Goal: Task Accomplishment & Management: Complete application form

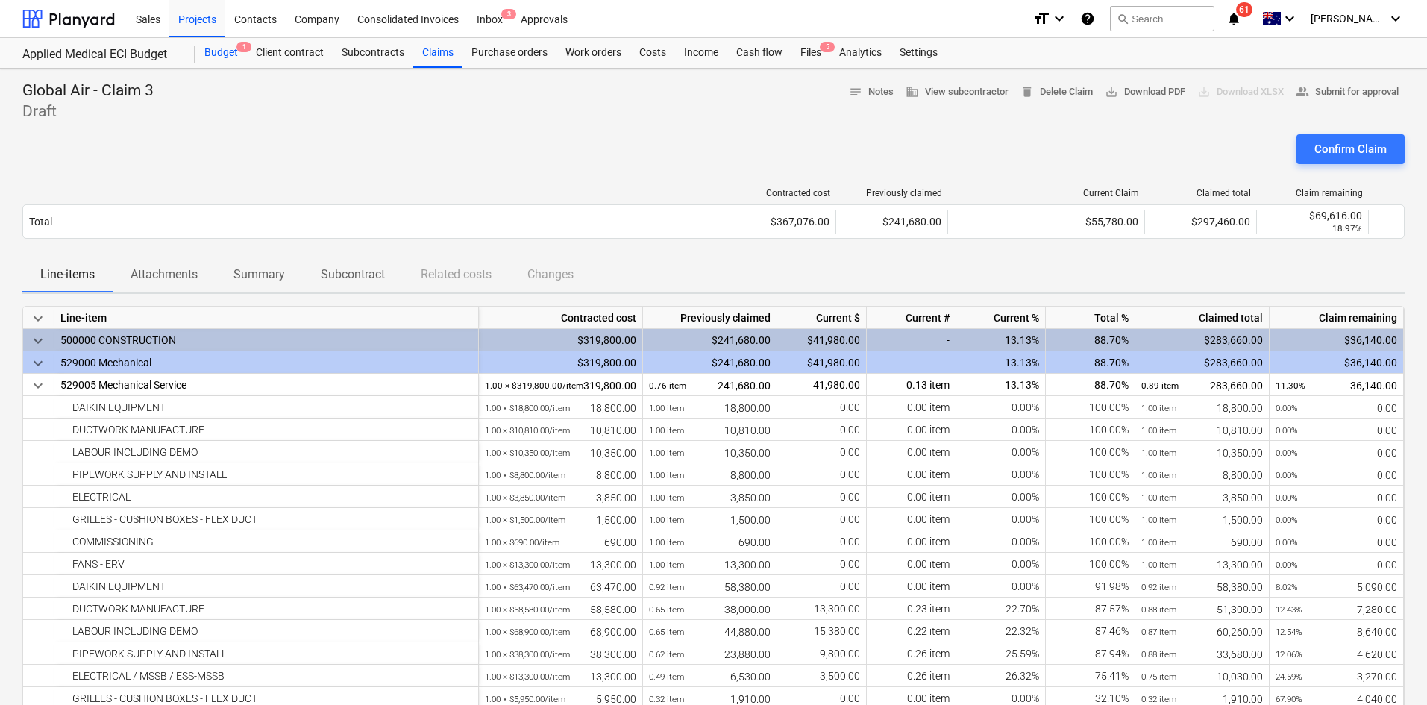
click at [217, 48] on div "Budget 1" at bounding box center [220, 53] width 51 height 30
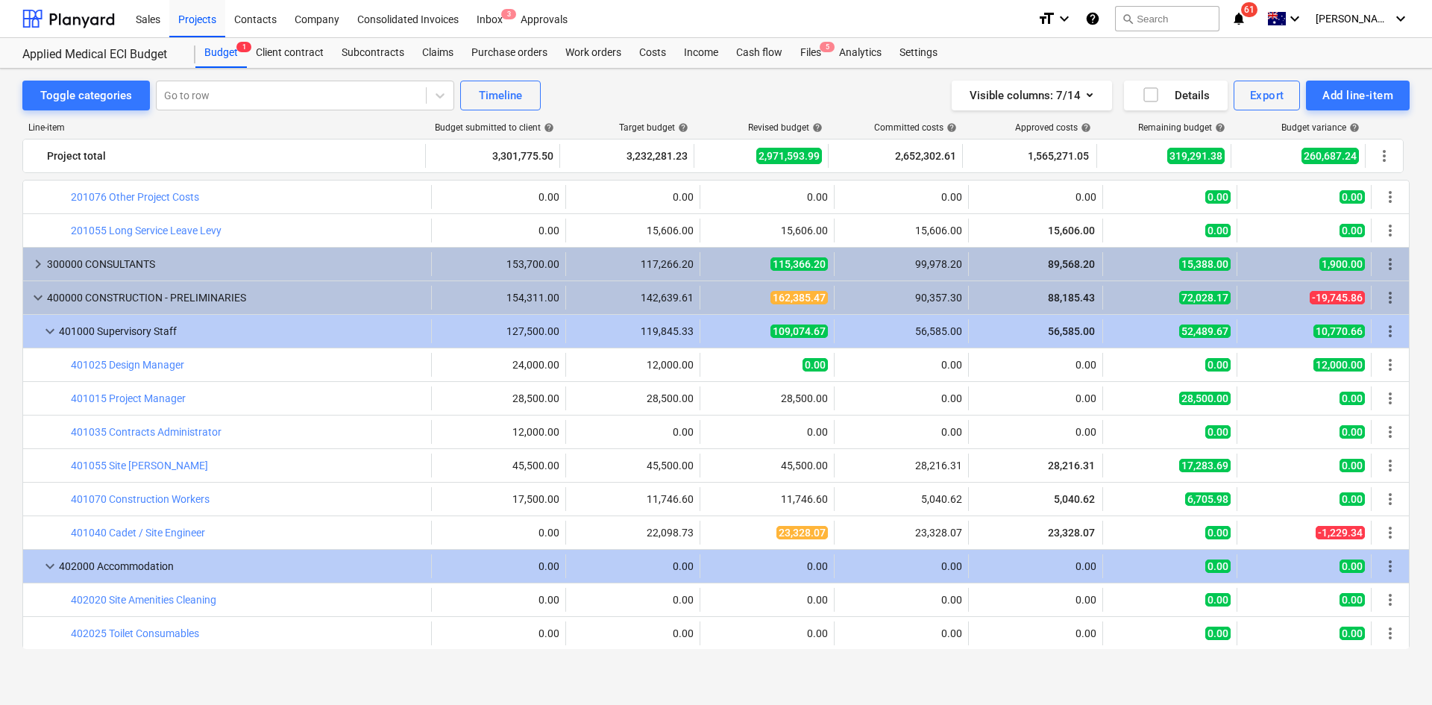
scroll to position [149, 0]
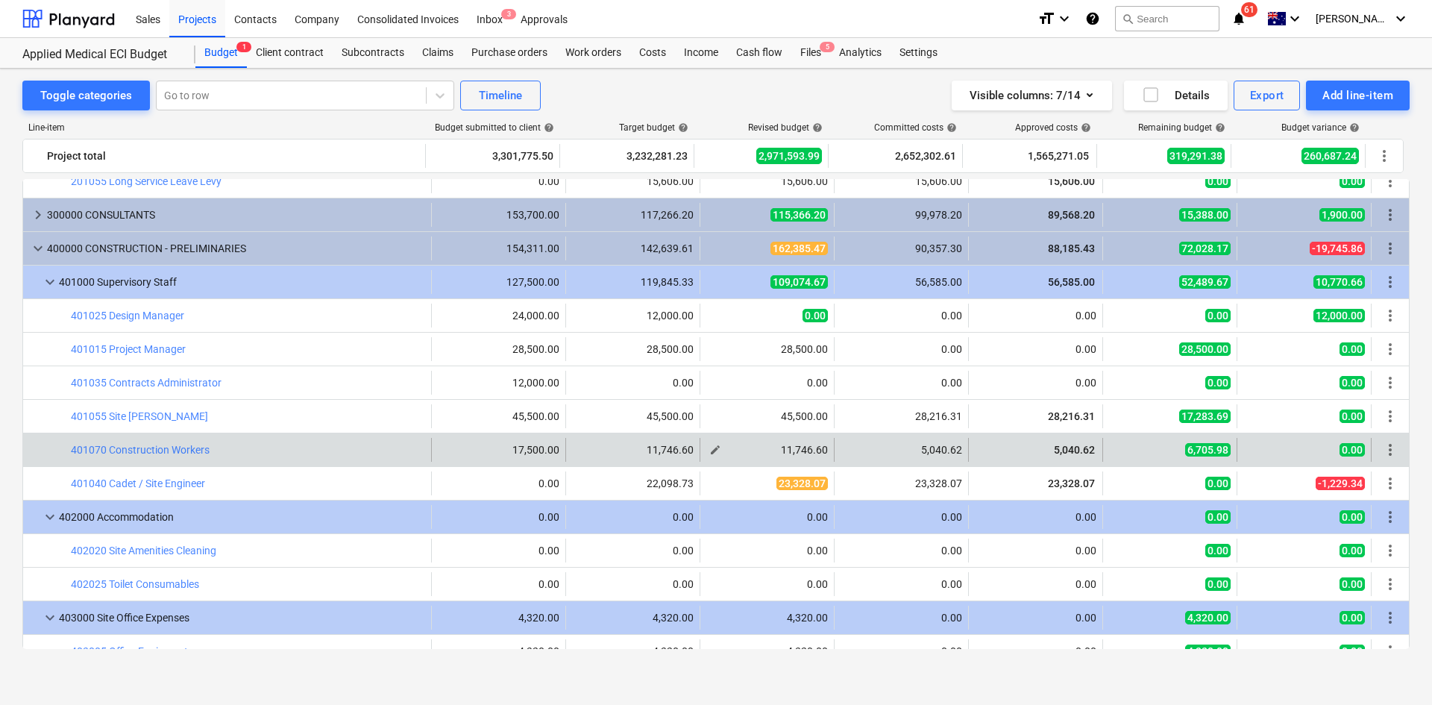
drag, startPoint x: 711, startPoint y: 87, endPoint x: 748, endPoint y: 453, distance: 367.4
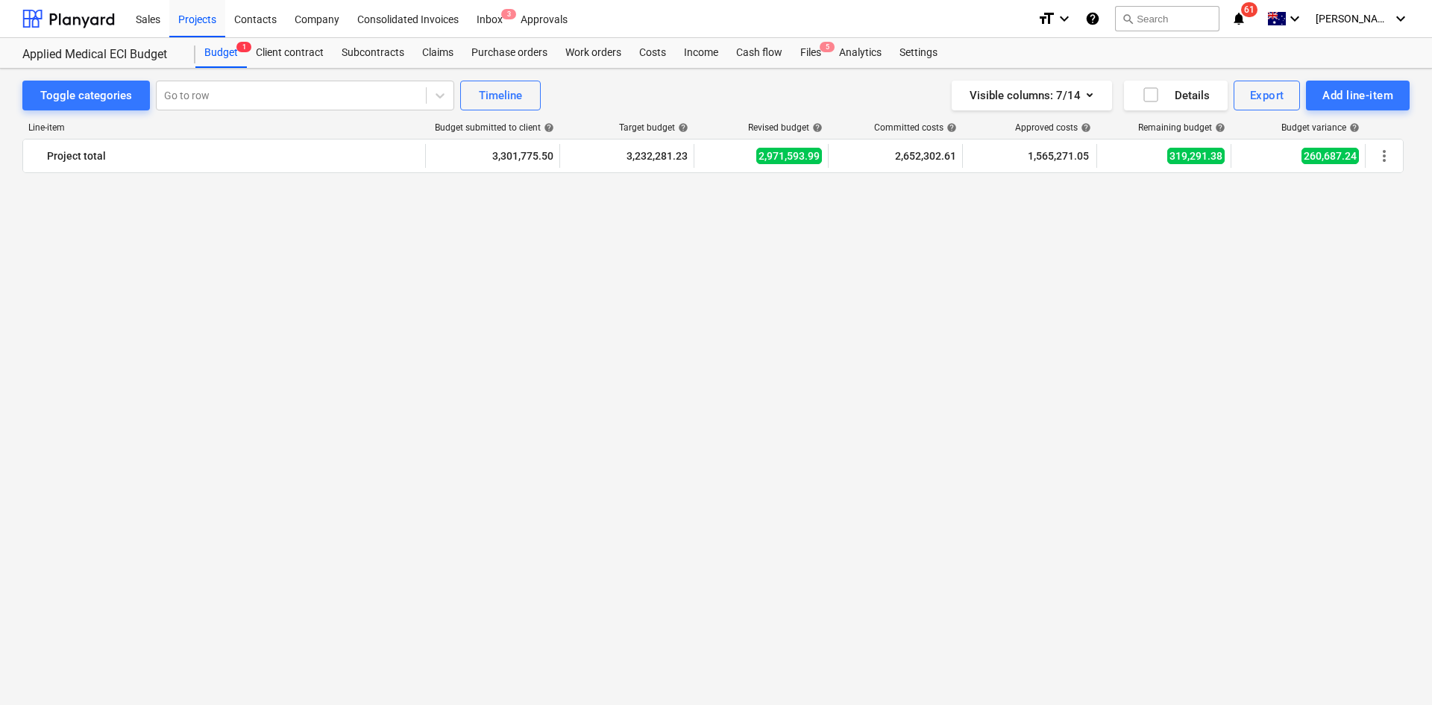
scroll to position [2988, 0]
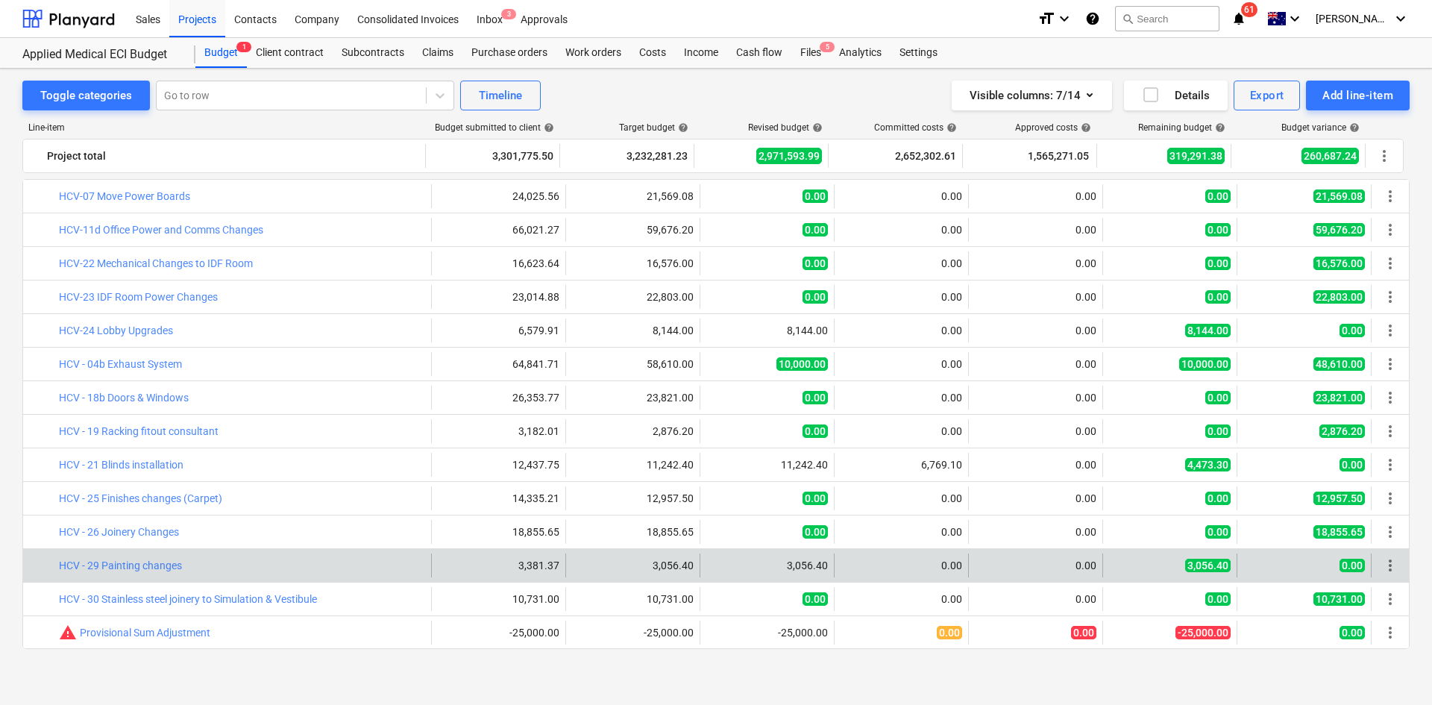
drag, startPoint x: 797, startPoint y: 404, endPoint x: 815, endPoint y: 577, distance: 173.9
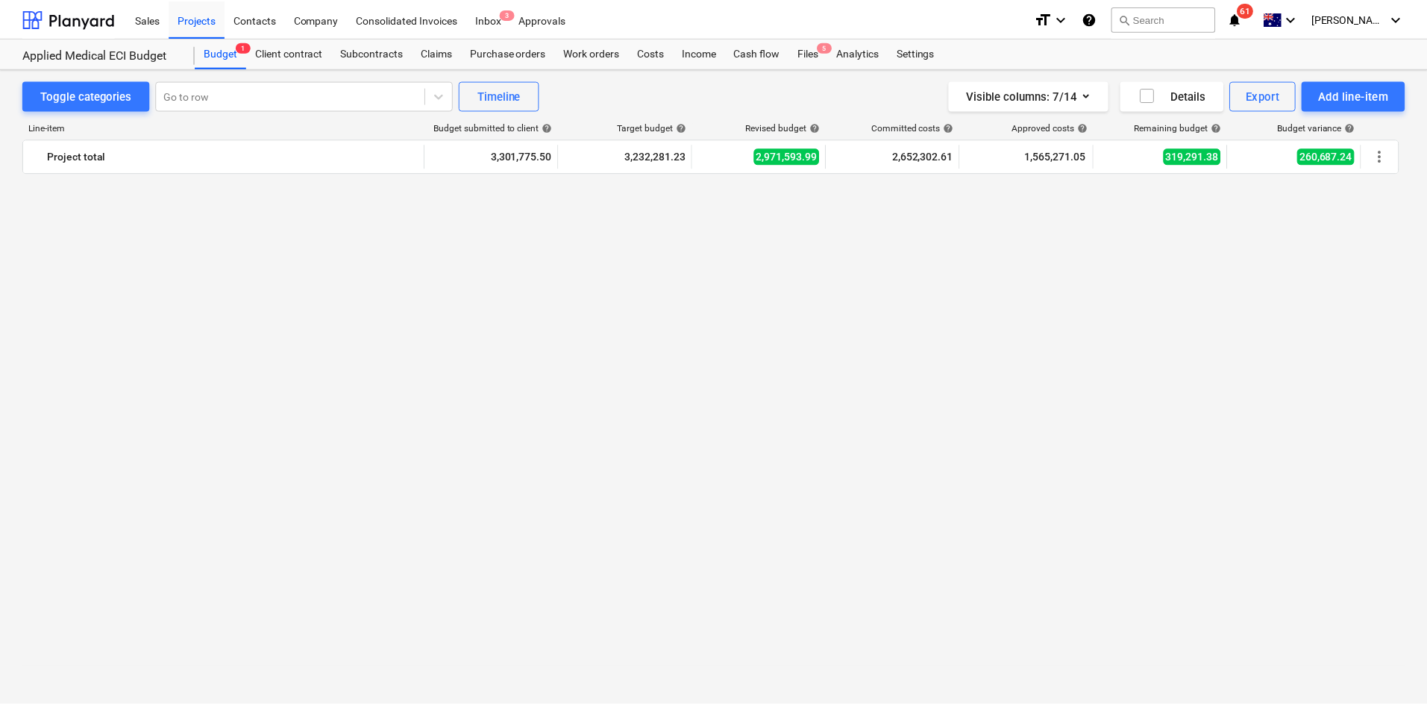
scroll to position [0, 0]
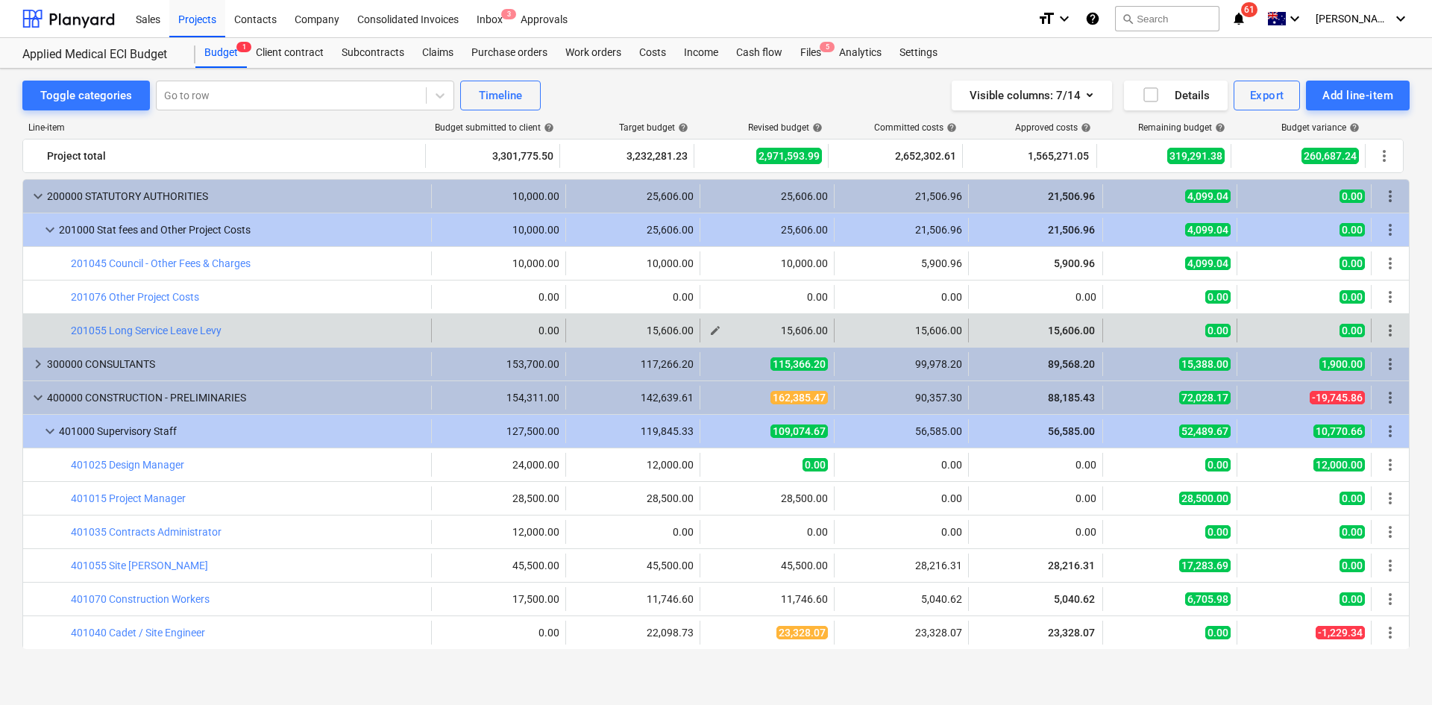
drag, startPoint x: 706, startPoint y: 533, endPoint x: 716, endPoint y: 335, distance: 198.7
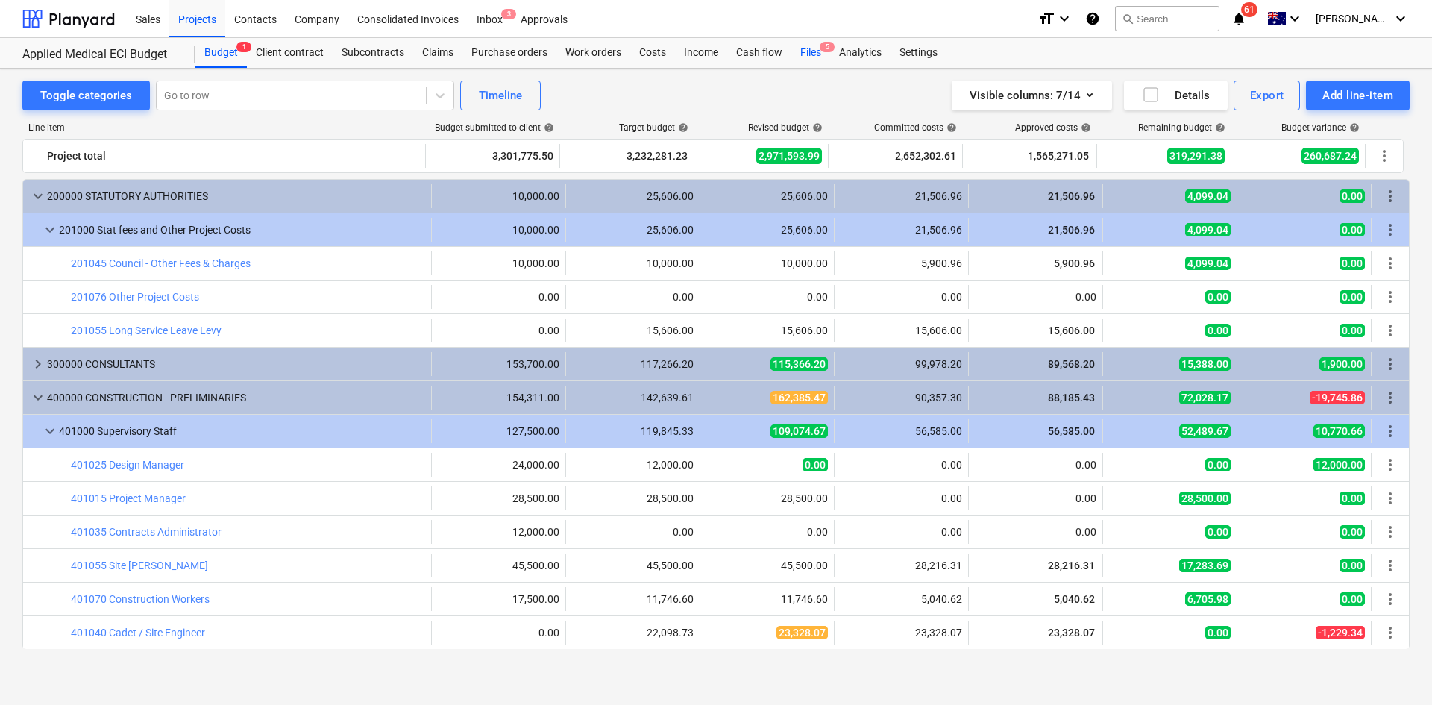
click at [823, 44] on span "5" at bounding box center [827, 47] width 15 height 10
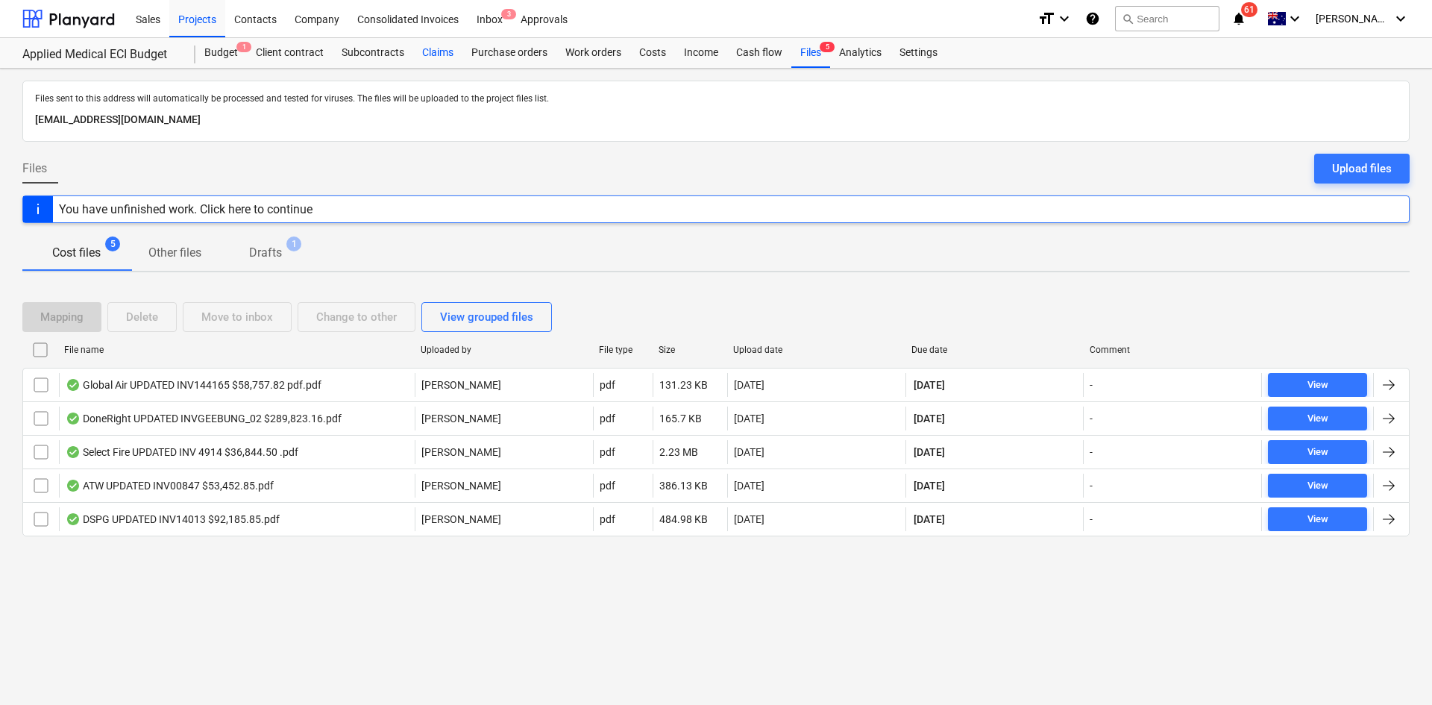
click at [452, 53] on div "Claims" at bounding box center [437, 53] width 49 height 30
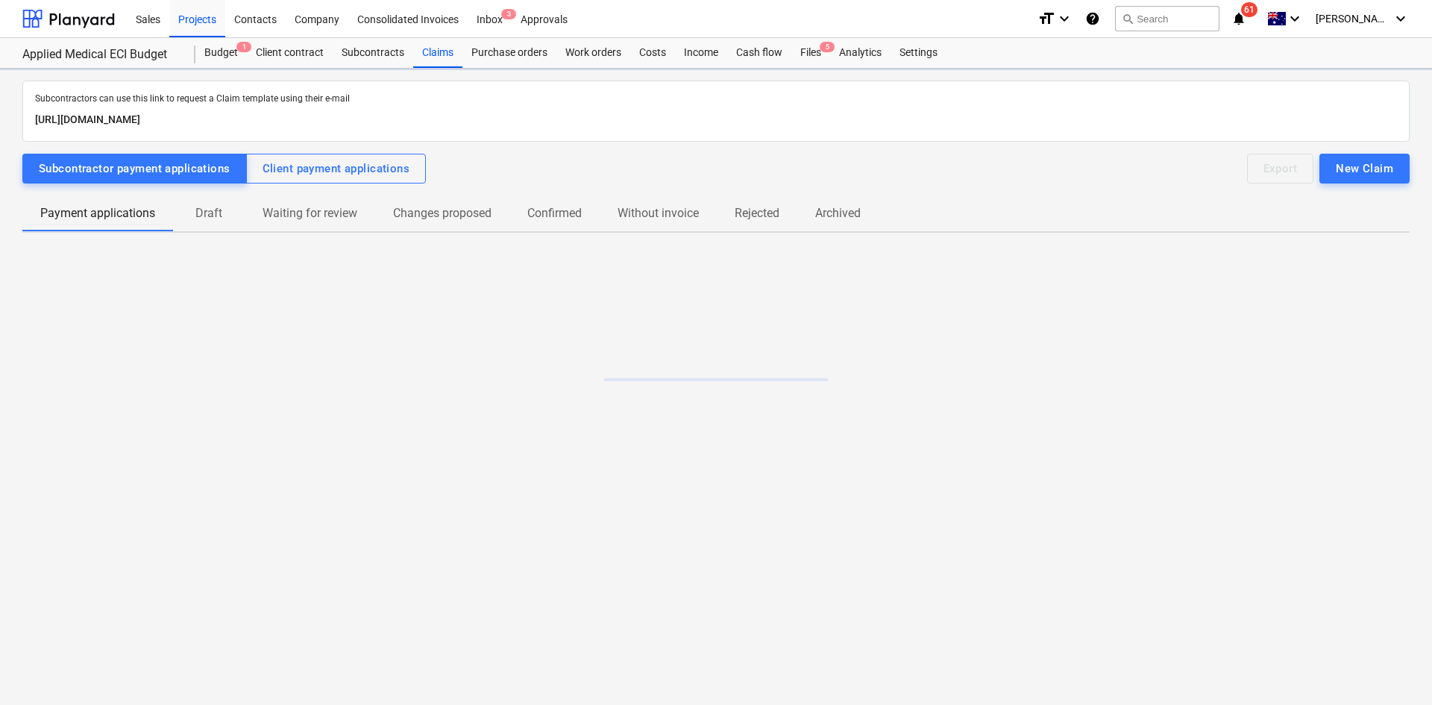
click at [216, 220] on p "Draft" at bounding box center [209, 213] width 36 height 18
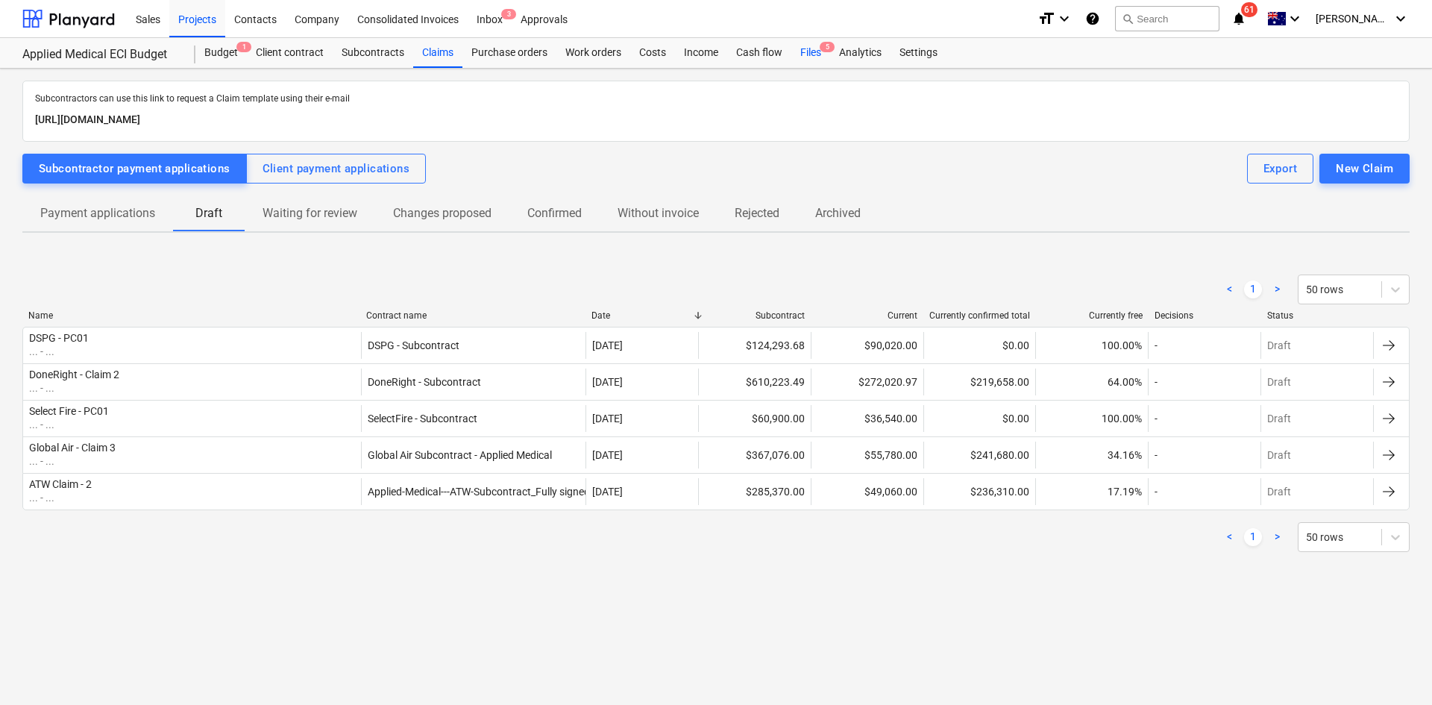
click at [818, 48] on div "Files 5" at bounding box center [810, 53] width 39 height 30
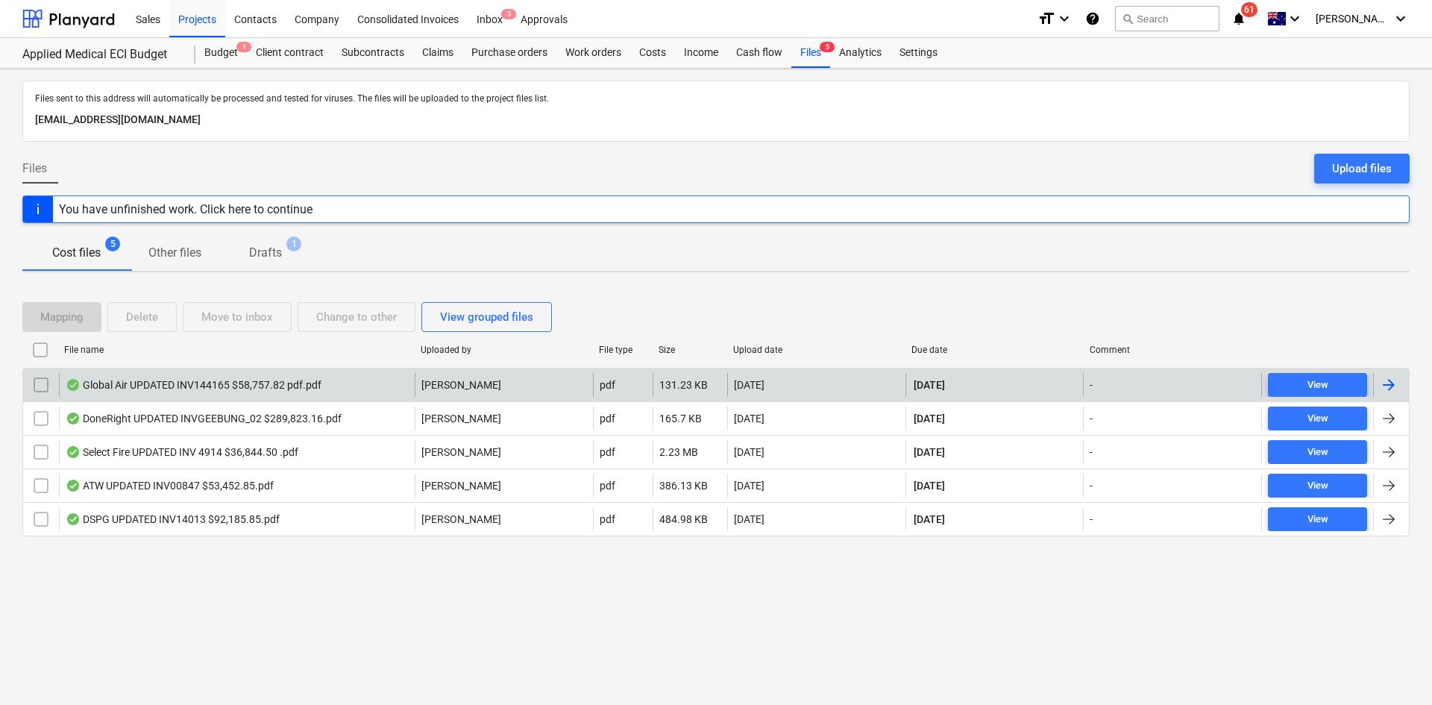
click at [215, 384] on div "Global Air UPDATED INV144165 $58,757.82 pdf.pdf" at bounding box center [194, 385] width 256 height 12
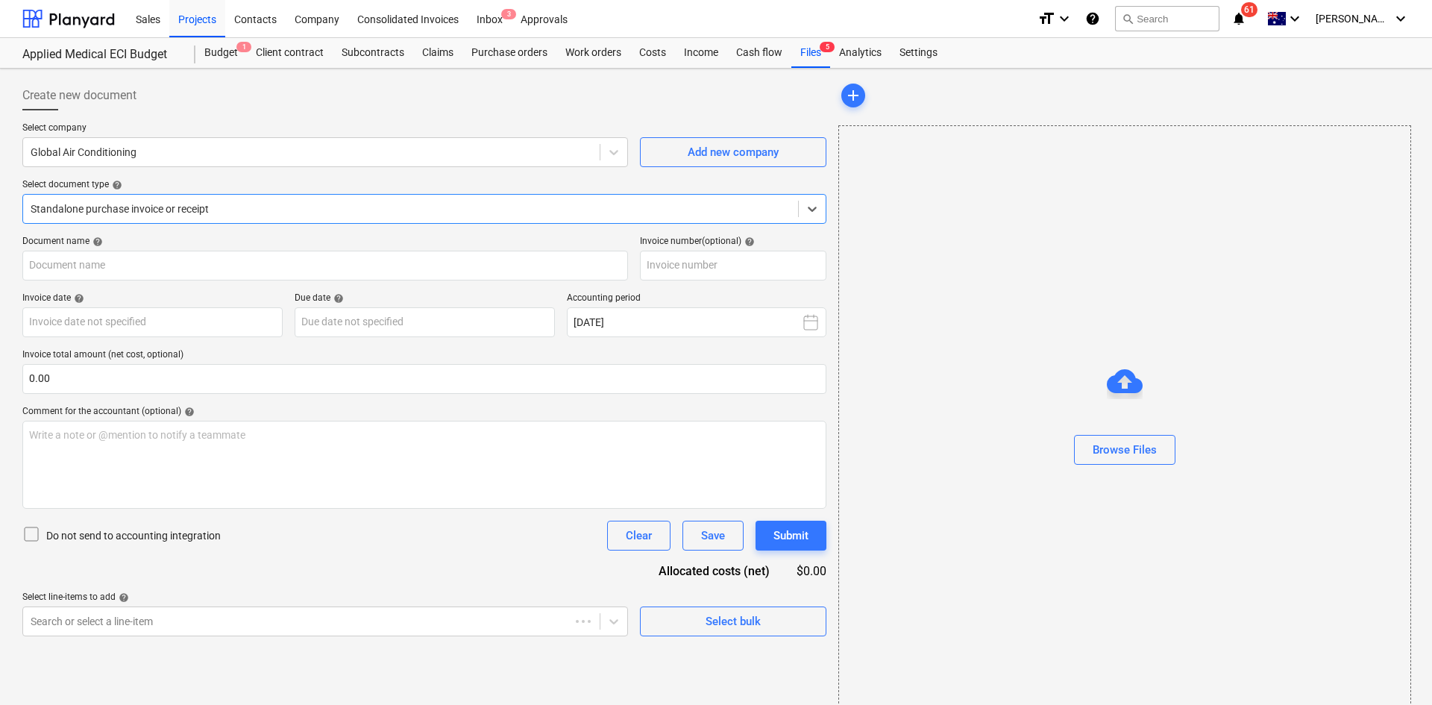
type input "144165-3"
type input "[DATE]"
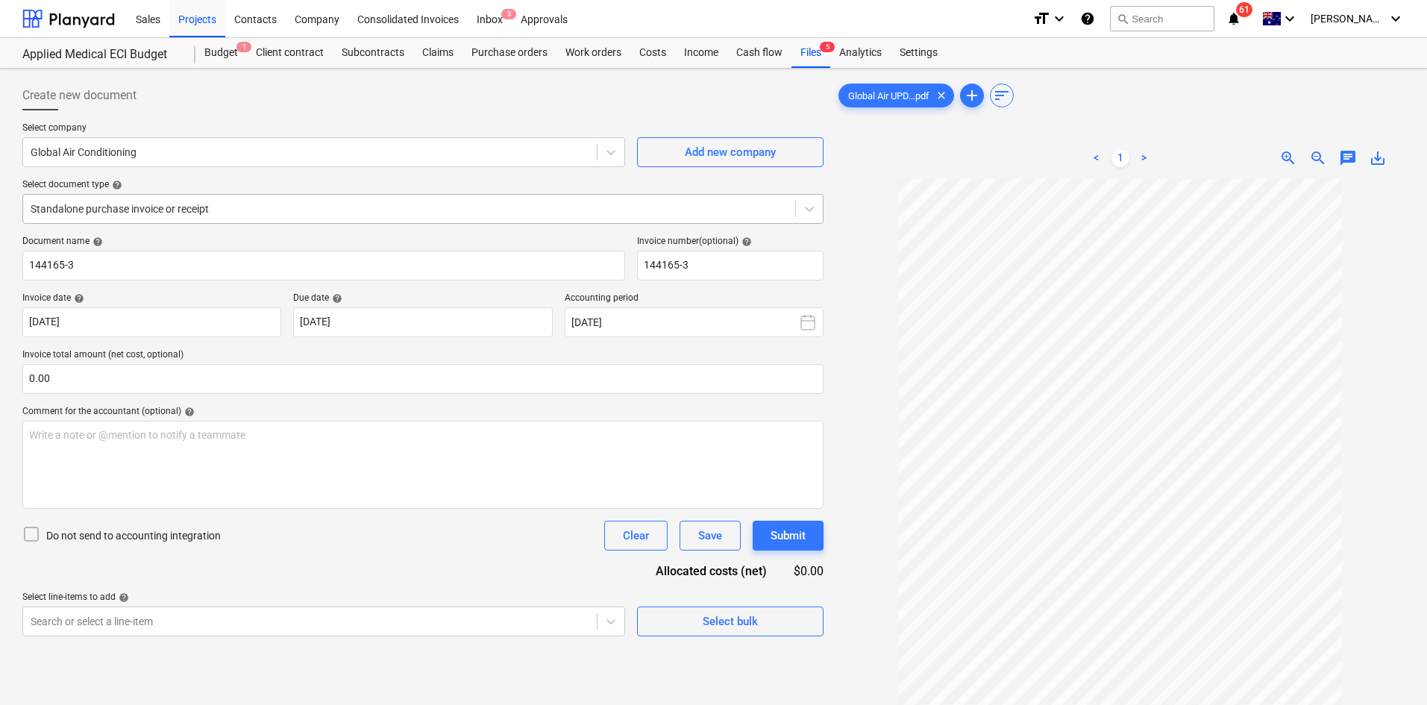
click at [160, 207] on div at bounding box center [409, 208] width 757 height 15
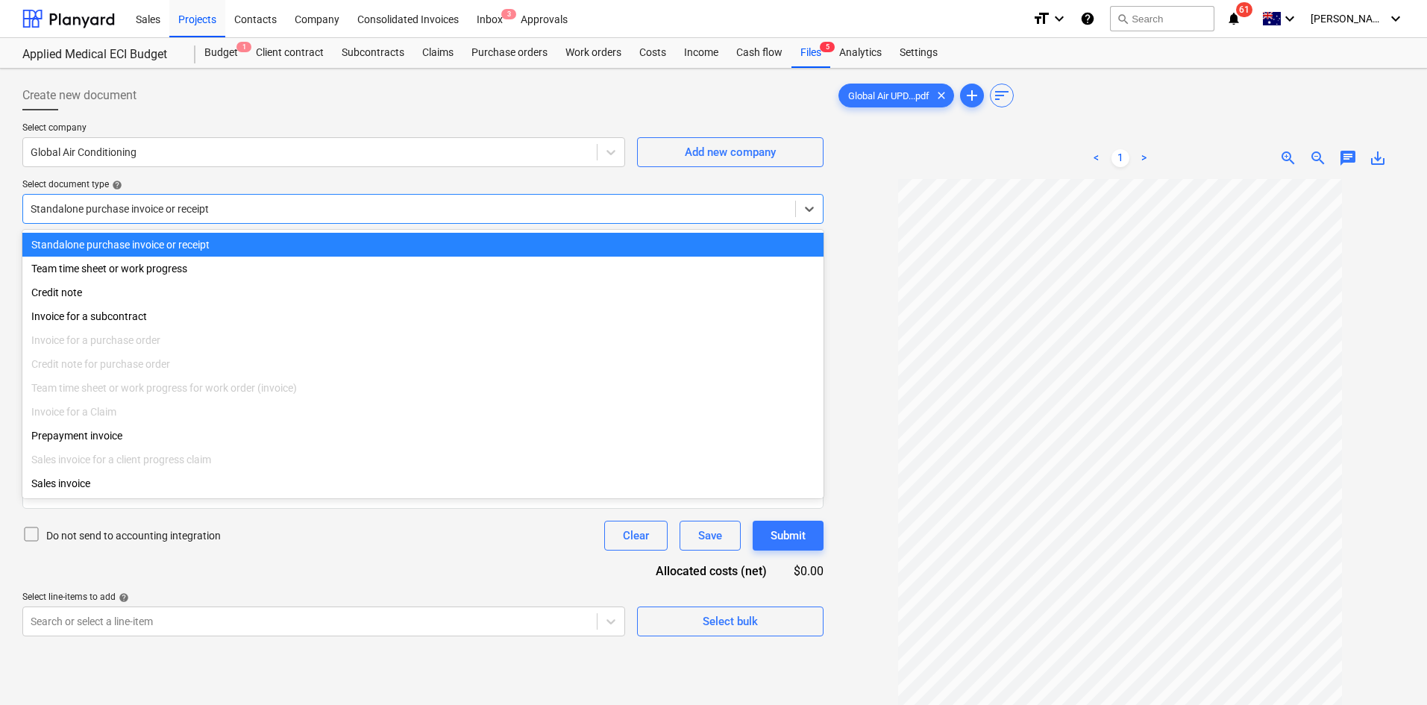
click at [159, 208] on div at bounding box center [409, 208] width 757 height 15
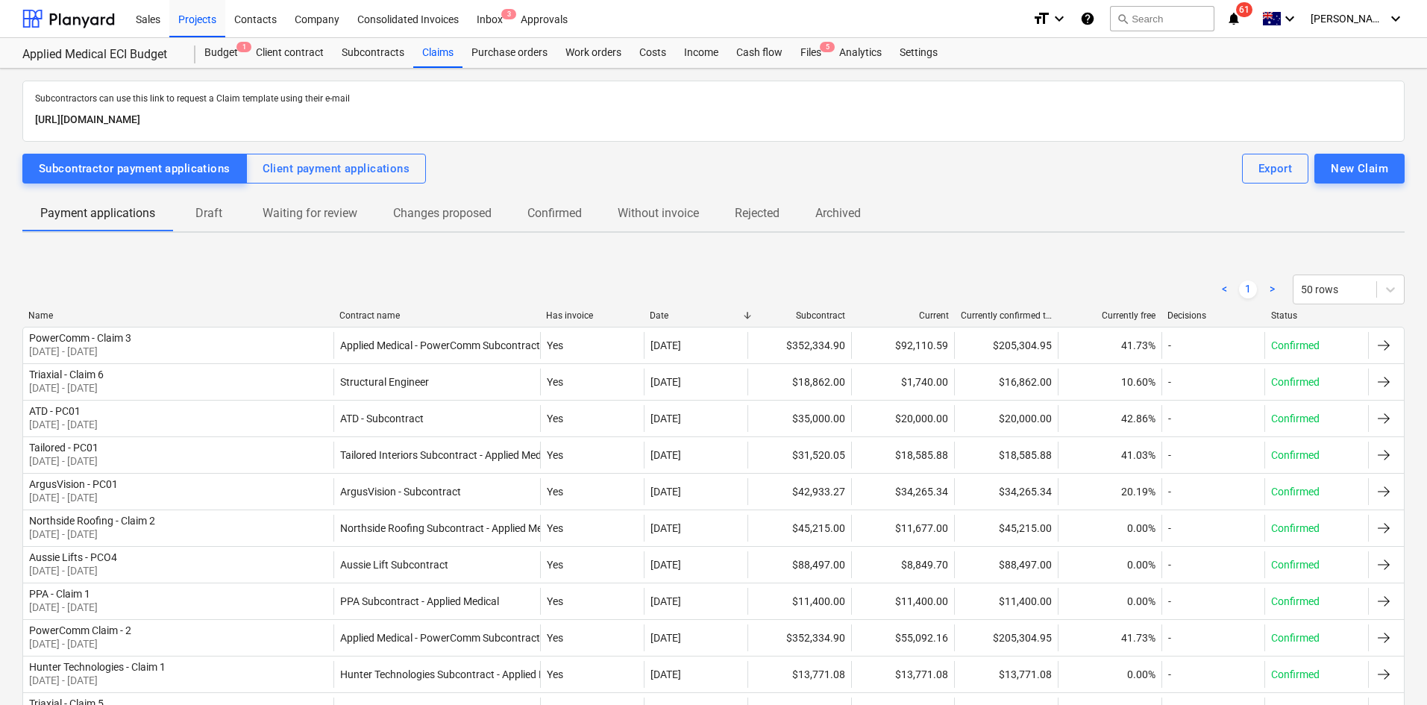
click at [210, 218] on p "Draft" at bounding box center [209, 213] width 36 height 18
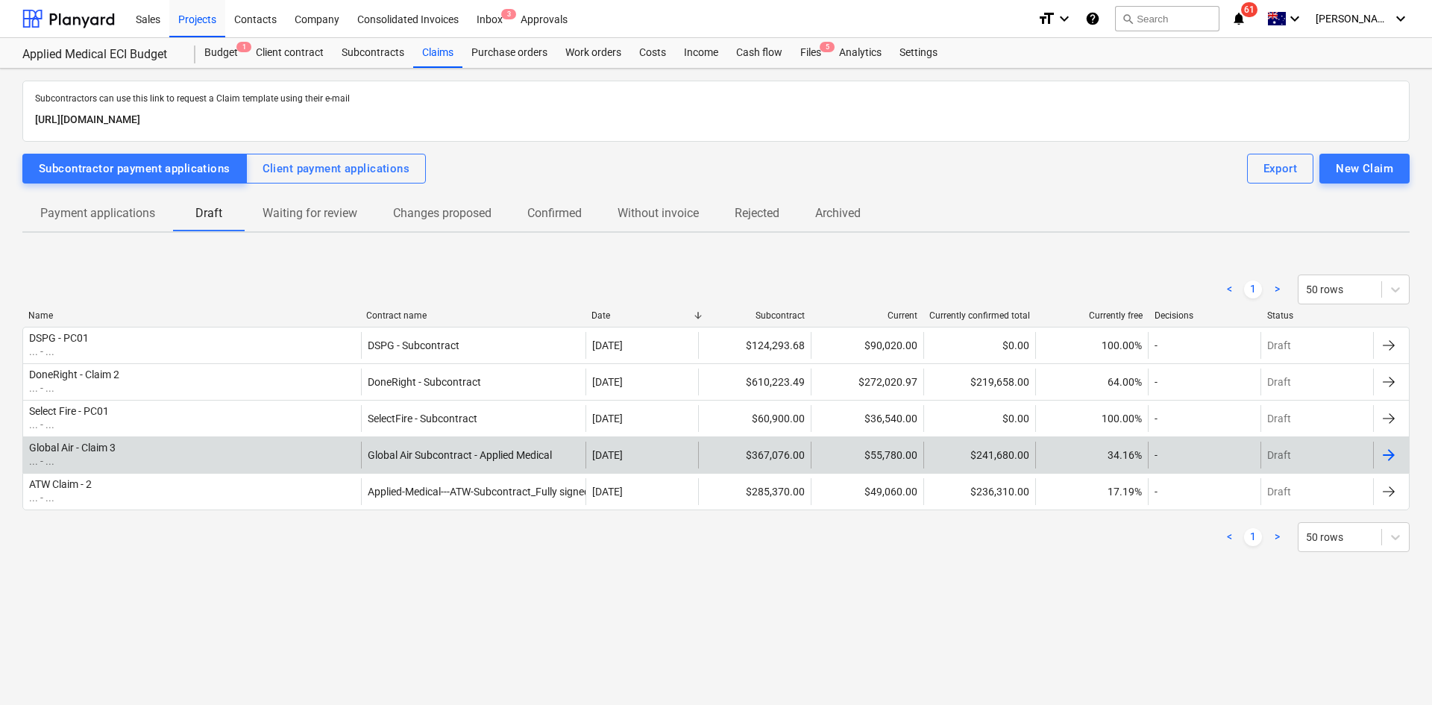
click at [242, 461] on div "Global Air - Claim 3 ... - ..." at bounding box center [192, 455] width 338 height 27
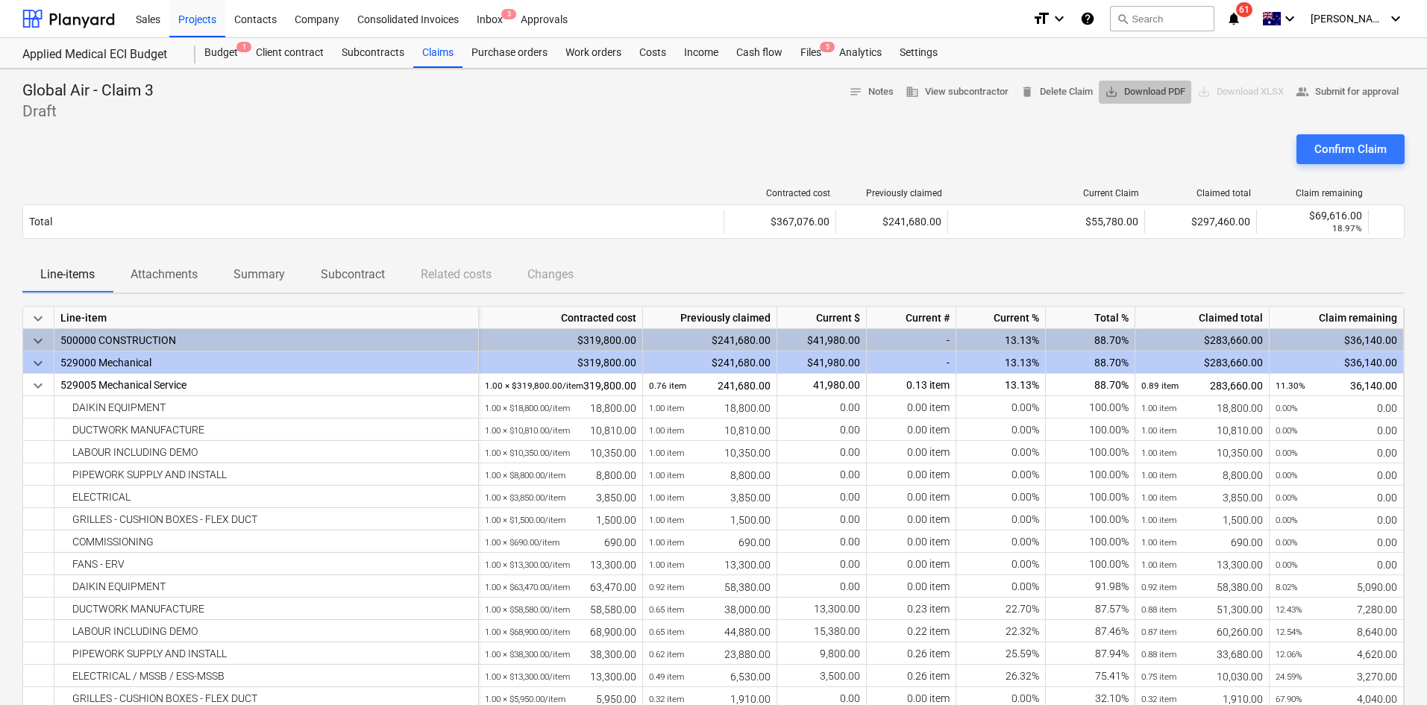
click at [1116, 96] on span "save_alt Download PDF" at bounding box center [1145, 92] width 81 height 17
click at [999, 134] on div "Confirm Claim" at bounding box center [713, 155] width 1382 height 42
click at [1338, 147] on div "Confirm Claim" at bounding box center [1350, 149] width 72 height 19
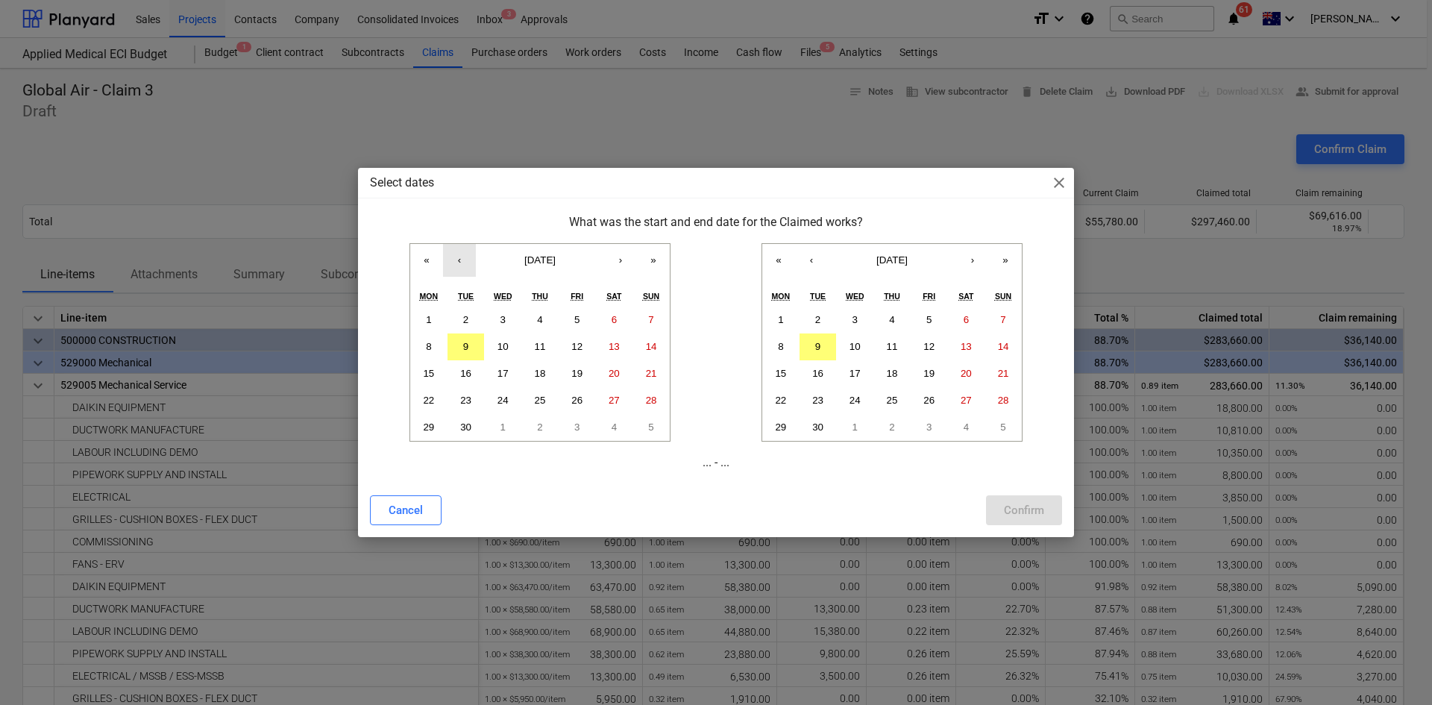
click at [460, 258] on button "‹" at bounding box center [459, 260] width 33 height 33
click at [574, 319] on abbr "1" at bounding box center [576, 319] width 5 height 11
click at [811, 263] on button "‹" at bounding box center [811, 260] width 33 height 33
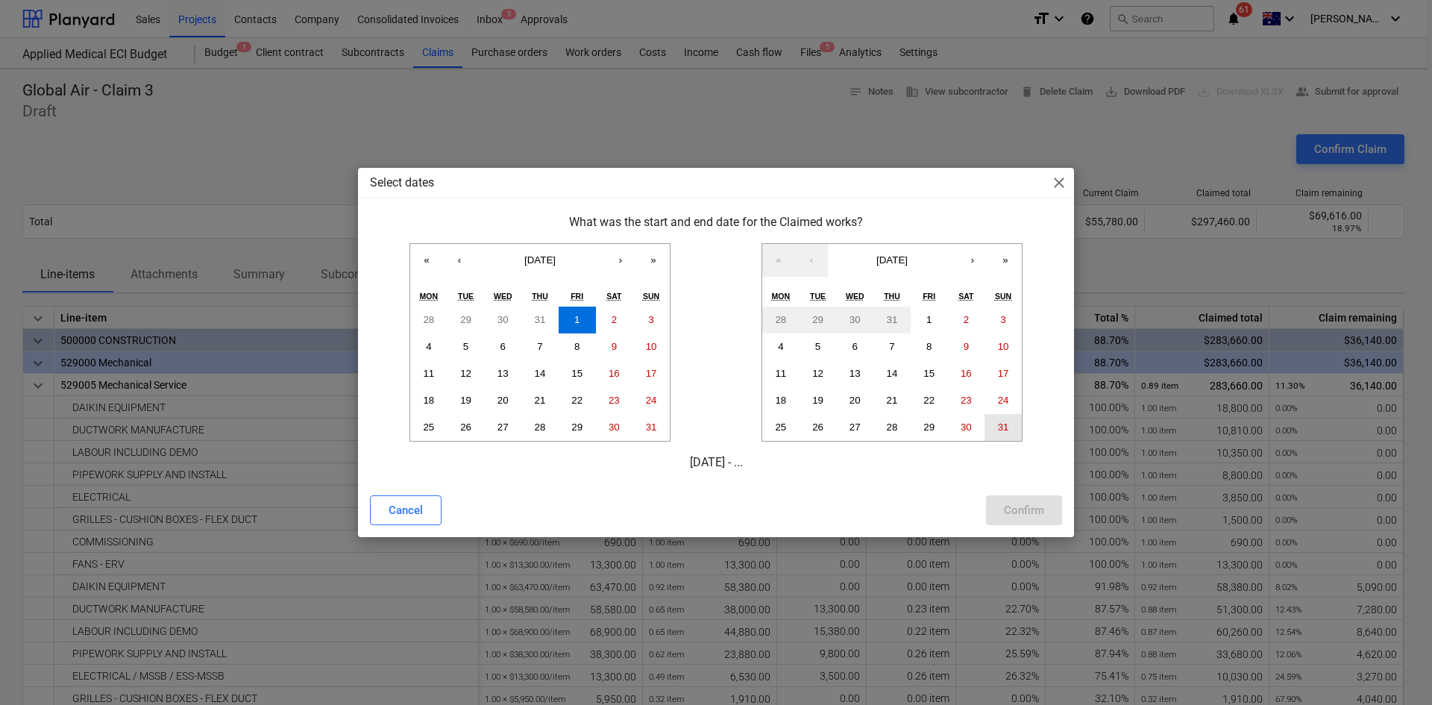
click at [998, 424] on abbr "31" at bounding box center [1003, 426] width 11 height 11
click at [1021, 519] on div "Confirm" at bounding box center [1024, 510] width 40 height 19
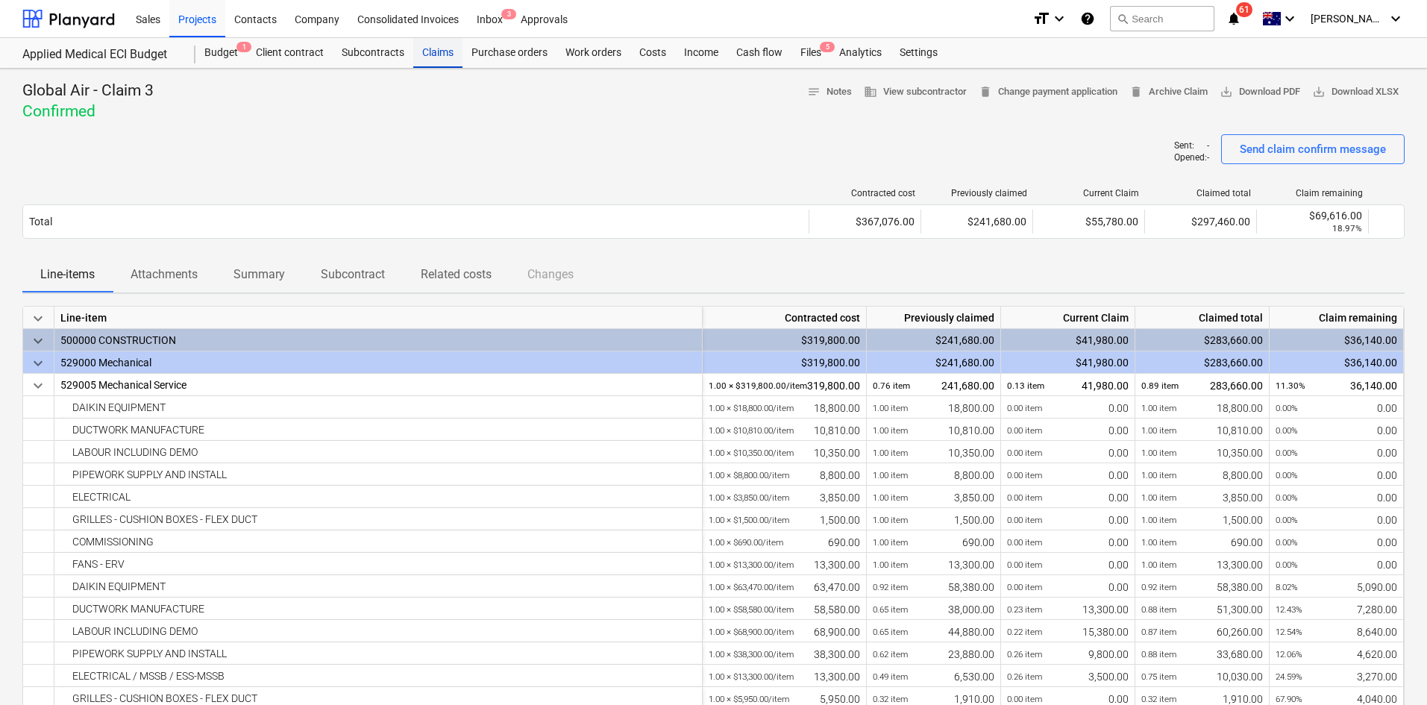
click at [434, 54] on div "Claims" at bounding box center [437, 53] width 49 height 30
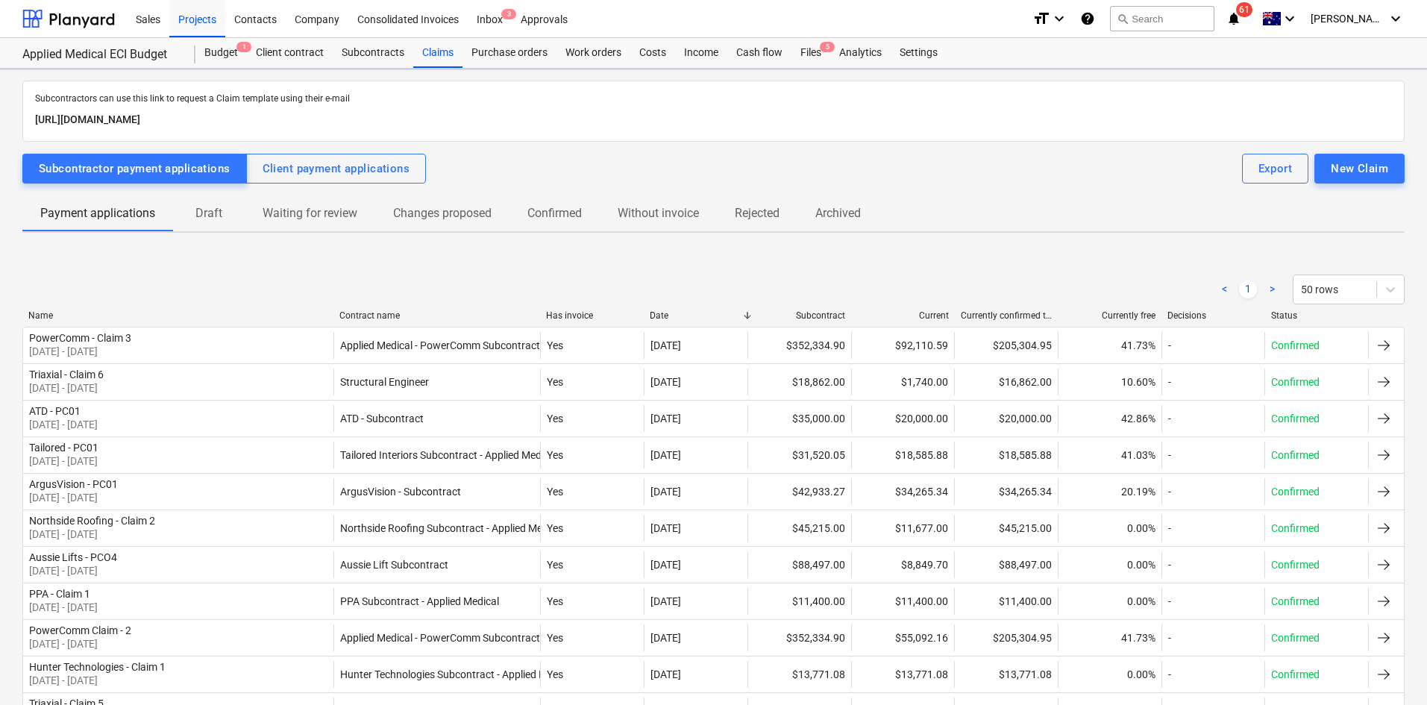
click at [200, 216] on p "Draft" at bounding box center [209, 213] width 36 height 18
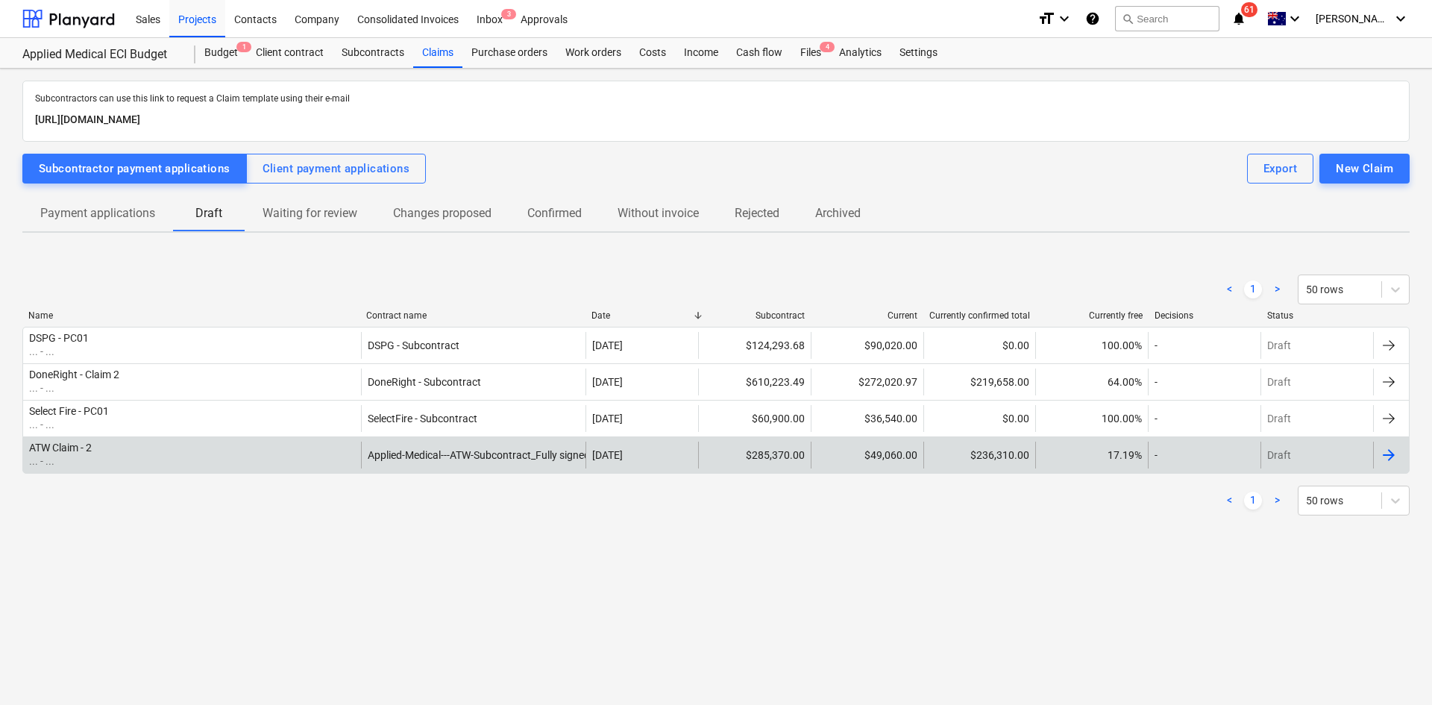
click at [260, 458] on div "ATW Claim - 2 ... - ..." at bounding box center [192, 455] width 338 height 27
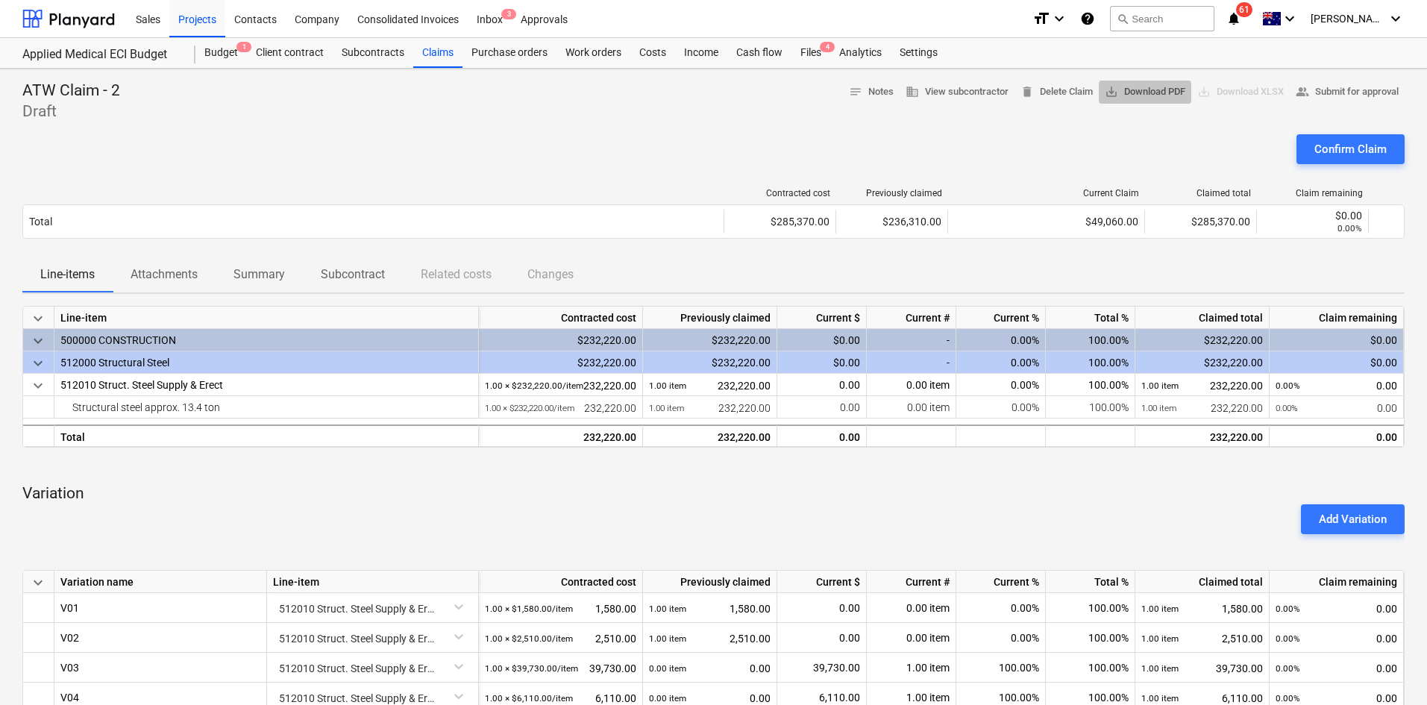
click at [1115, 97] on span "save_alt Download PDF" at bounding box center [1145, 92] width 81 height 17
click at [996, 151] on div "Confirm Claim" at bounding box center [713, 155] width 1382 height 42
click at [1368, 144] on div "Confirm Claim" at bounding box center [1350, 149] width 72 height 19
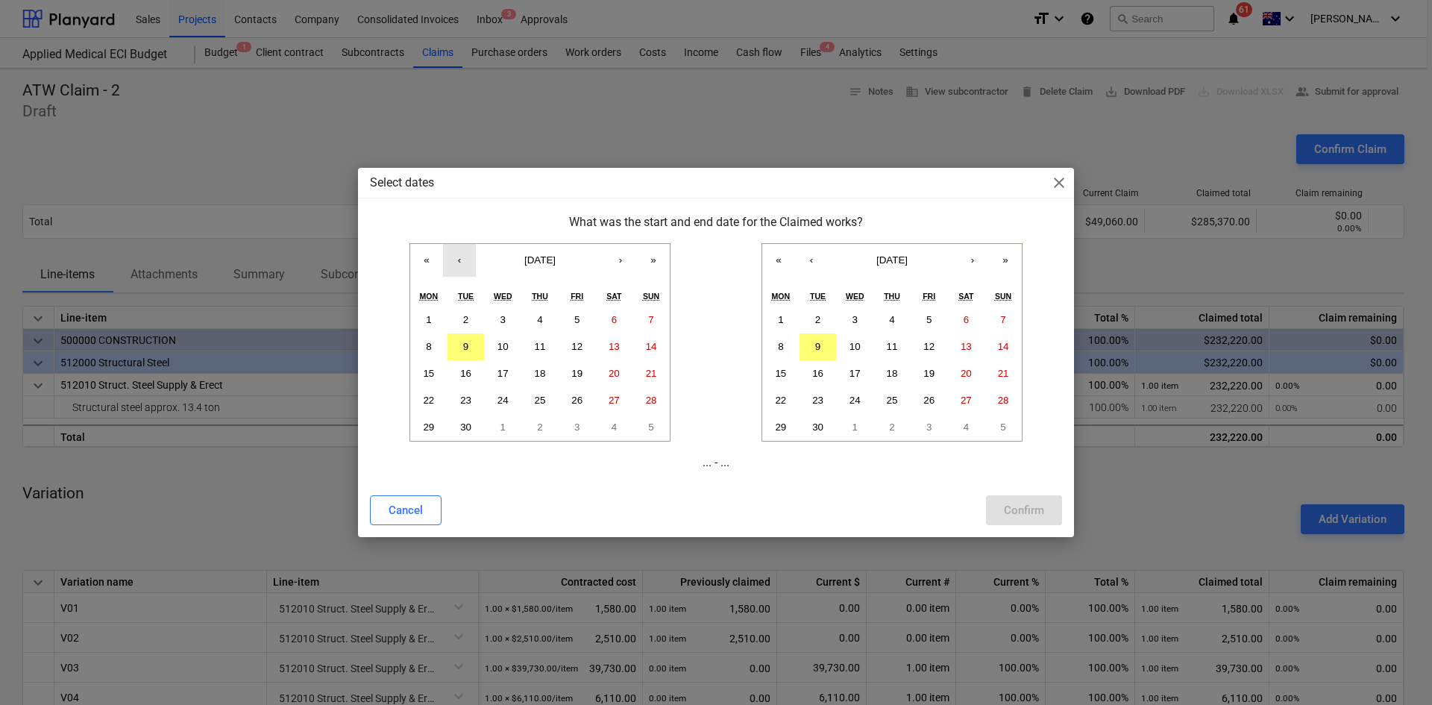
click at [460, 259] on button "‹" at bounding box center [459, 260] width 33 height 33
click at [568, 319] on button "1" at bounding box center [577, 320] width 37 height 27
click at [821, 257] on button "‹" at bounding box center [811, 260] width 33 height 33
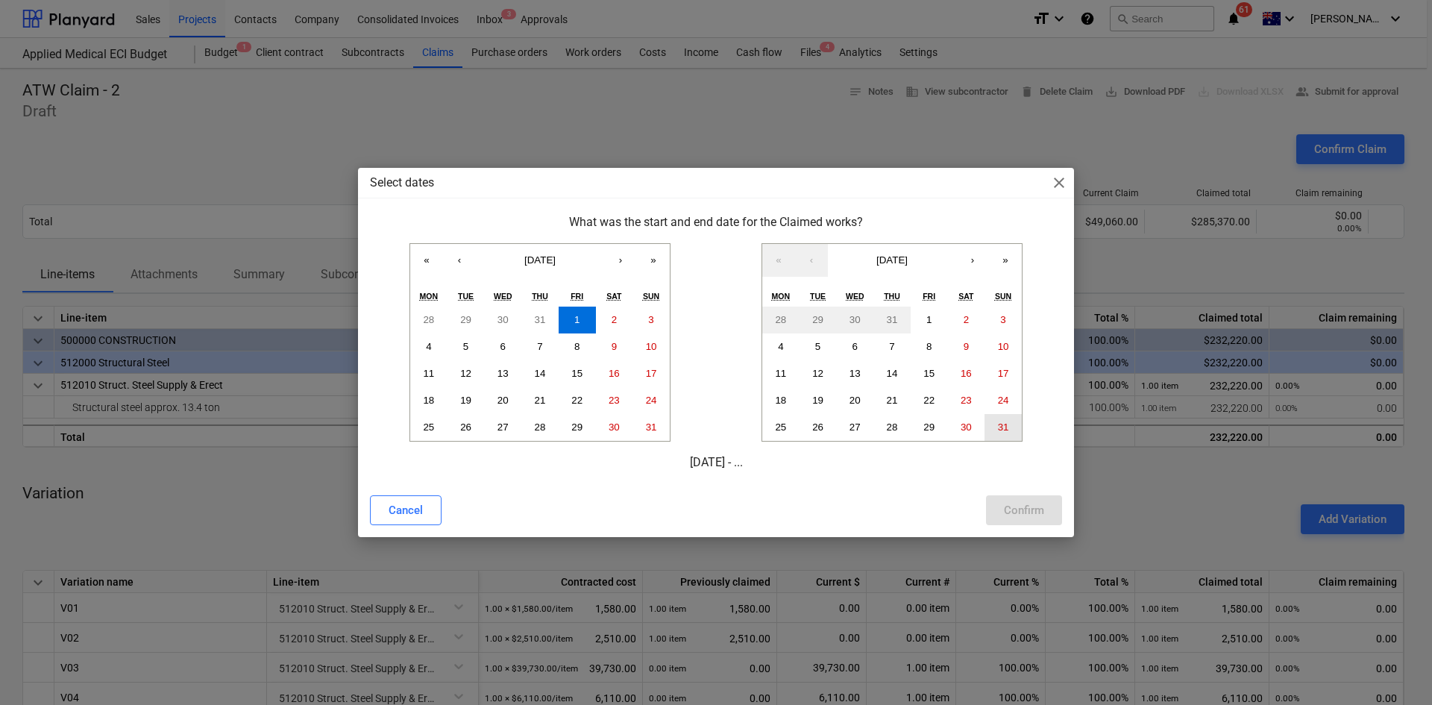
click at [1009, 430] on button "31" at bounding box center [1003, 427] width 37 height 27
click at [1024, 509] on div "Confirm" at bounding box center [1024, 510] width 40 height 19
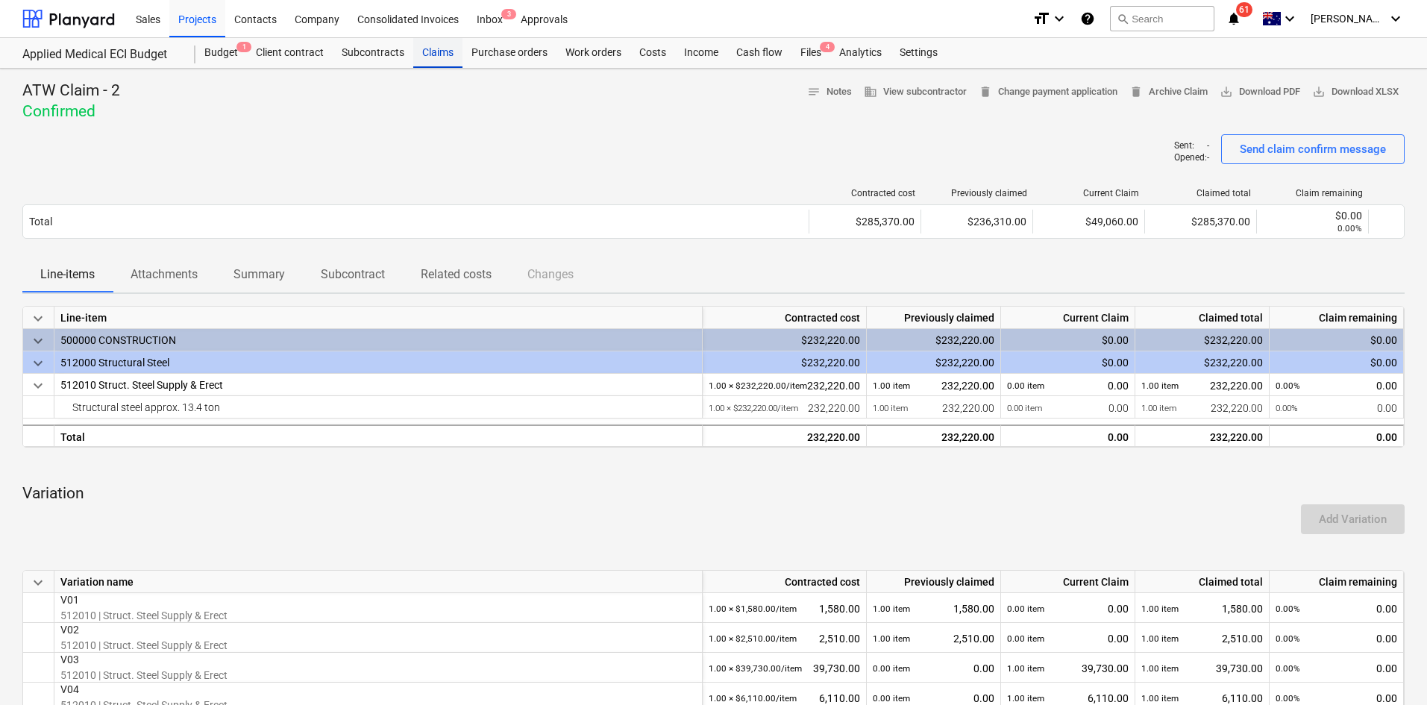
click at [437, 54] on div "Claims" at bounding box center [437, 53] width 49 height 30
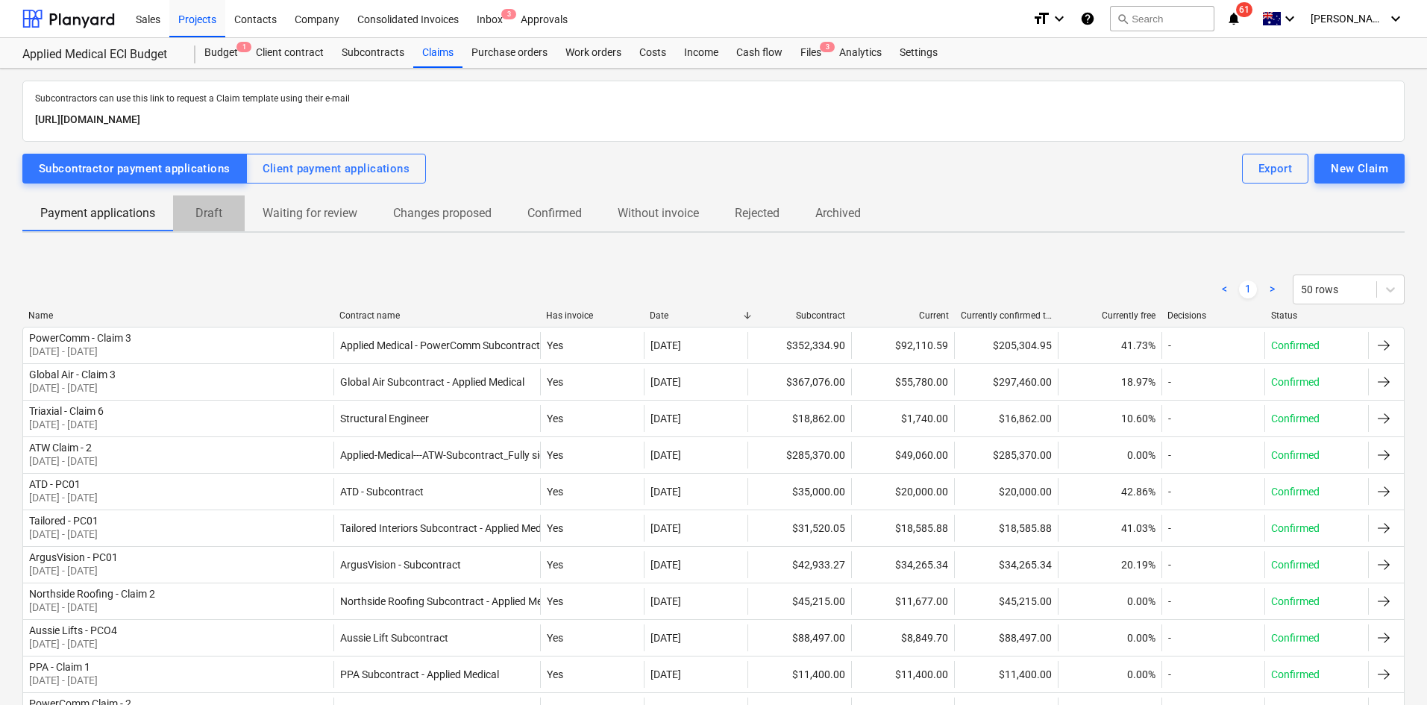
click at [202, 214] on p "Draft" at bounding box center [209, 213] width 36 height 18
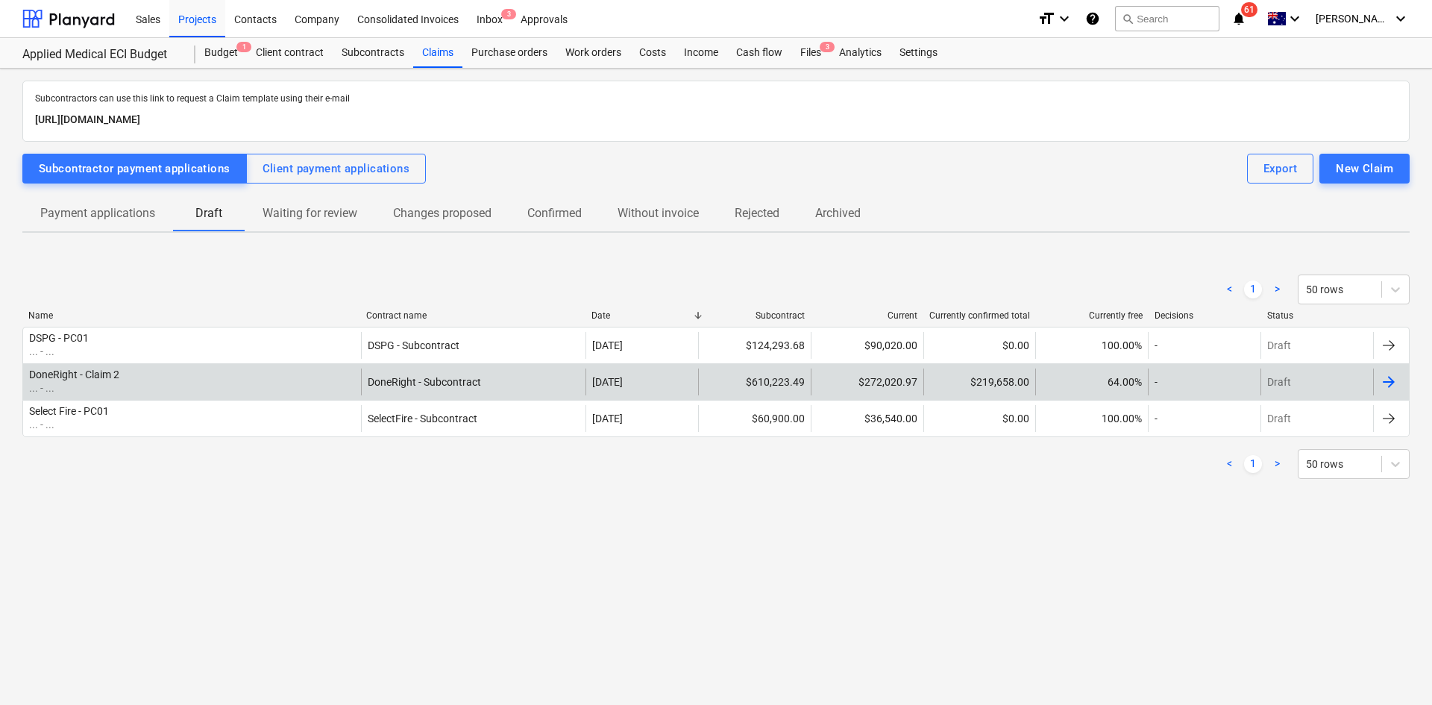
click at [122, 380] on div "DoneRight - Claim 2 ... - ..." at bounding box center [192, 382] width 338 height 27
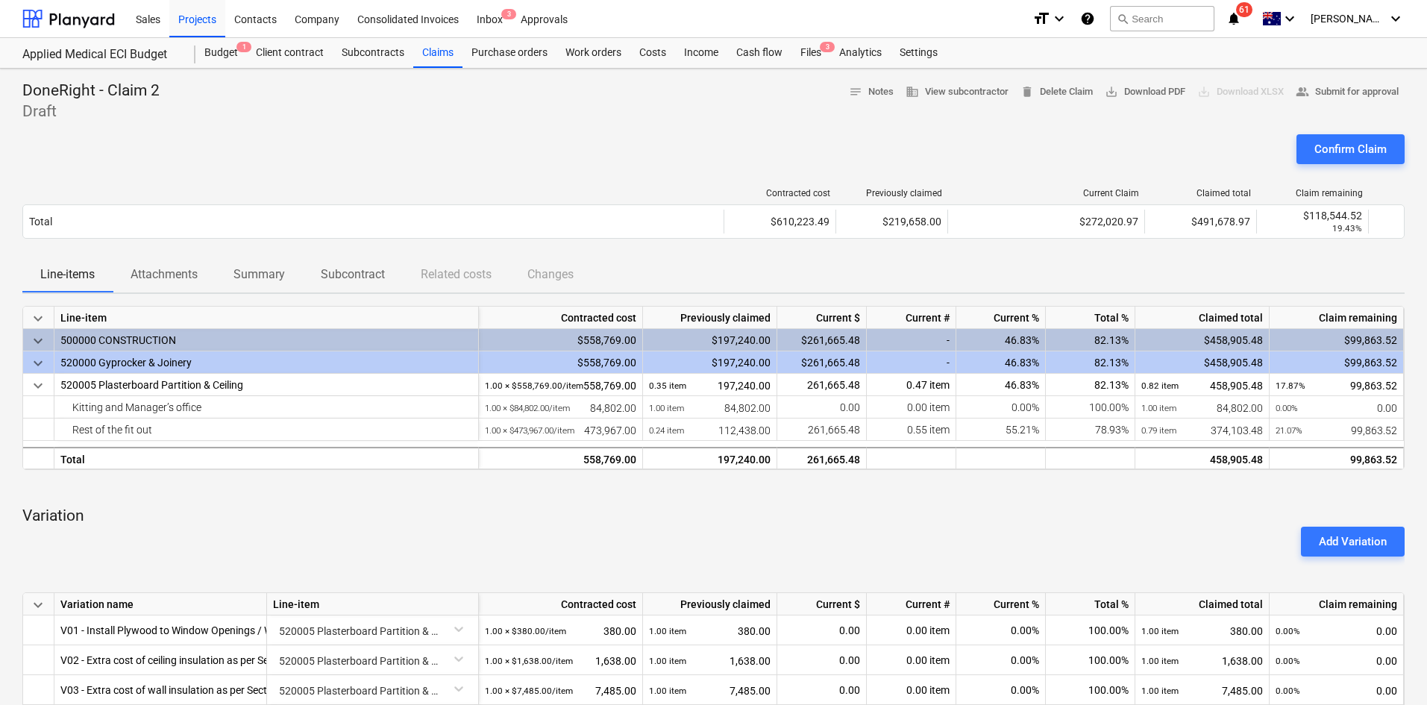
click at [660, 132] on div at bounding box center [713, 128] width 1382 height 12
click at [1156, 92] on span "save_alt Download PDF" at bounding box center [1145, 92] width 81 height 17
click at [1012, 271] on div "Line-items Attachments Summary Subcontract Related costs Changes" at bounding box center [713, 275] width 1382 height 36
click at [1330, 142] on div "Confirm Claim" at bounding box center [1350, 149] width 72 height 19
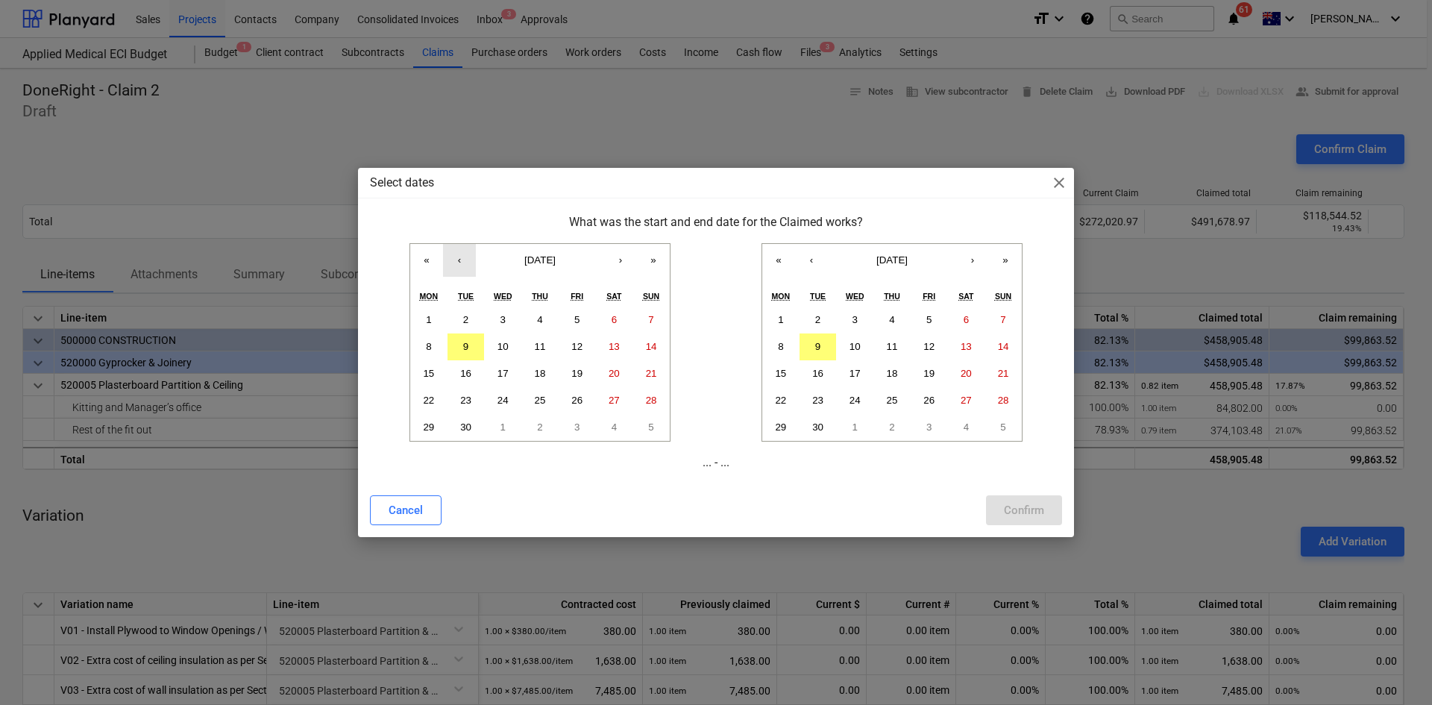
click at [453, 256] on button "‹" at bounding box center [459, 260] width 33 height 33
click at [568, 318] on button "1" at bounding box center [577, 320] width 37 height 27
click at [817, 261] on button "‹" at bounding box center [811, 260] width 33 height 33
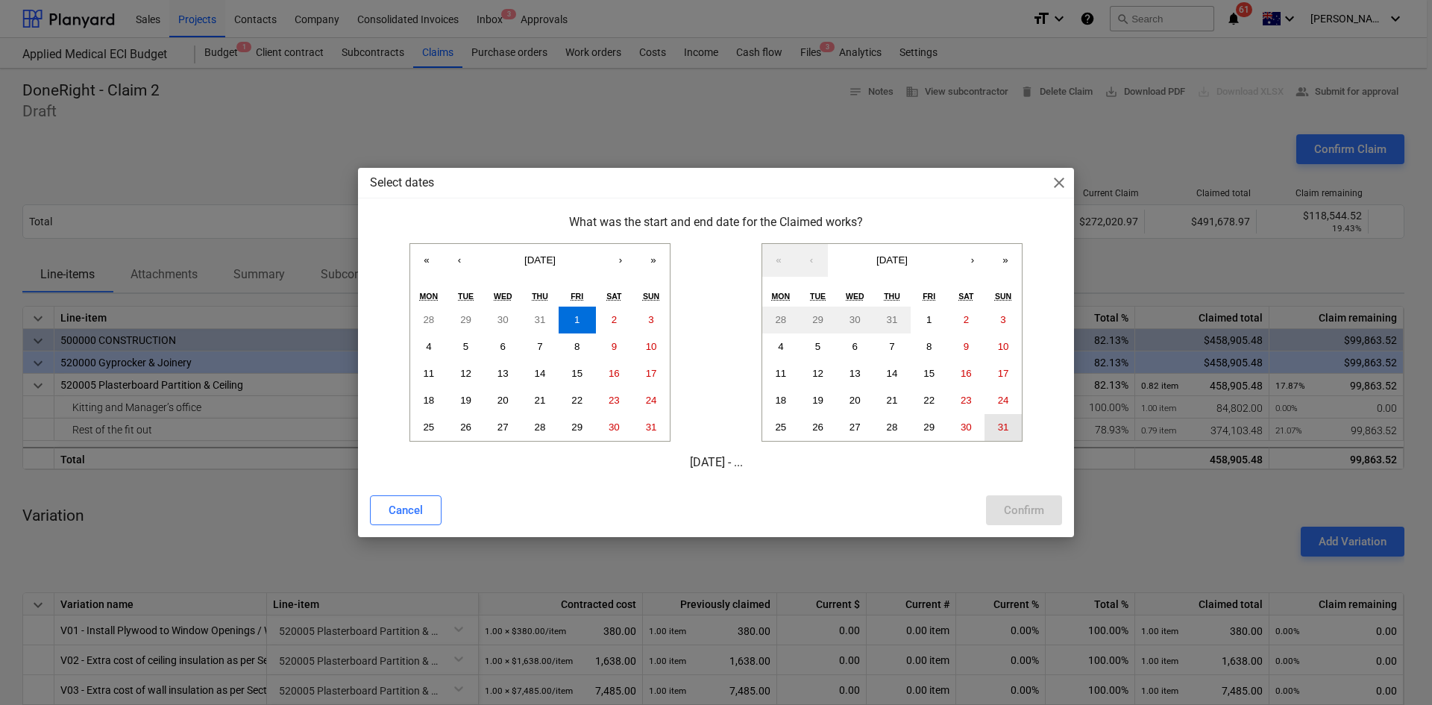
click at [998, 426] on abbr "31" at bounding box center [1003, 426] width 11 height 11
click at [1018, 510] on div "Confirm" at bounding box center [1024, 510] width 40 height 19
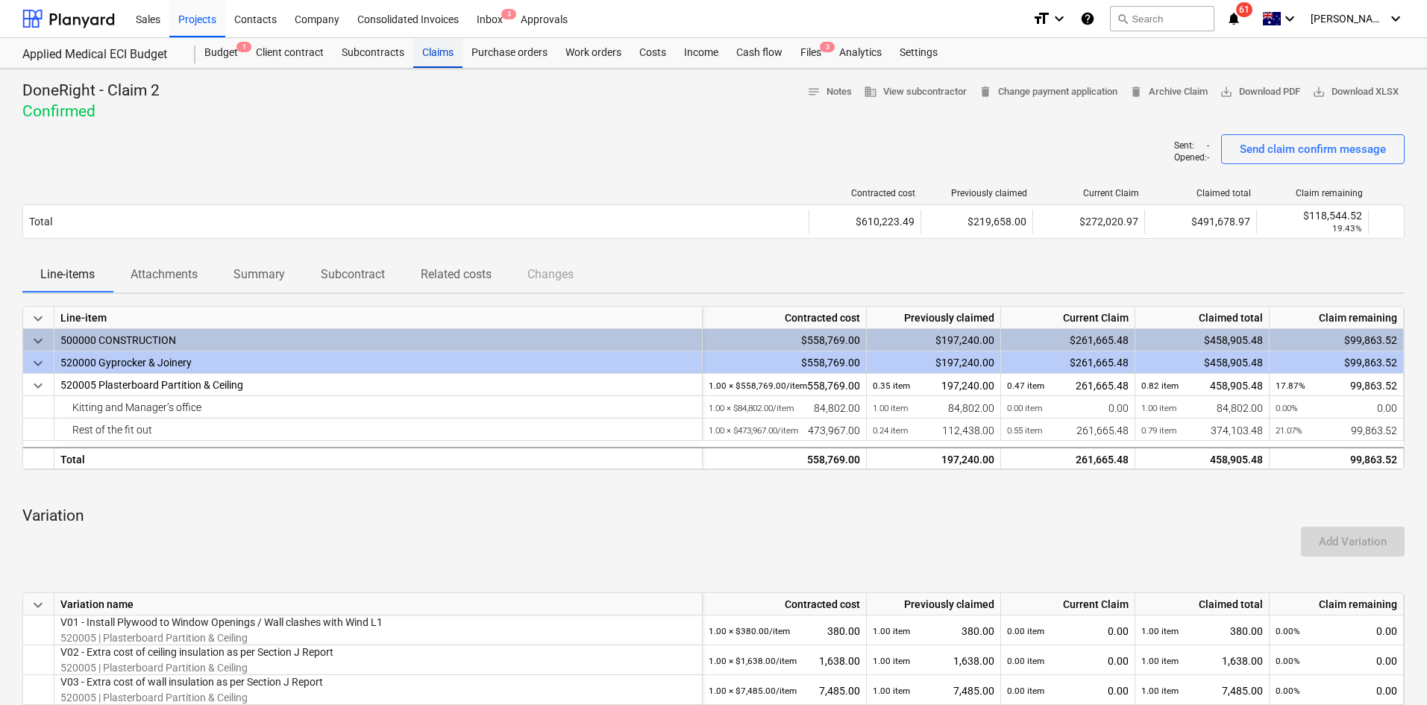
click at [416, 54] on div "Claims" at bounding box center [437, 53] width 49 height 30
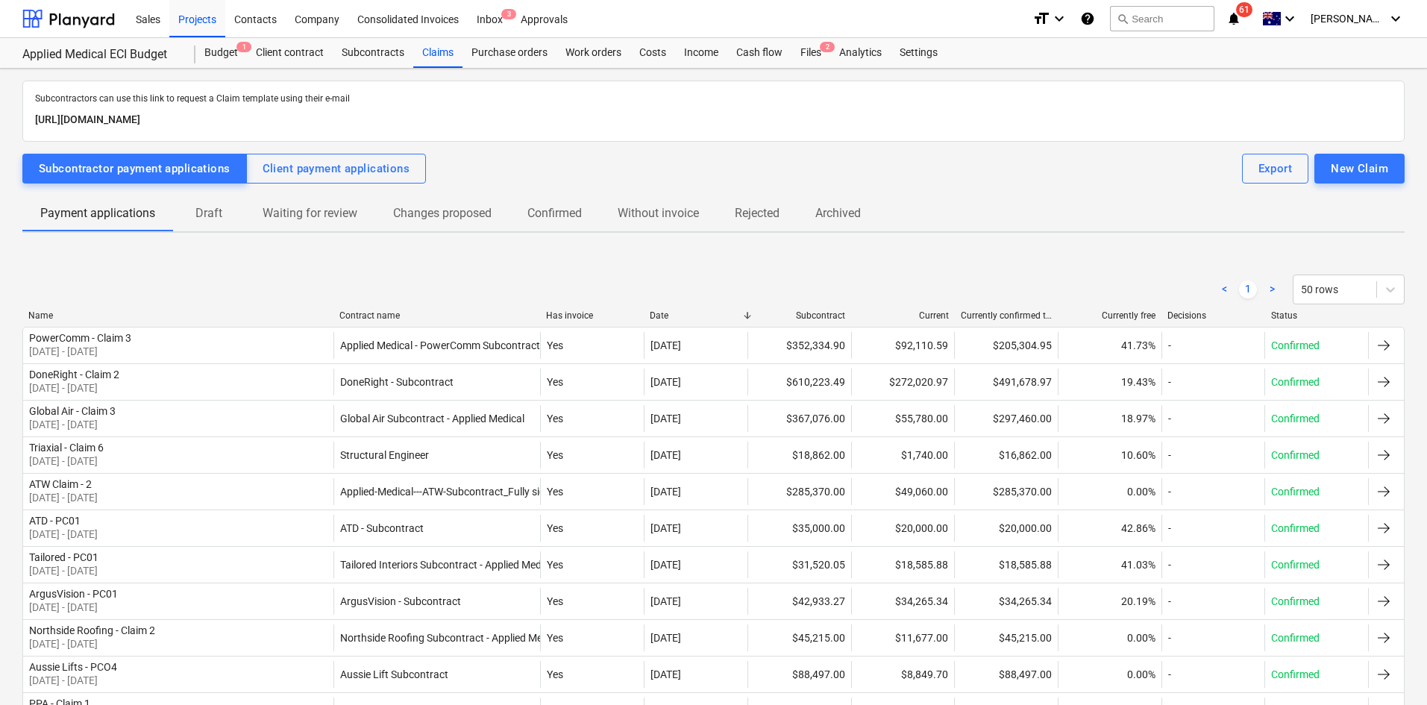
click at [211, 216] on p "Draft" at bounding box center [209, 213] width 36 height 18
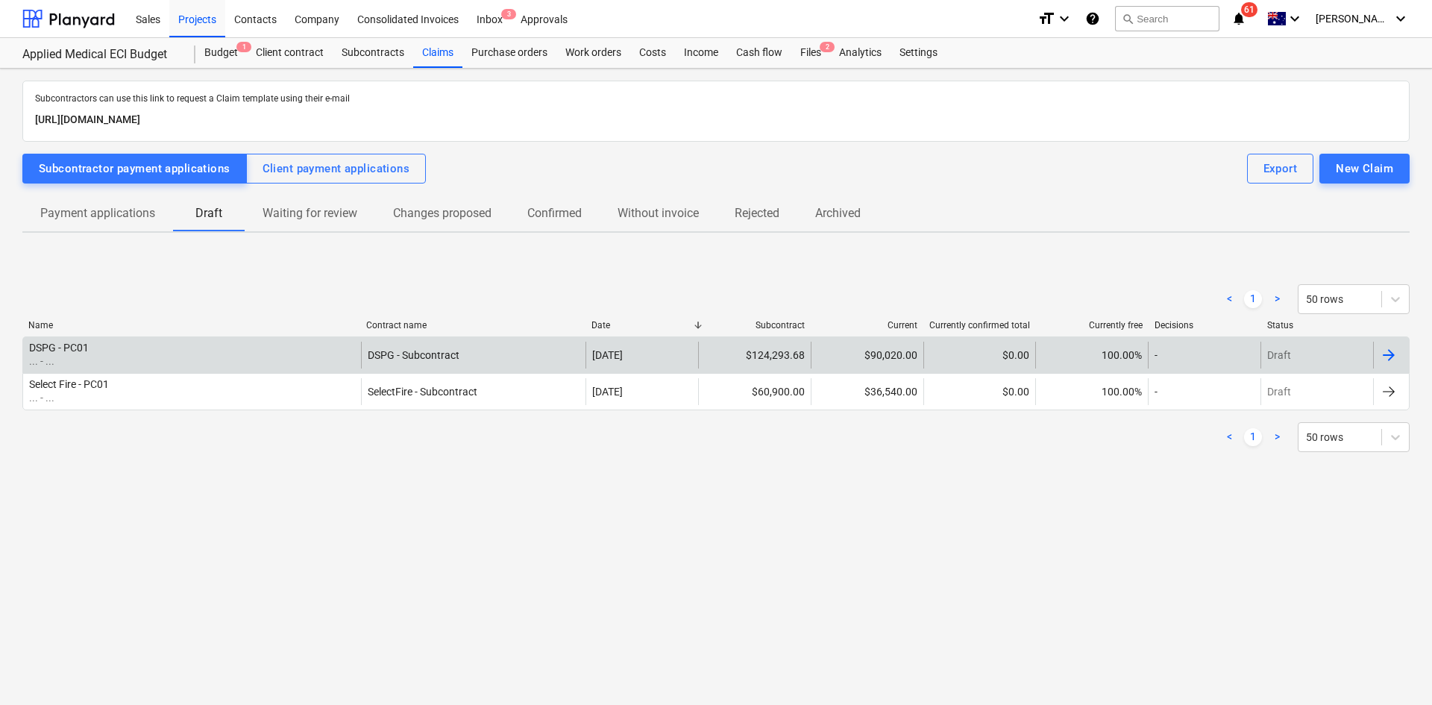
click at [148, 354] on div "DSPG - PC01 ... - ..." at bounding box center [192, 355] width 338 height 27
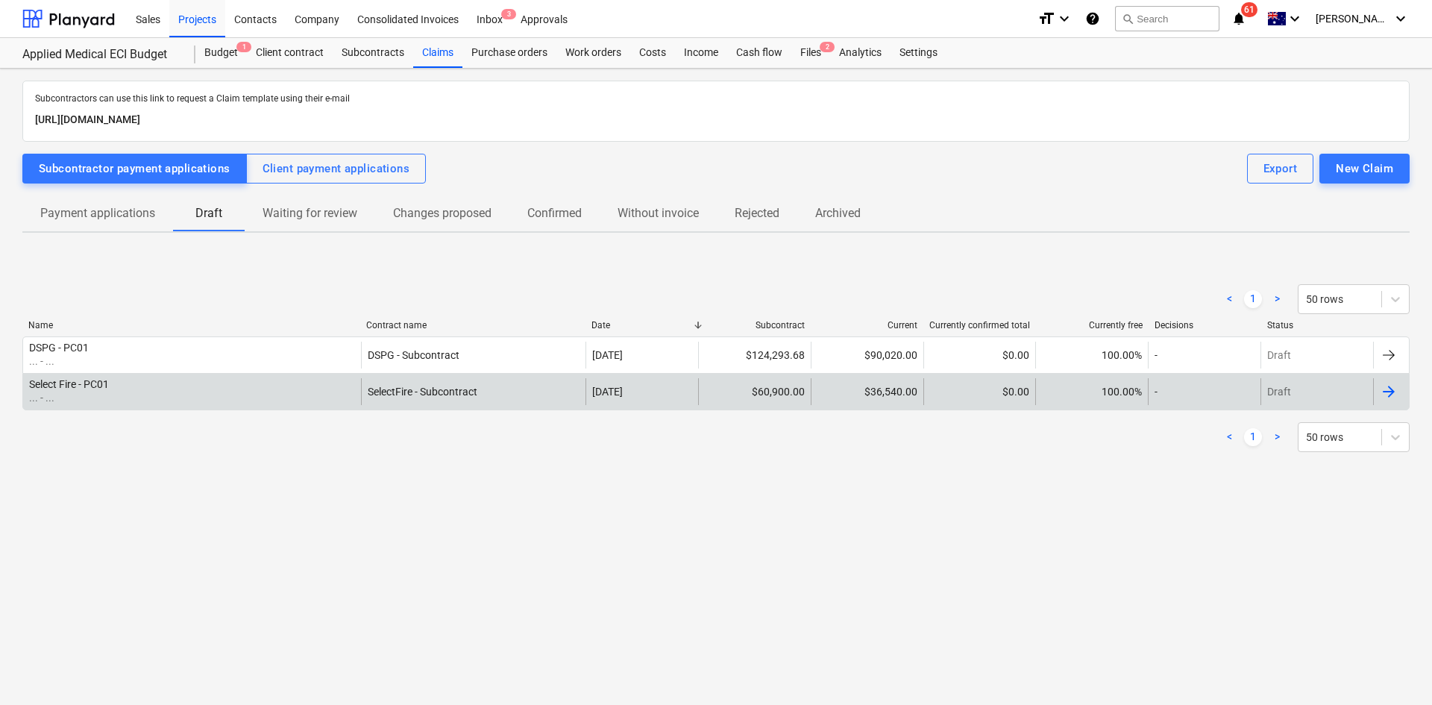
click at [90, 395] on p "... - ..." at bounding box center [69, 397] width 80 height 15
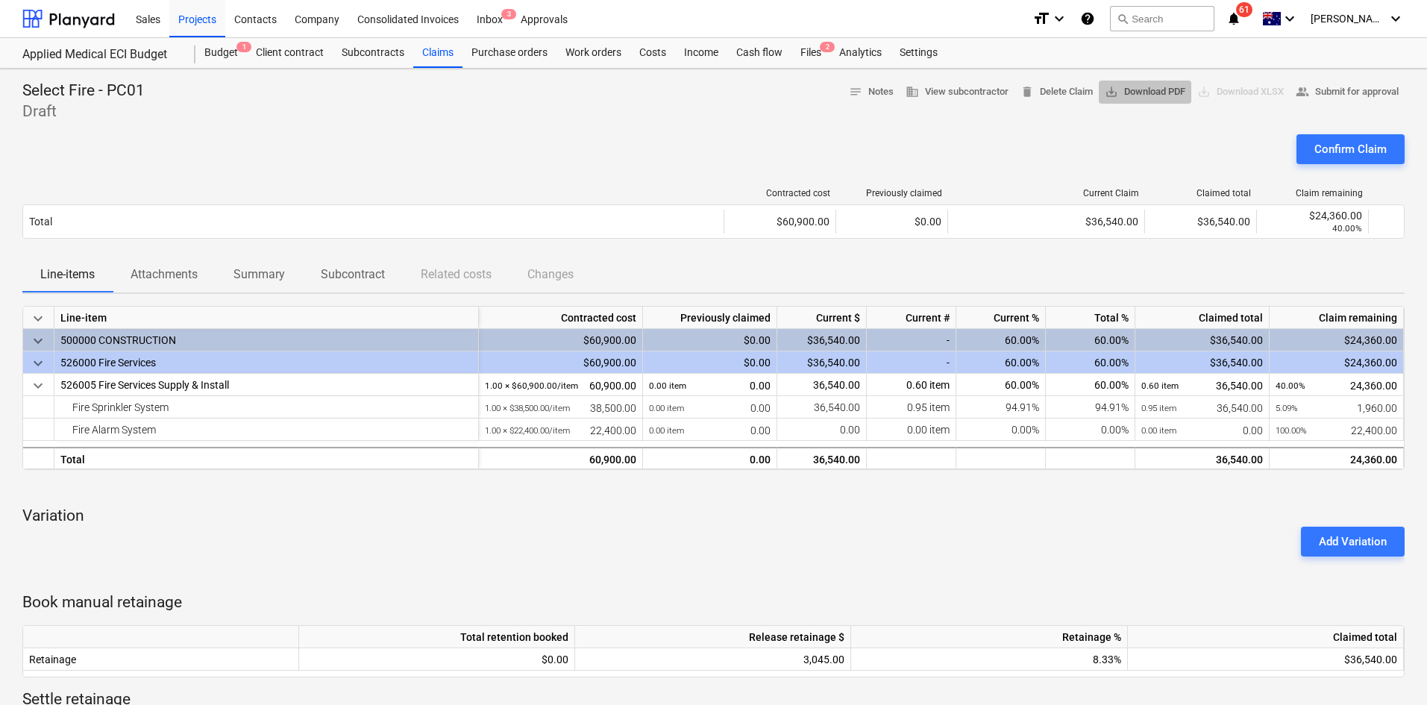
click at [1123, 91] on span "save_alt Download PDF" at bounding box center [1145, 92] width 81 height 17
click at [1032, 521] on div "Add Variation" at bounding box center [713, 542] width 1394 height 42
click at [1347, 143] on div "Confirm Claim" at bounding box center [1350, 149] width 72 height 19
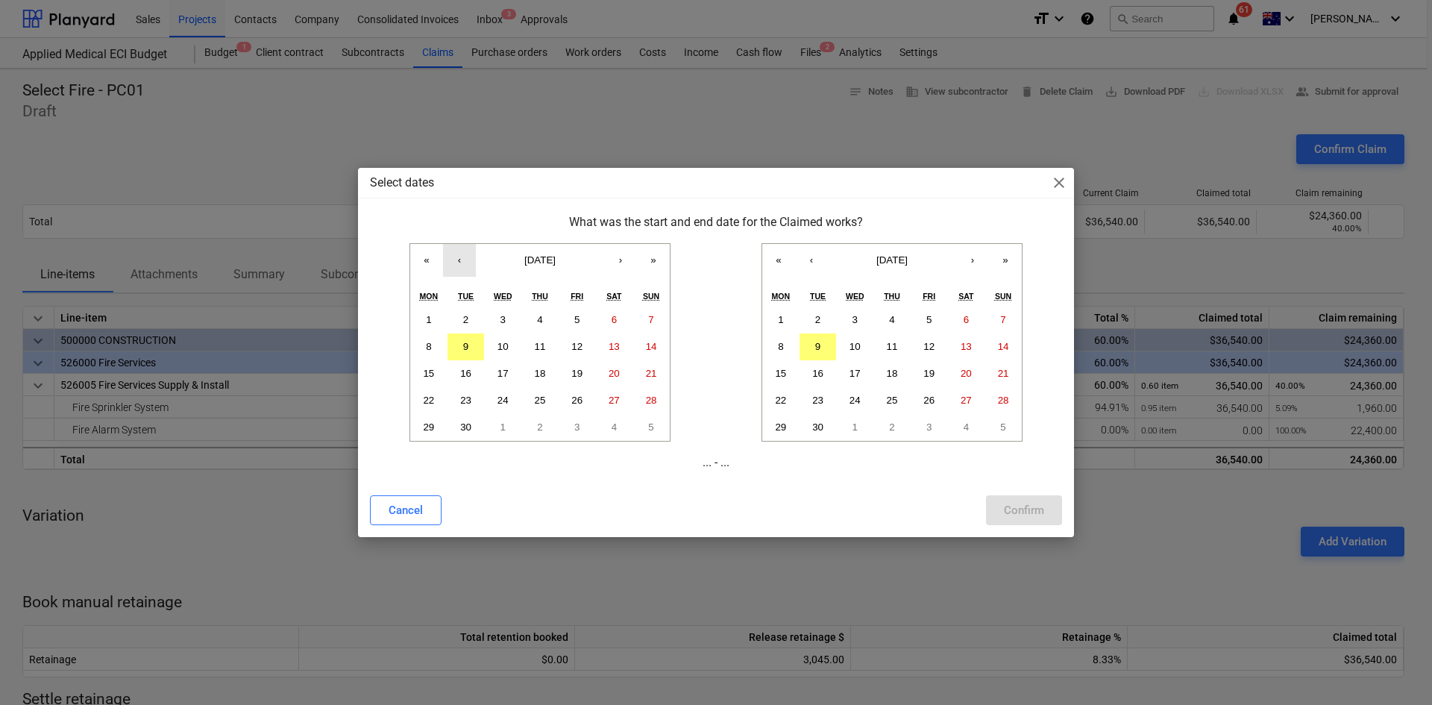
click at [448, 265] on button "‹" at bounding box center [459, 260] width 33 height 33
click at [580, 322] on button "1" at bounding box center [577, 320] width 37 height 27
click at [821, 260] on button "‹" at bounding box center [811, 260] width 33 height 33
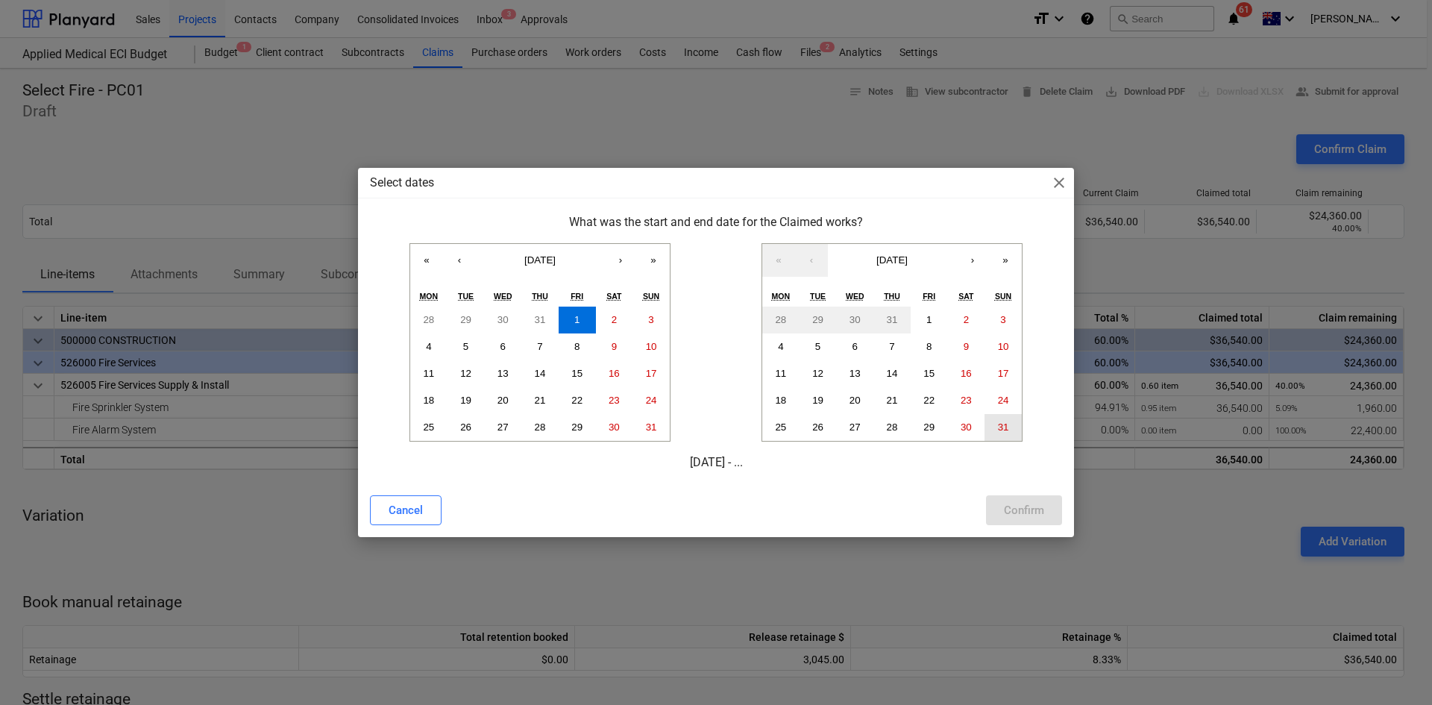
click at [998, 423] on abbr "31" at bounding box center [1003, 426] width 11 height 11
click at [1019, 510] on div "Confirm" at bounding box center [1024, 510] width 40 height 19
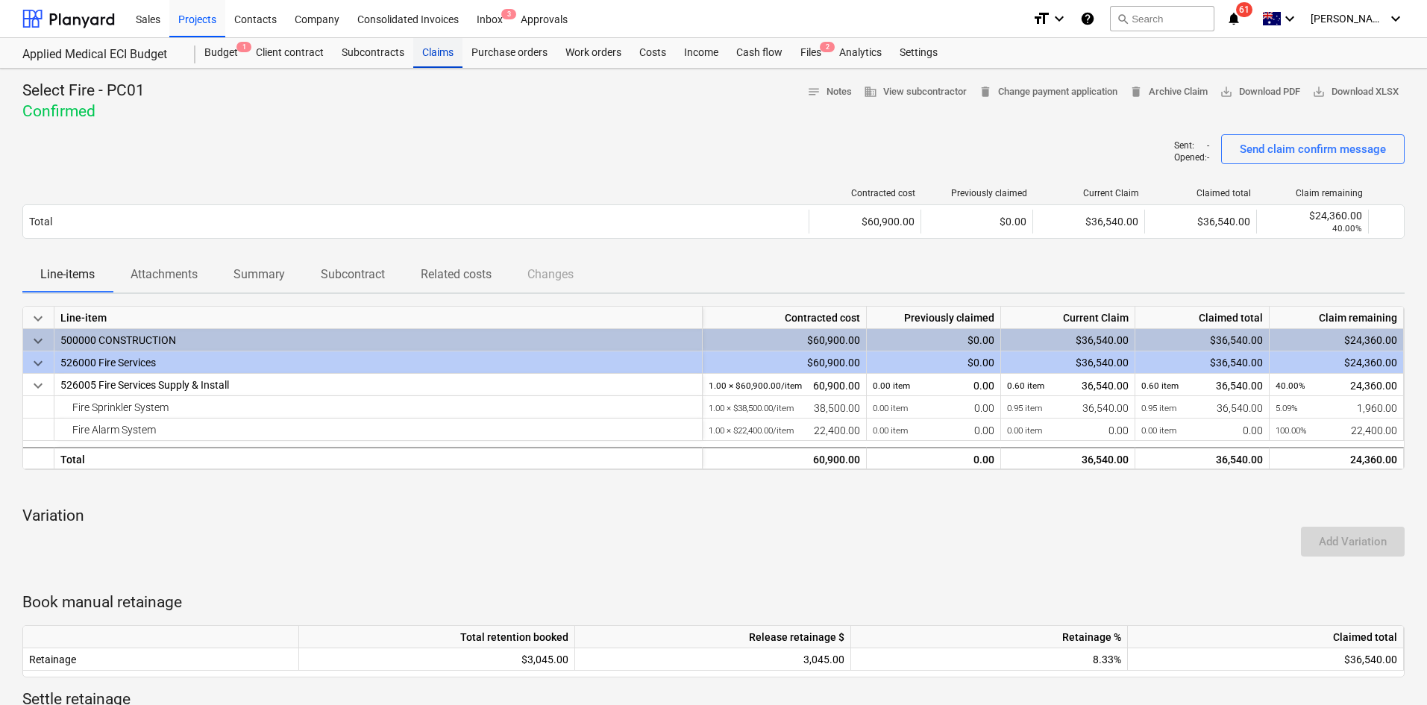
click at [451, 58] on div "Claims" at bounding box center [437, 53] width 49 height 30
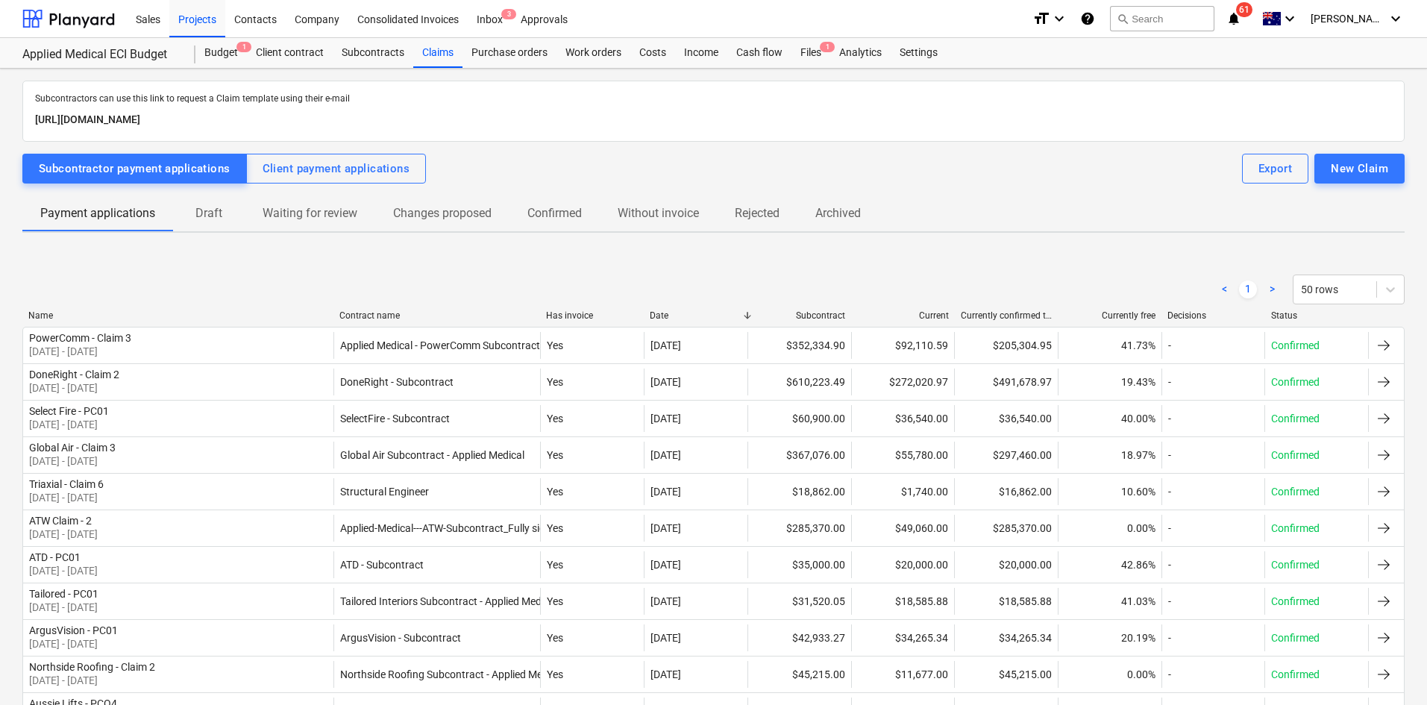
click at [192, 215] on p "Draft" at bounding box center [209, 213] width 36 height 18
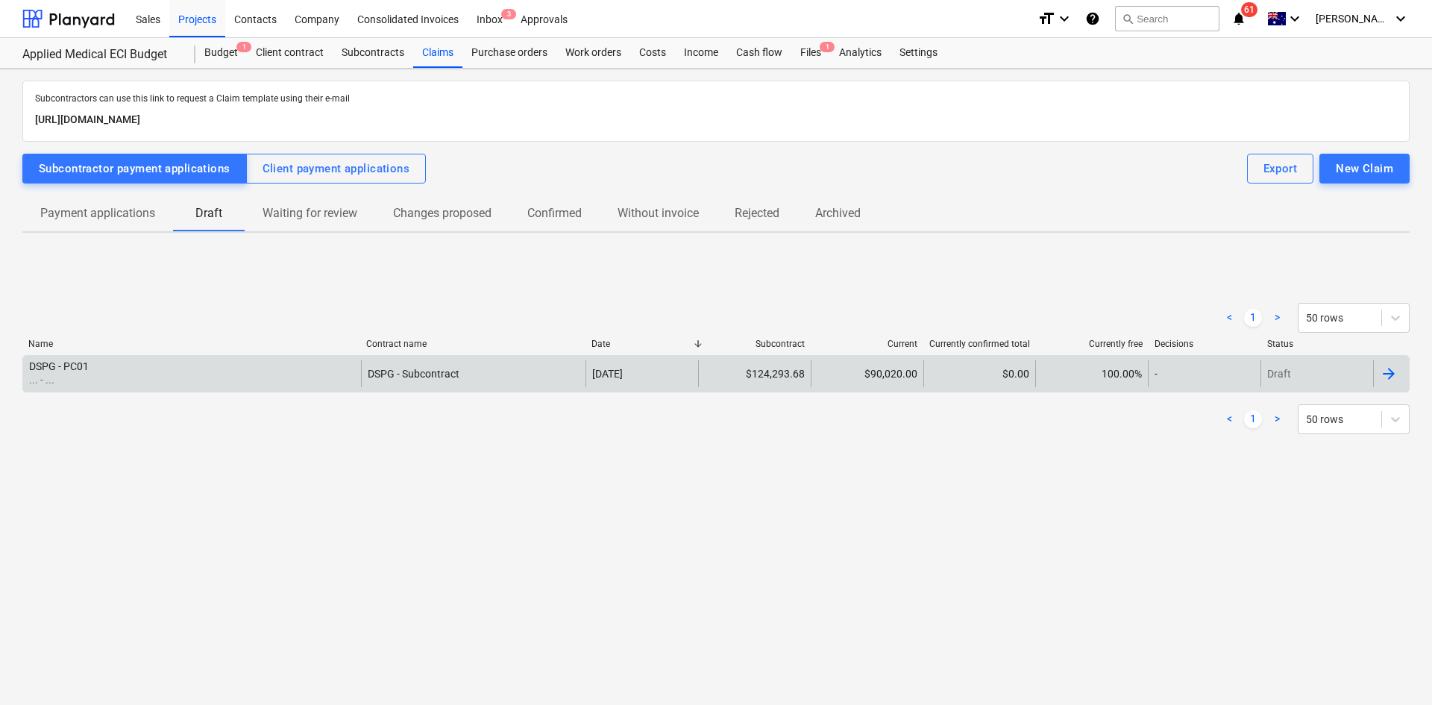
click at [123, 370] on div "DSPG - PC01 ... - ..." at bounding box center [192, 373] width 338 height 27
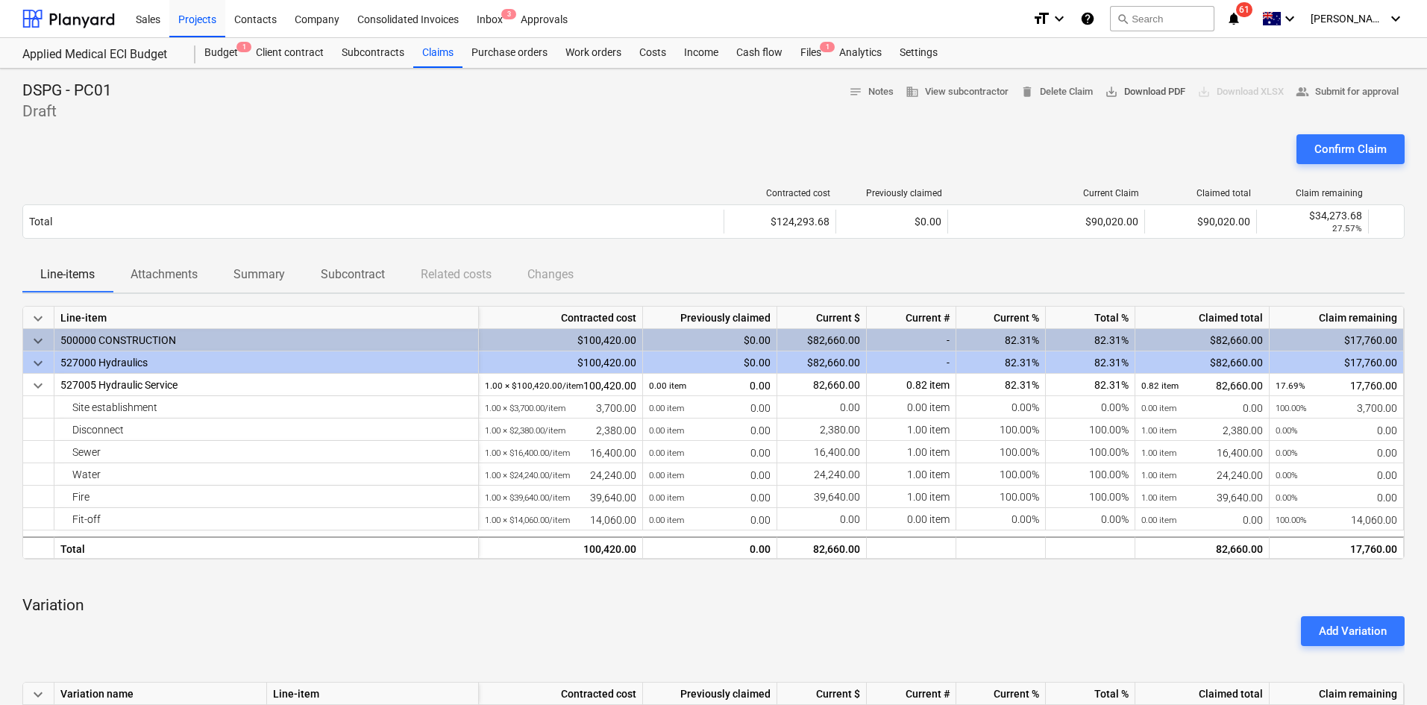
click at [1158, 93] on span "save_alt Download PDF" at bounding box center [1145, 92] width 81 height 17
click at [993, 132] on div at bounding box center [713, 128] width 1382 height 12
click at [1347, 147] on div "Confirm Claim" at bounding box center [1350, 149] width 72 height 19
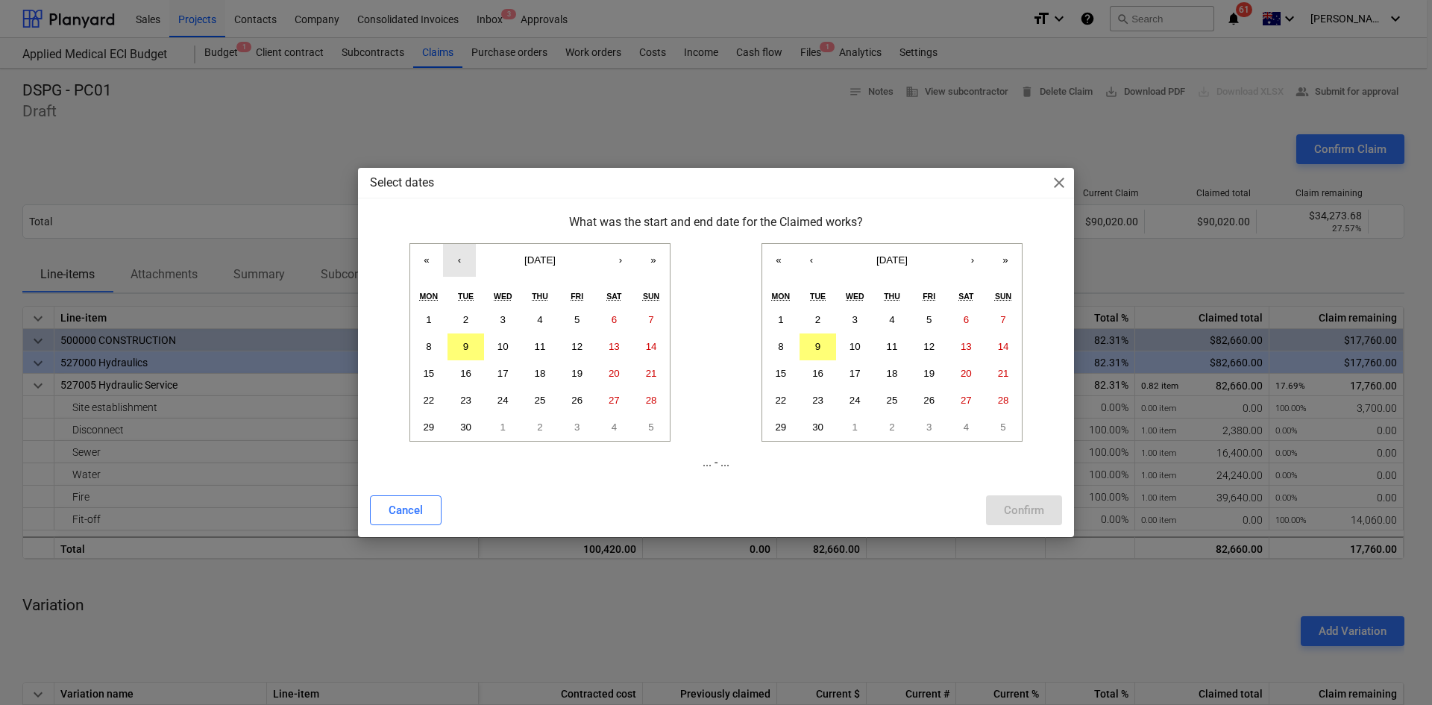
click at [456, 263] on button "‹" at bounding box center [459, 260] width 33 height 33
click at [583, 310] on button "1" at bounding box center [577, 320] width 37 height 27
click at [814, 266] on button "‹" at bounding box center [811, 260] width 33 height 33
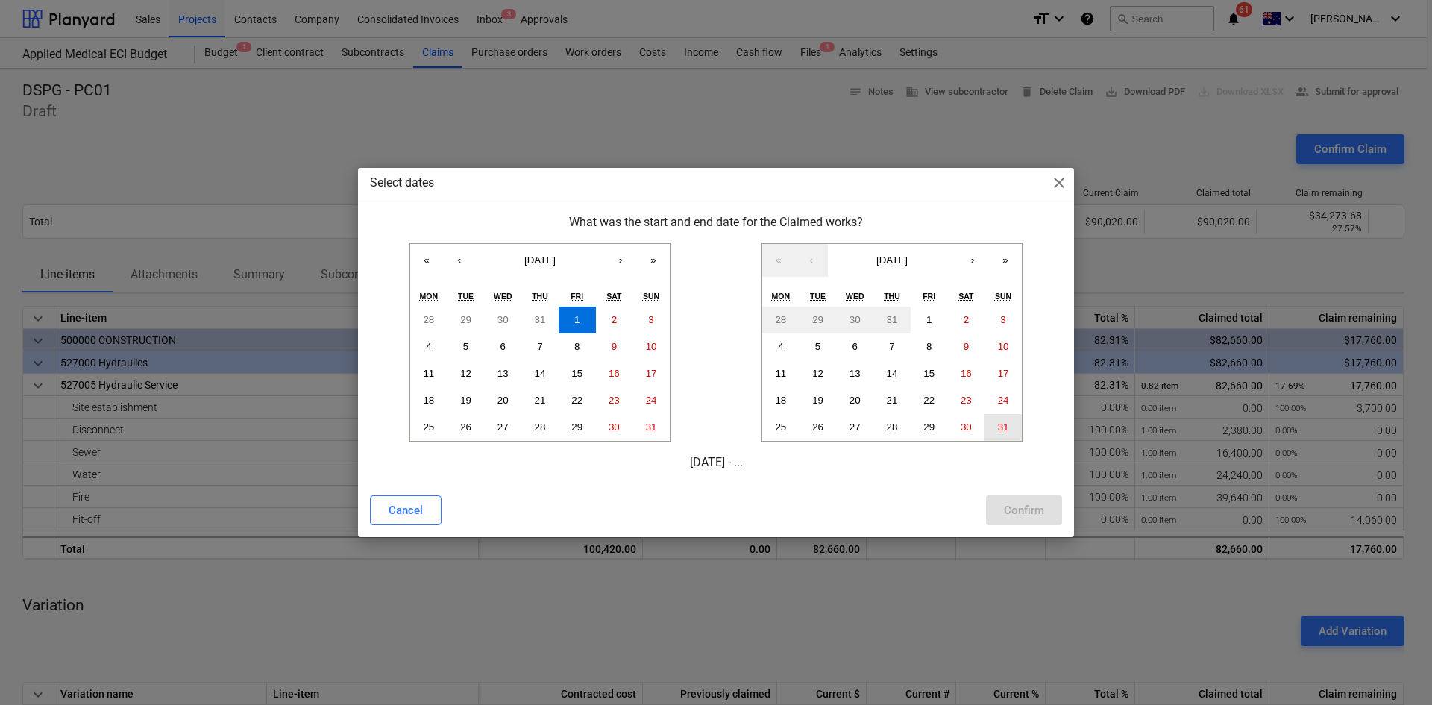
click at [1002, 424] on abbr "31" at bounding box center [1003, 426] width 11 height 11
click at [1011, 510] on div "Confirm" at bounding box center [1024, 510] width 40 height 19
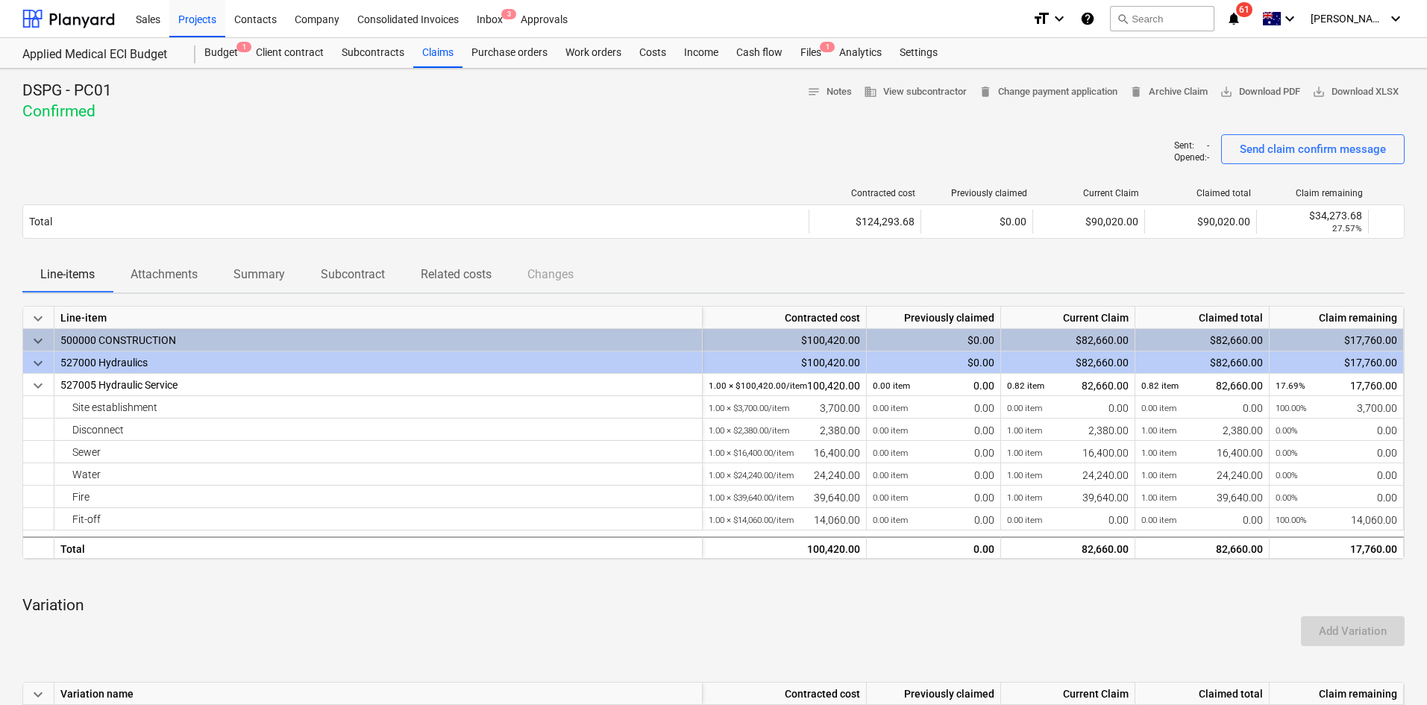
click at [719, 120] on div "DSPG - PC01 Confirmed notes Notes business View subcontractor delete Change pay…" at bounding box center [713, 102] width 1382 height 42
click at [552, 89] on div "DSPG - PC01 Confirmed notes Notes business View subcontractor delete Change pay…" at bounding box center [713, 102] width 1382 height 42
click at [1241, 22] on icon "notifications" at bounding box center [1233, 19] width 15 height 18
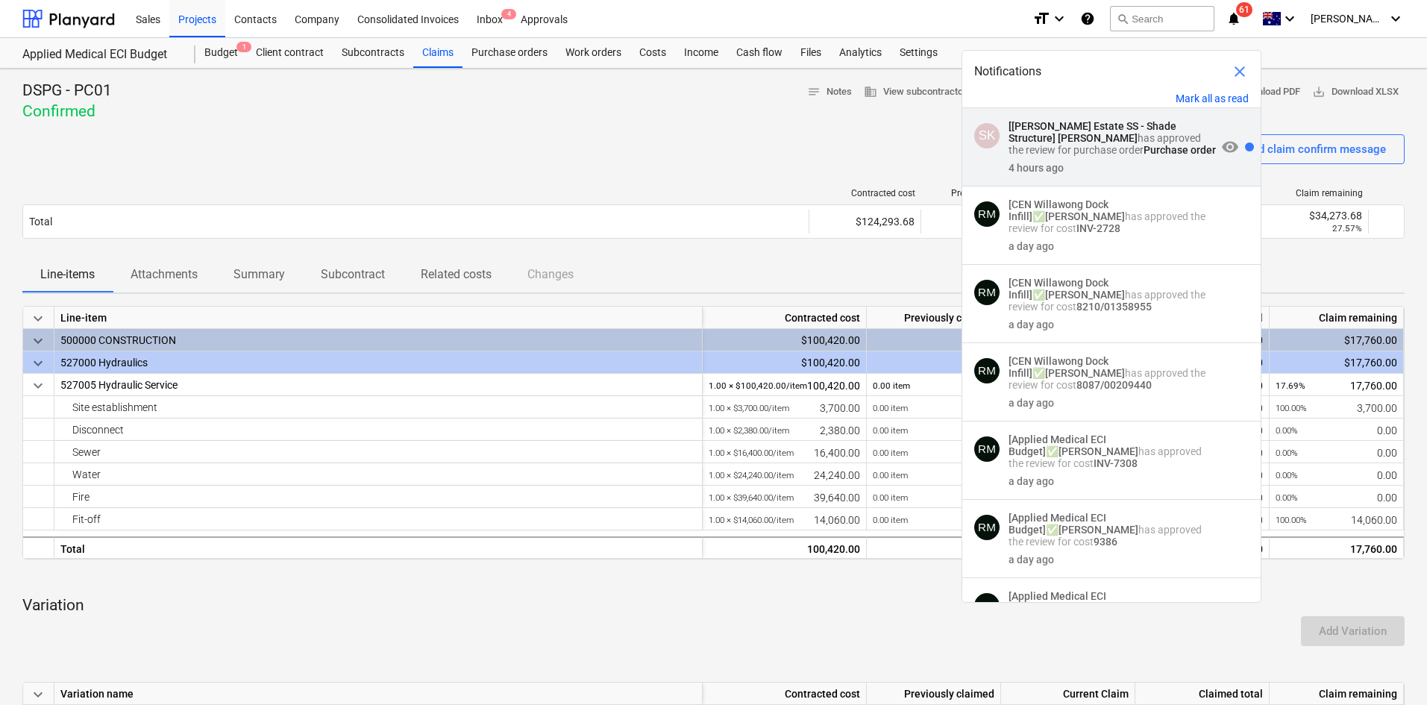
click at [1150, 147] on strong "Purchase order" at bounding box center [1180, 150] width 72 height 12
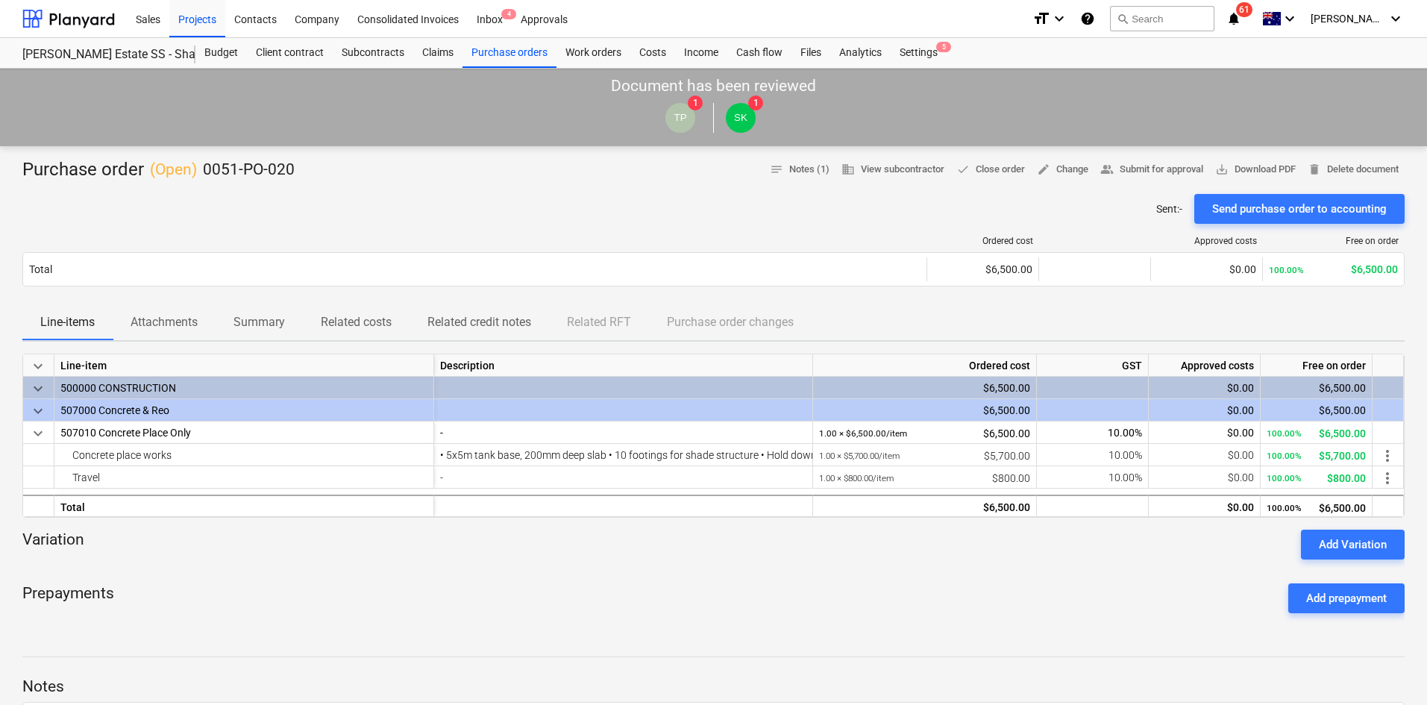
click at [1253, 13] on span "61" at bounding box center [1244, 9] width 16 height 15
click at [201, 27] on div "Projects" at bounding box center [197, 18] width 56 height 38
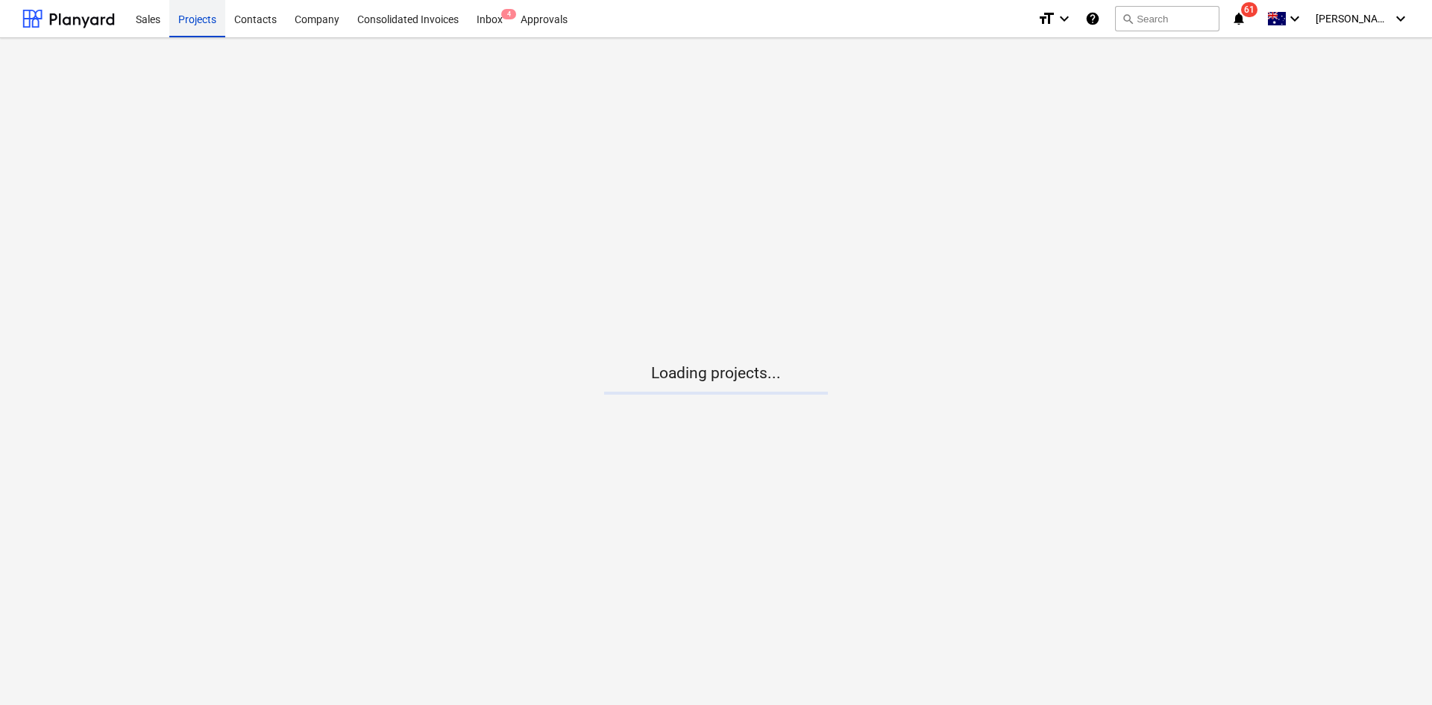
click at [201, 24] on div "Projects" at bounding box center [197, 18] width 56 height 38
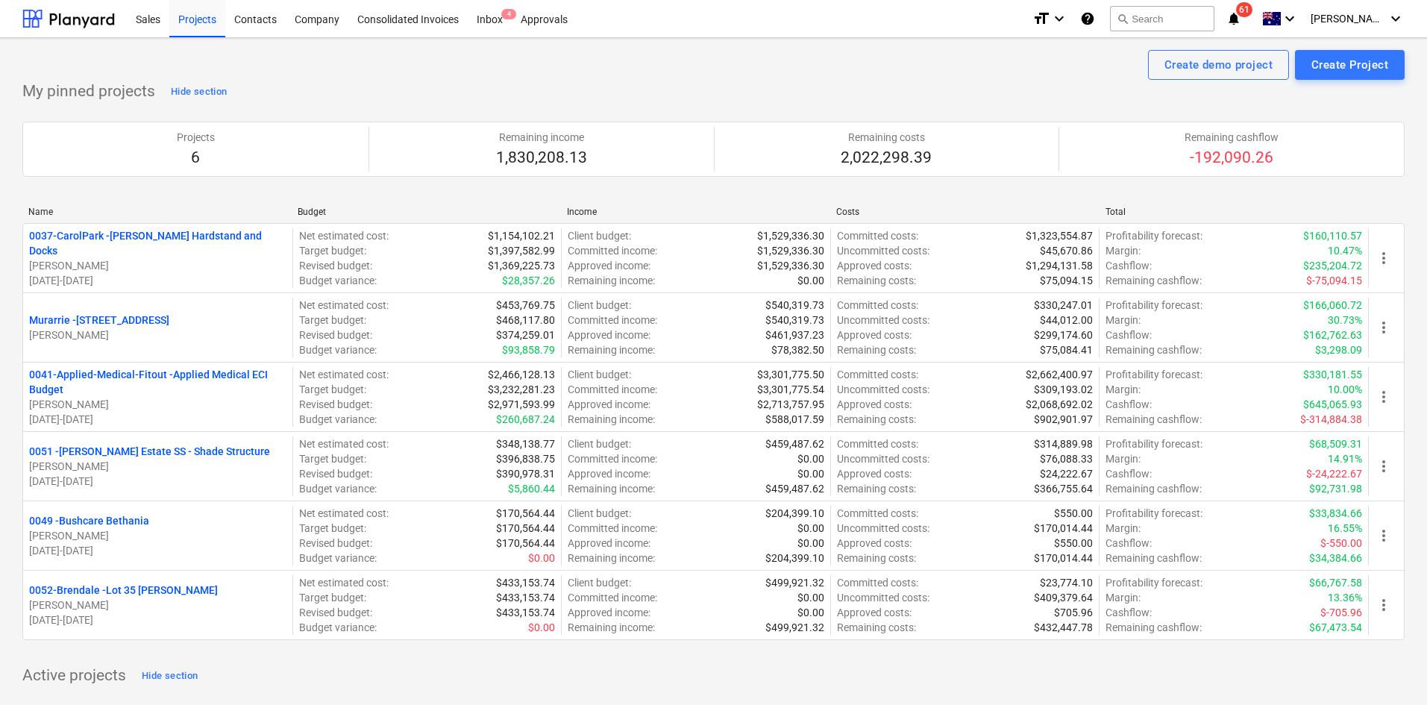
drag, startPoint x: 909, startPoint y: 113, endPoint x: 642, endPoint y: 7, distance: 287.3
click at [909, 112] on div "Projects 6 Remaining income 1,830,208.13 Remaining costs 2,022,298.39 Remaining…" at bounding box center [713, 149] width 1382 height 91
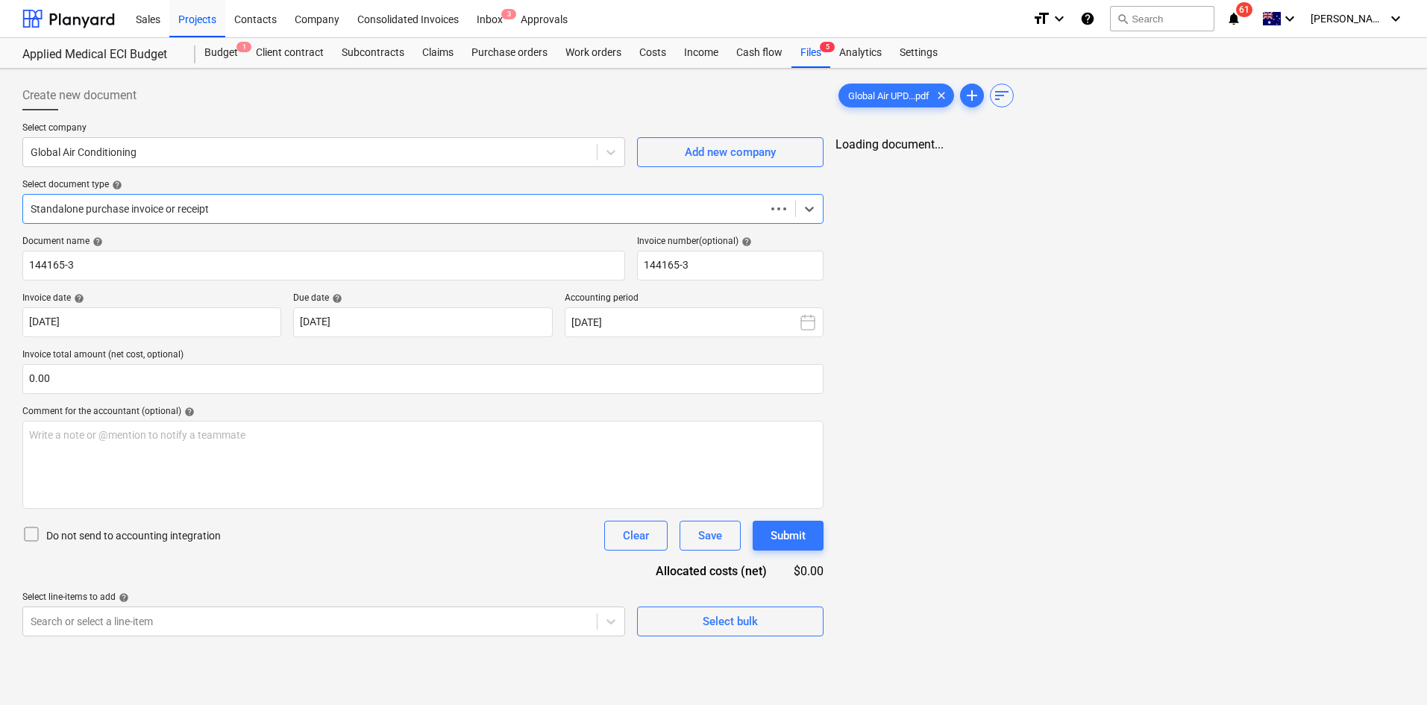
type input "144165-3"
type input "[DATE]"
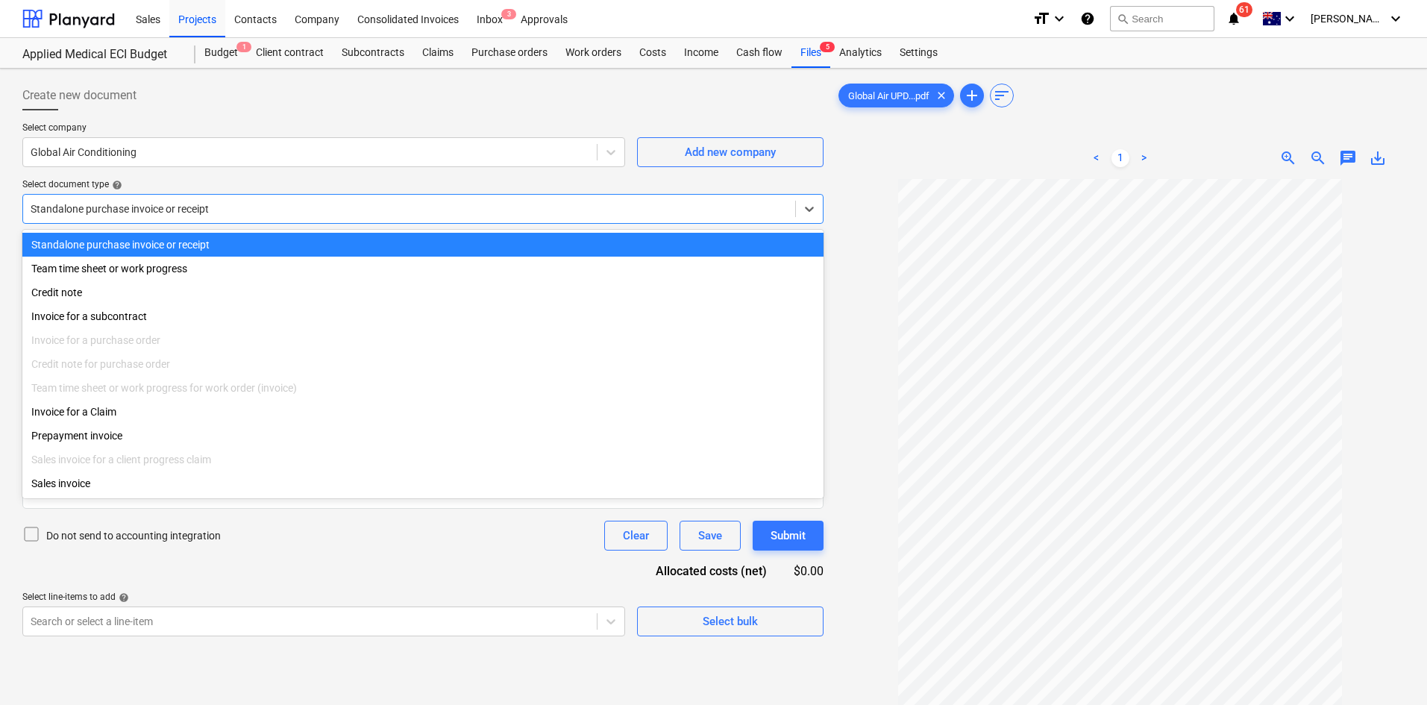
click at [204, 196] on div "Standalone purchase invoice or receipt" at bounding box center [422, 209] width 801 height 30
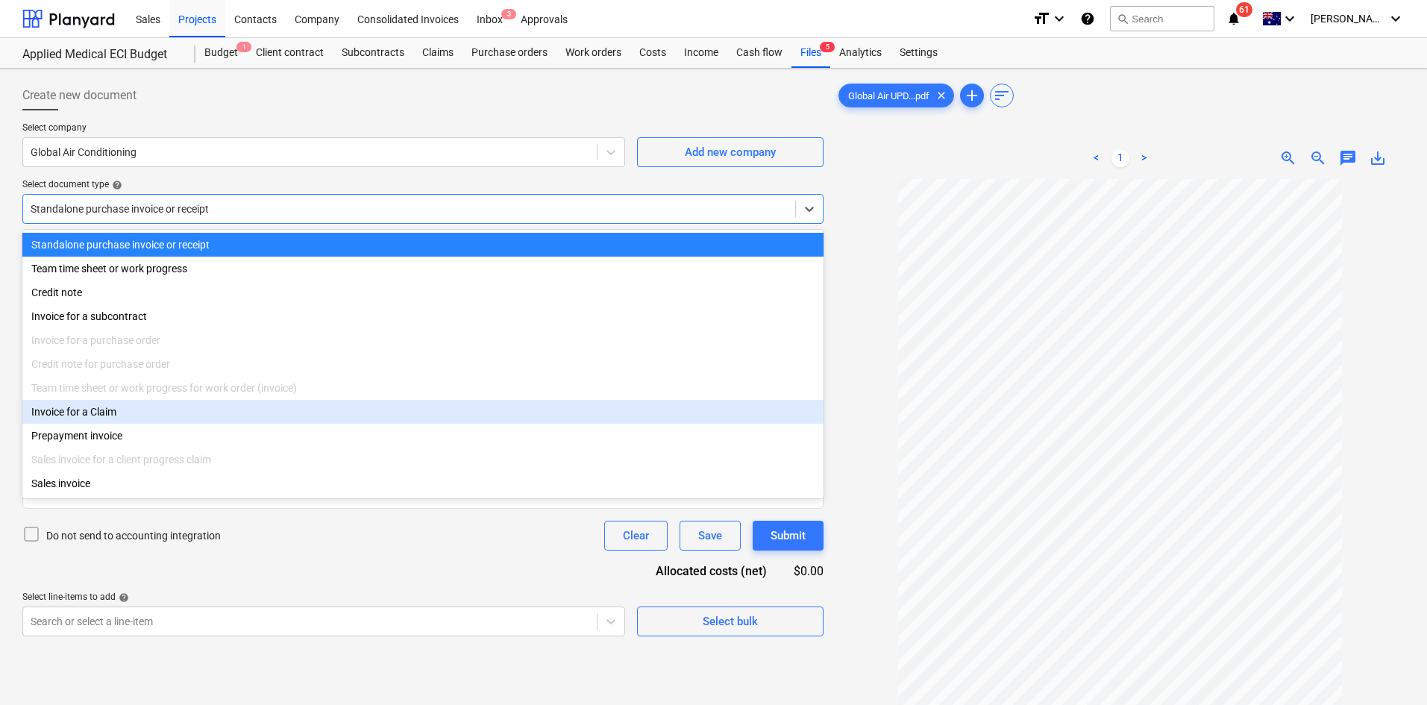
click at [115, 424] on div "Invoice for a Claim" at bounding box center [422, 412] width 801 height 24
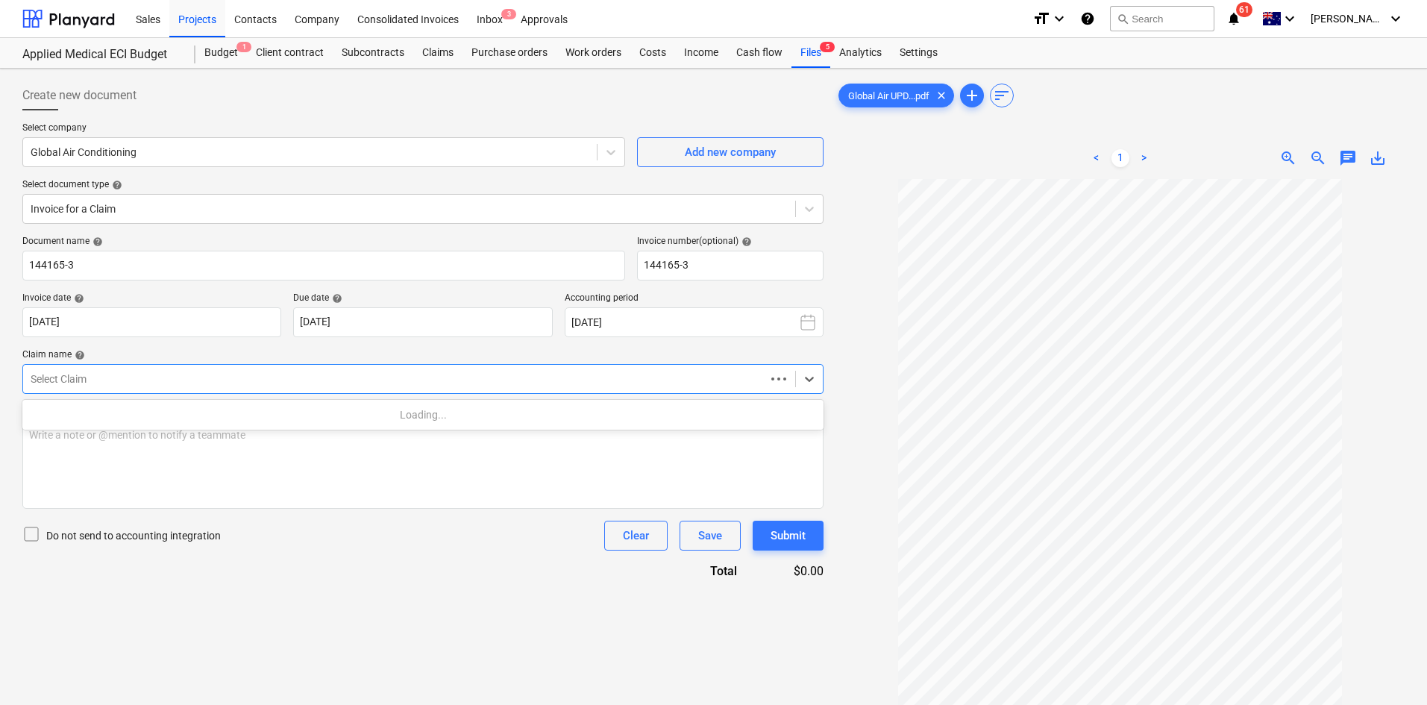
click at [154, 387] on div "Select Claim" at bounding box center [394, 379] width 742 height 21
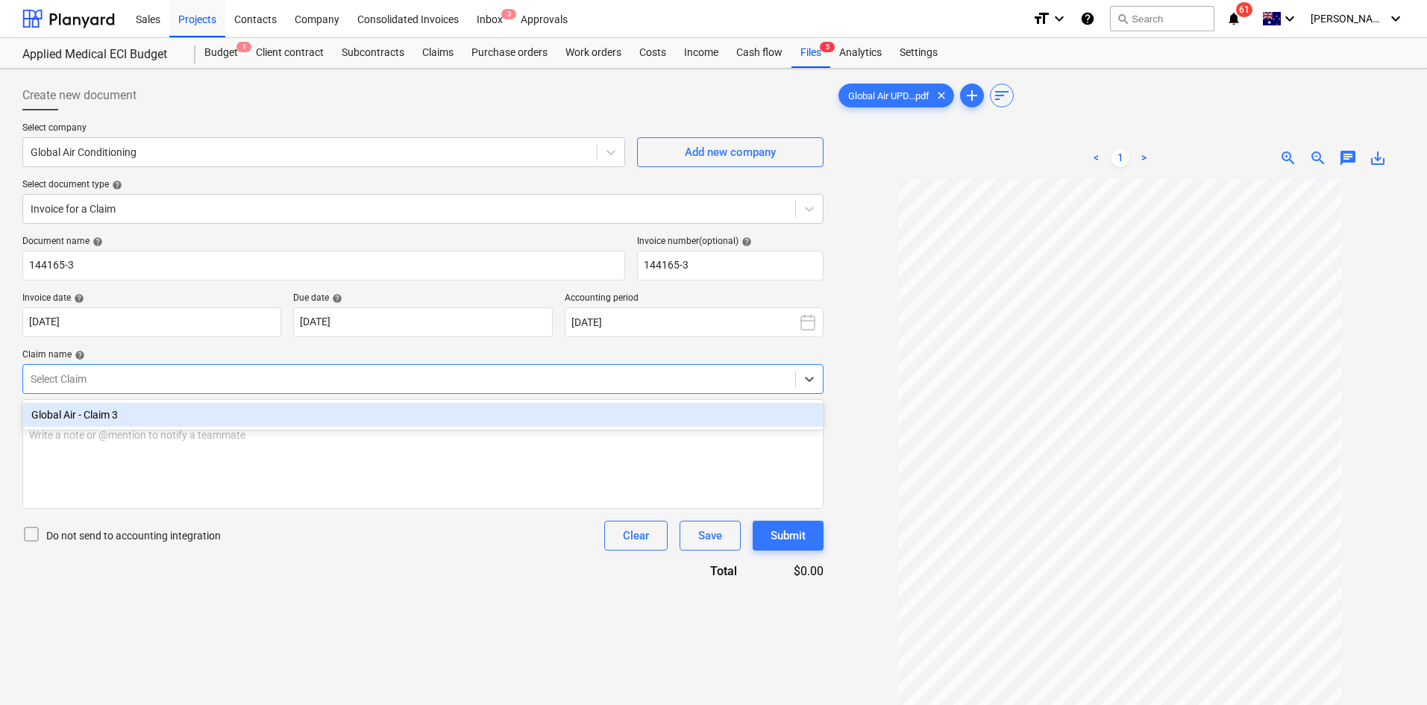
click at [127, 425] on div "Global Air - Claim 3" at bounding box center [422, 415] width 801 height 24
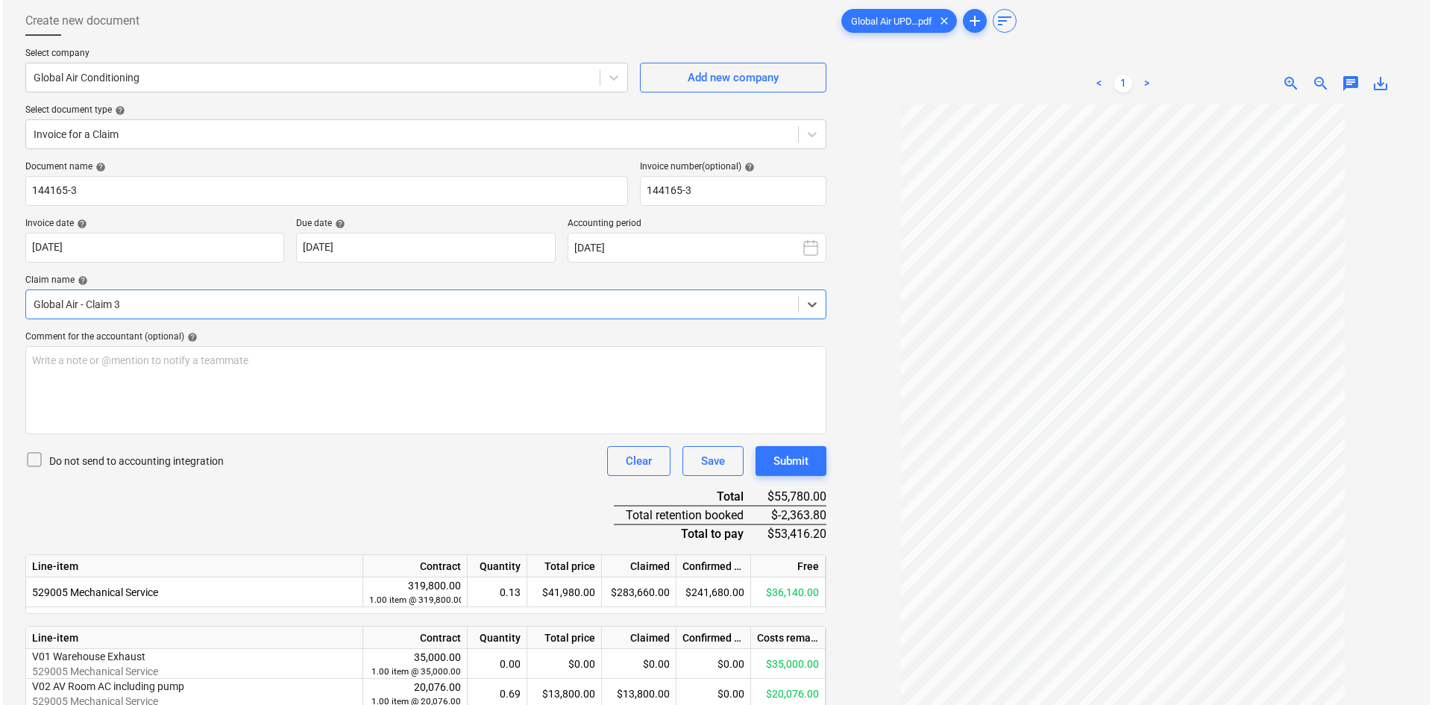
scroll to position [169, 0]
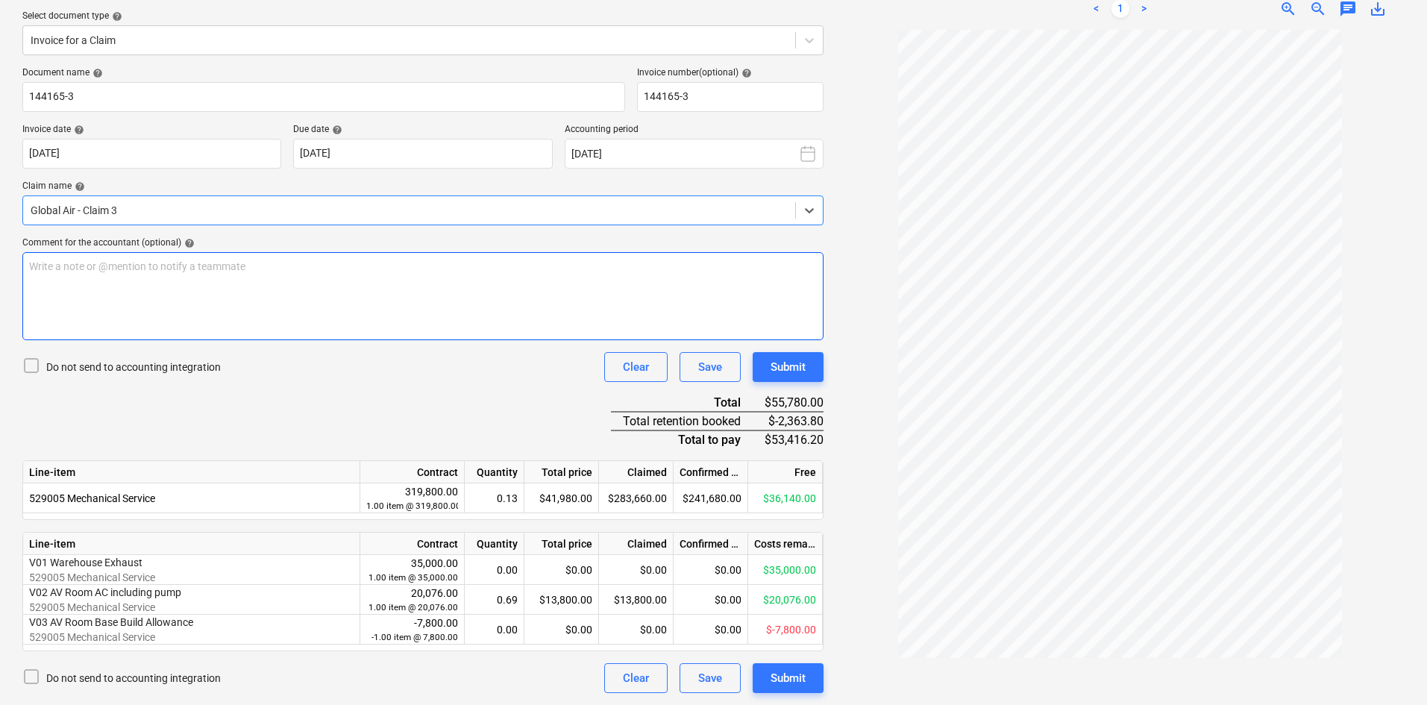
click at [115, 278] on div "Write a note or @mention to notify a teammate [PERSON_NAME]" at bounding box center [422, 296] width 801 height 88
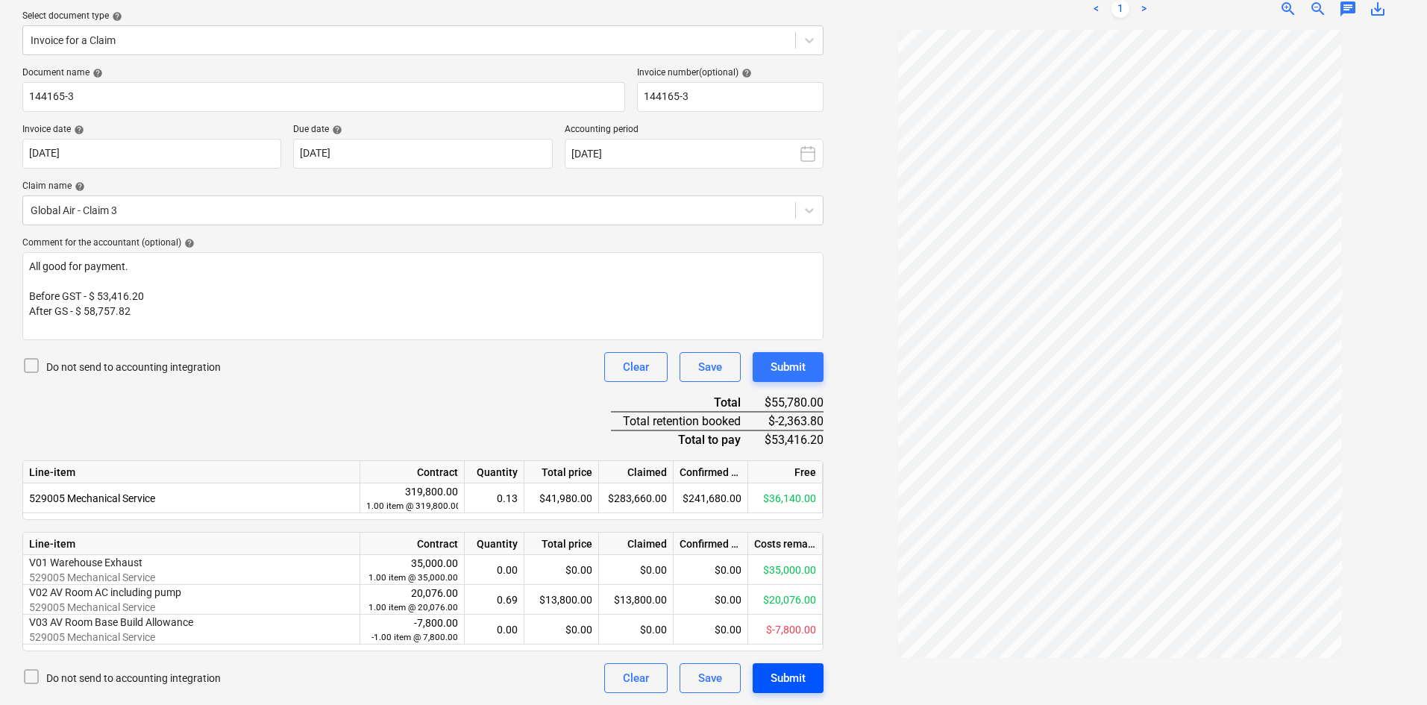
click at [787, 685] on div "Submit" at bounding box center [788, 677] width 35 height 19
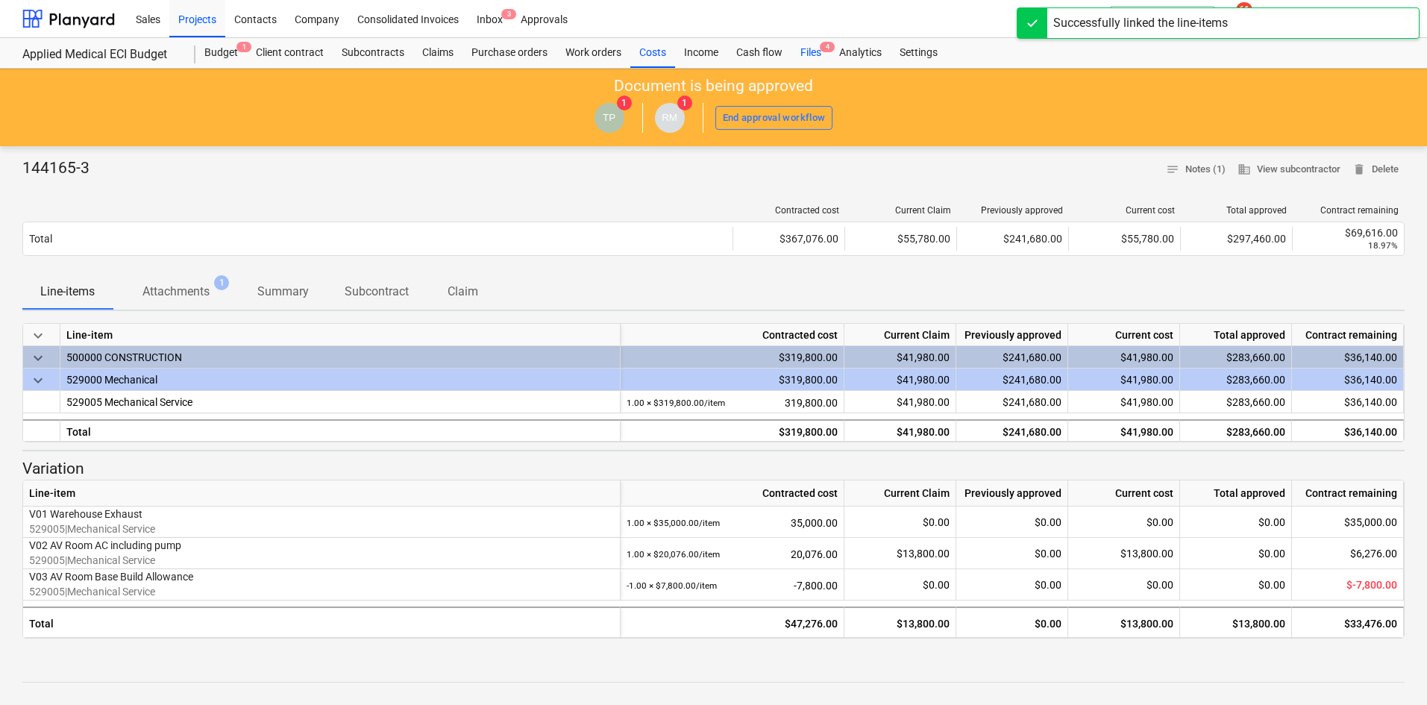
click at [815, 51] on div "Files 4" at bounding box center [810, 53] width 39 height 30
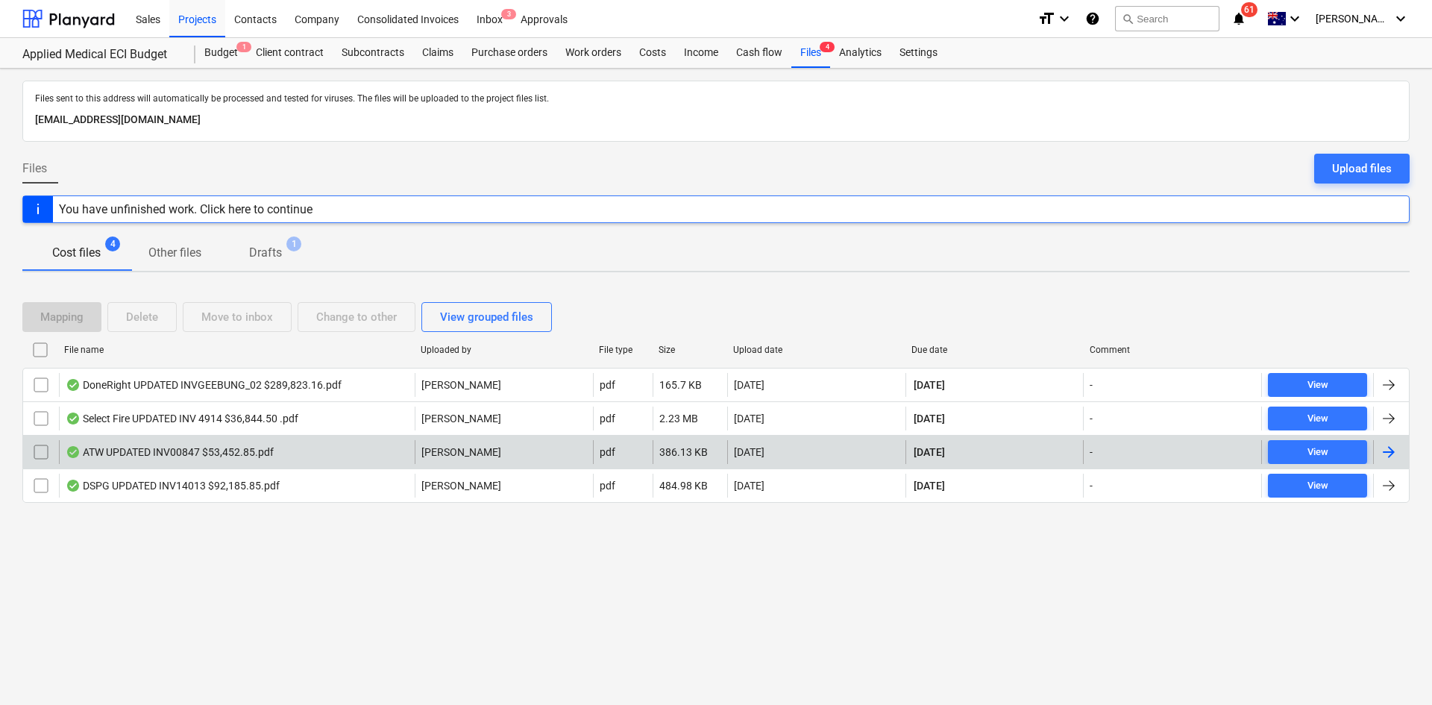
click at [301, 445] on div "ATW UPDATED INV00847 $53,452.85.pdf" at bounding box center [237, 452] width 356 height 24
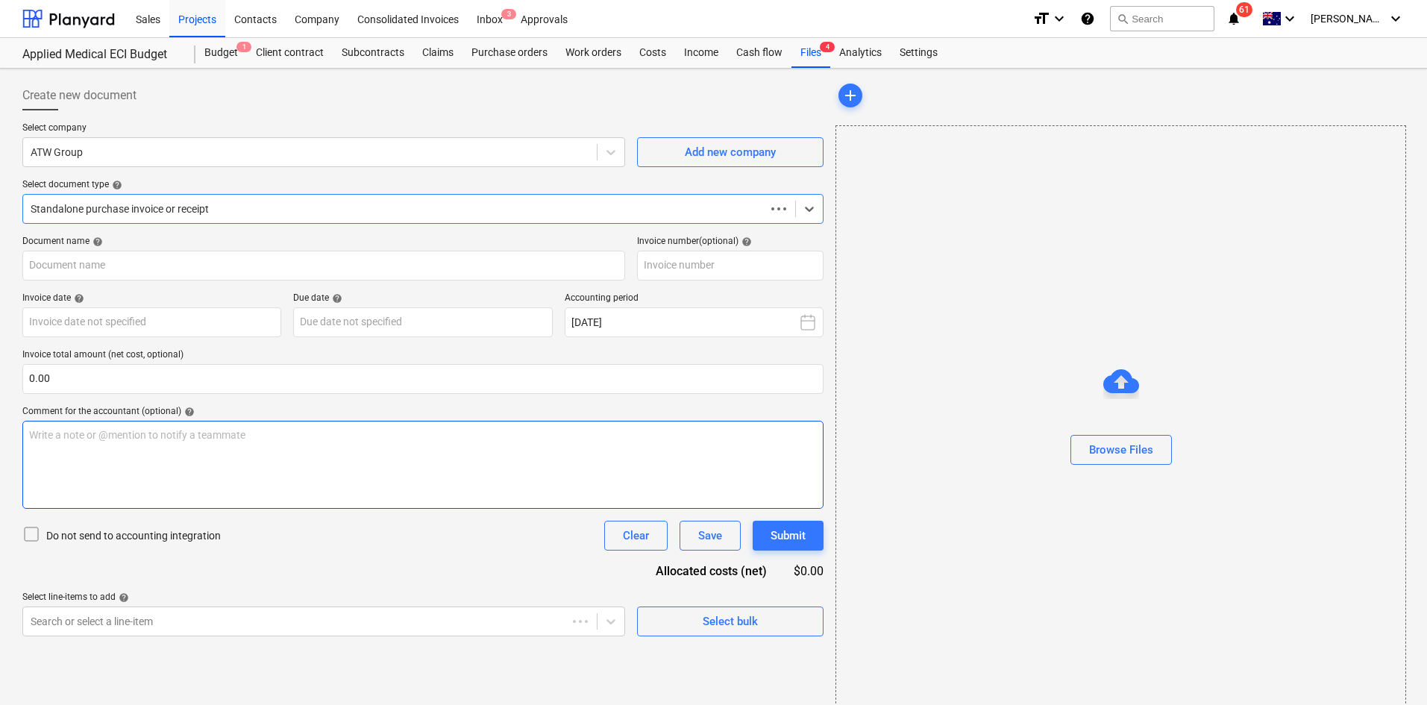
type input "SI-00847"
type input "[DATE]"
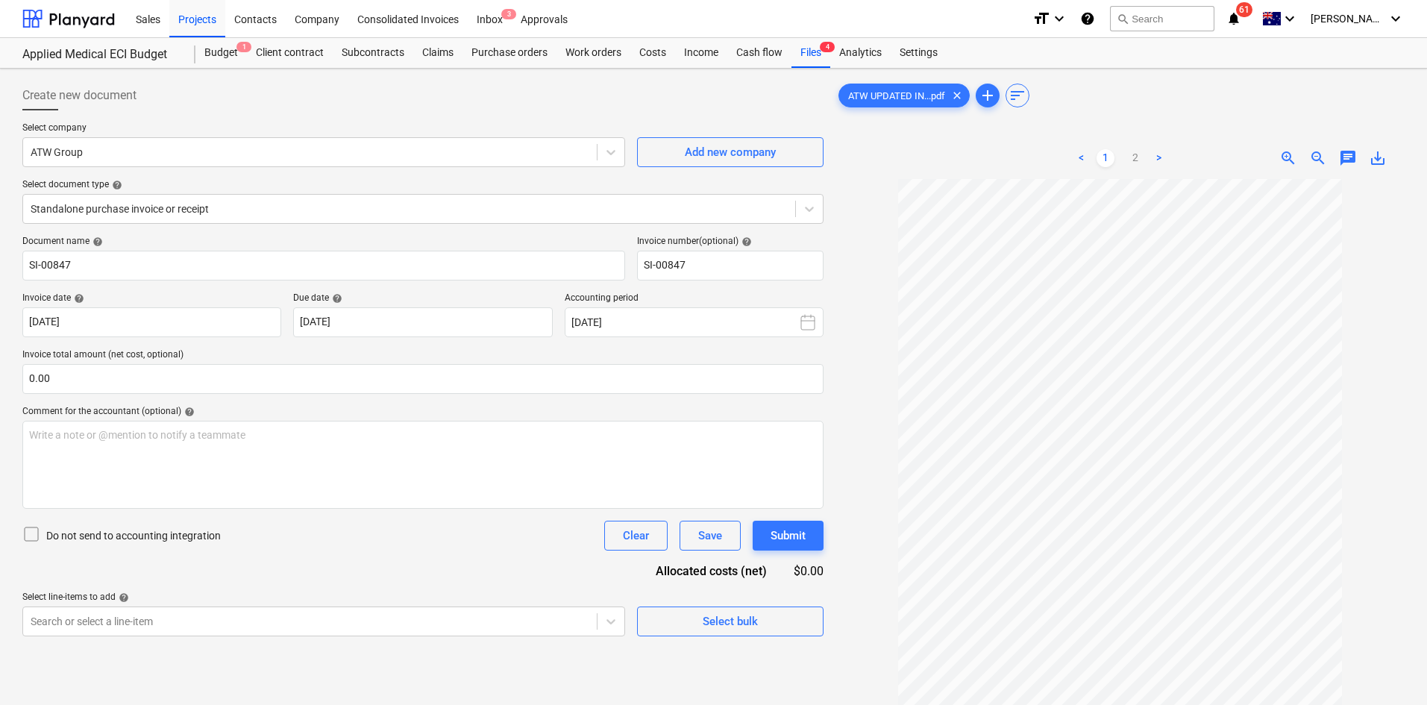
scroll to position [149, 0]
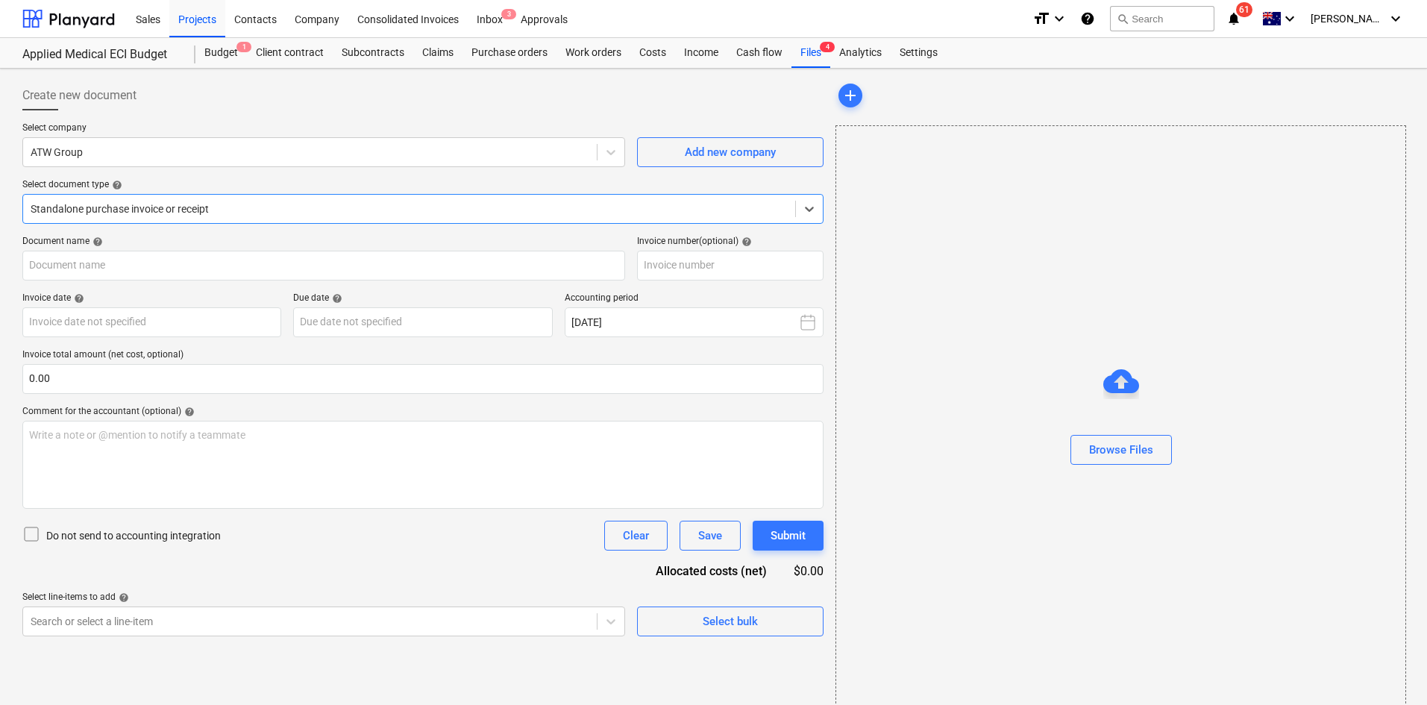
type input "SI-00847"
type input "25 Aug 2025"
type input "[DATE]"
click at [390, 207] on div at bounding box center [409, 208] width 757 height 15
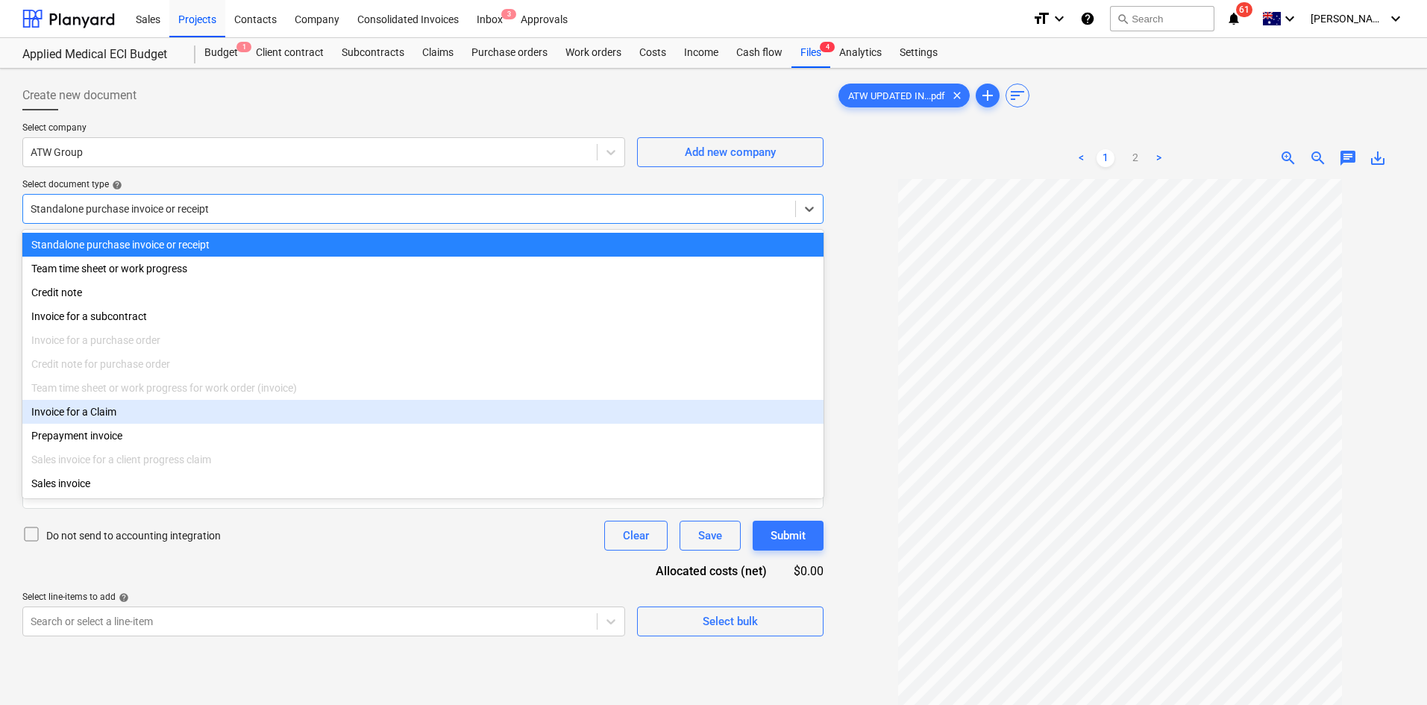
click at [80, 413] on div "Invoice for a Claim" at bounding box center [422, 412] width 801 height 24
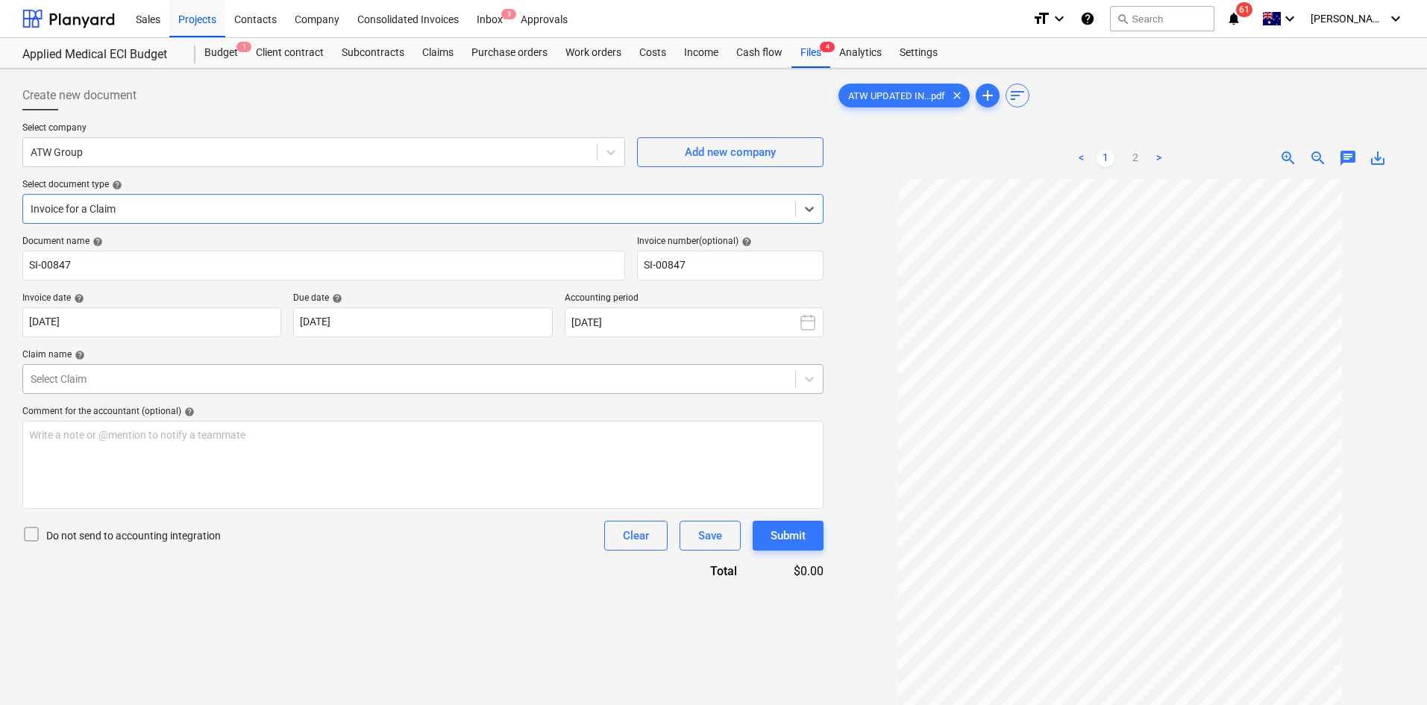
click at [95, 376] on div at bounding box center [409, 379] width 757 height 15
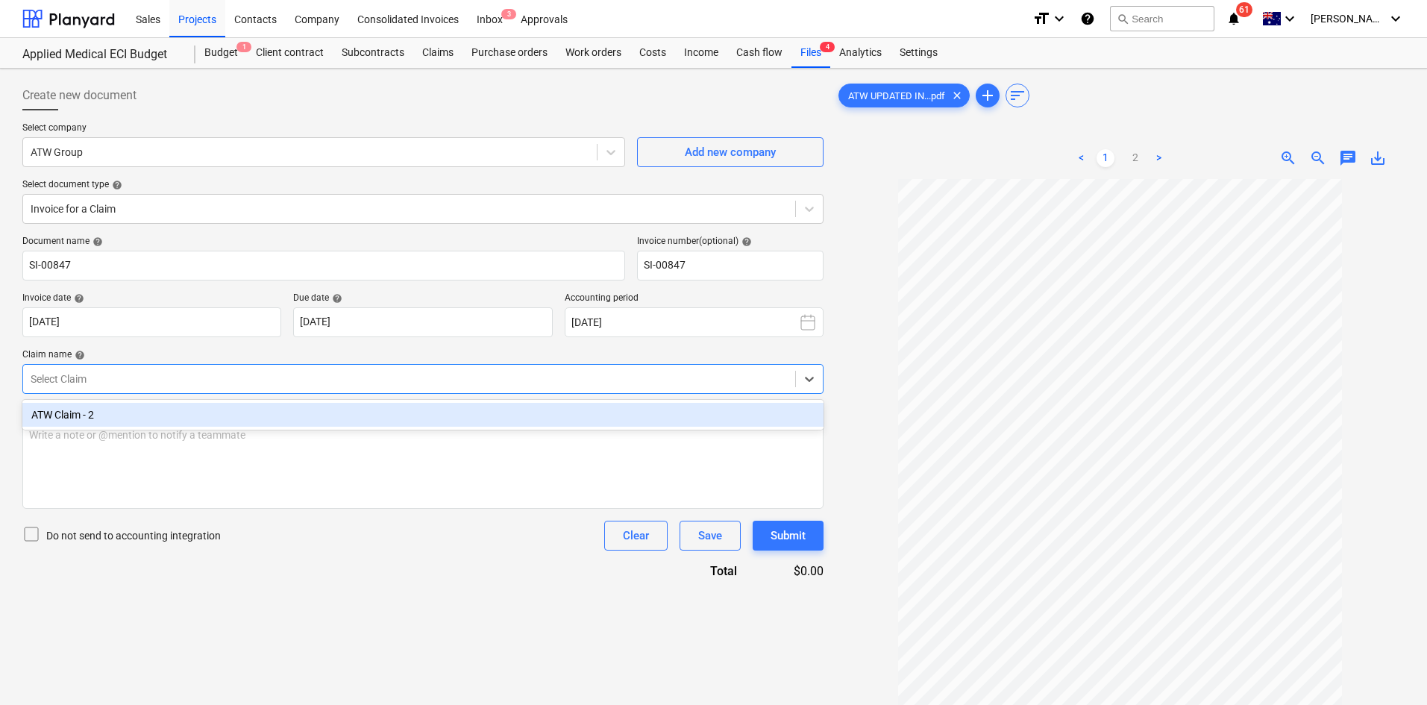
click at [100, 417] on div "ATW Claim - 2" at bounding box center [422, 415] width 801 height 24
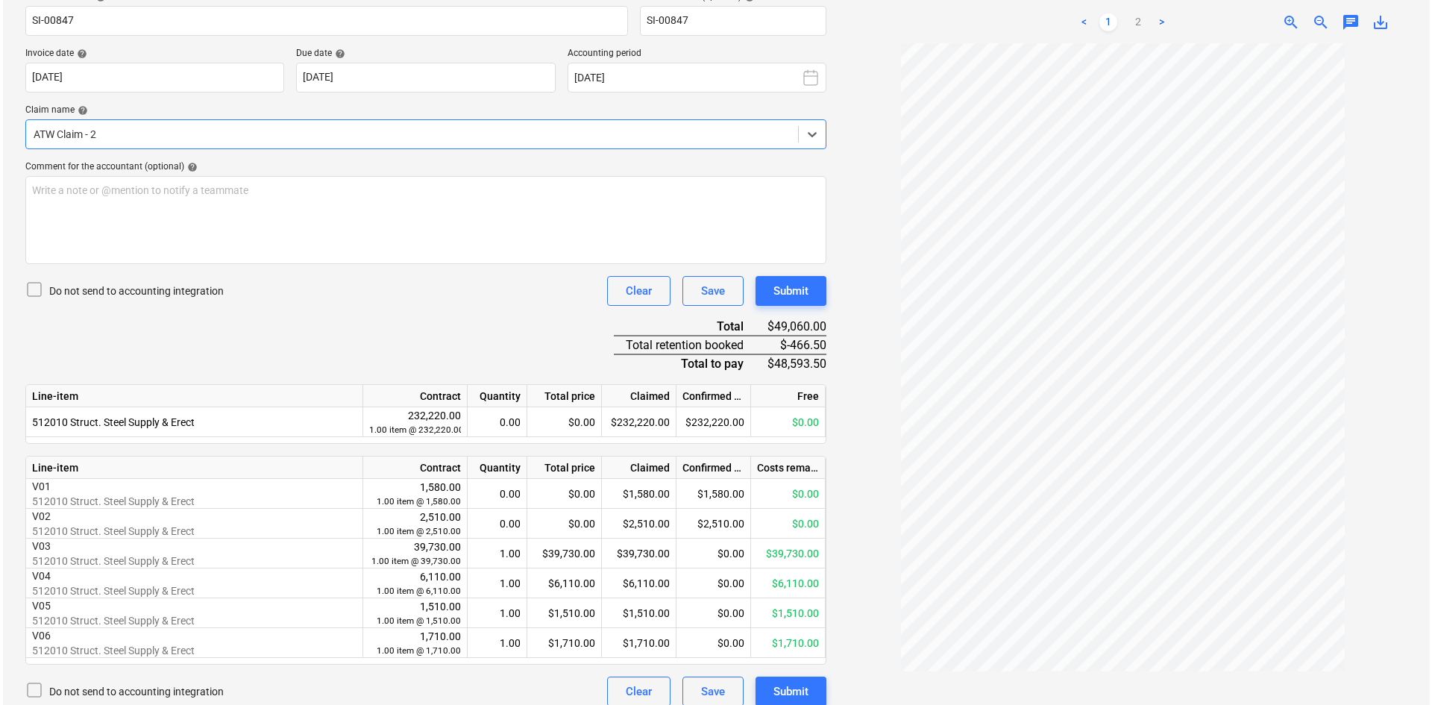
scroll to position [258, 0]
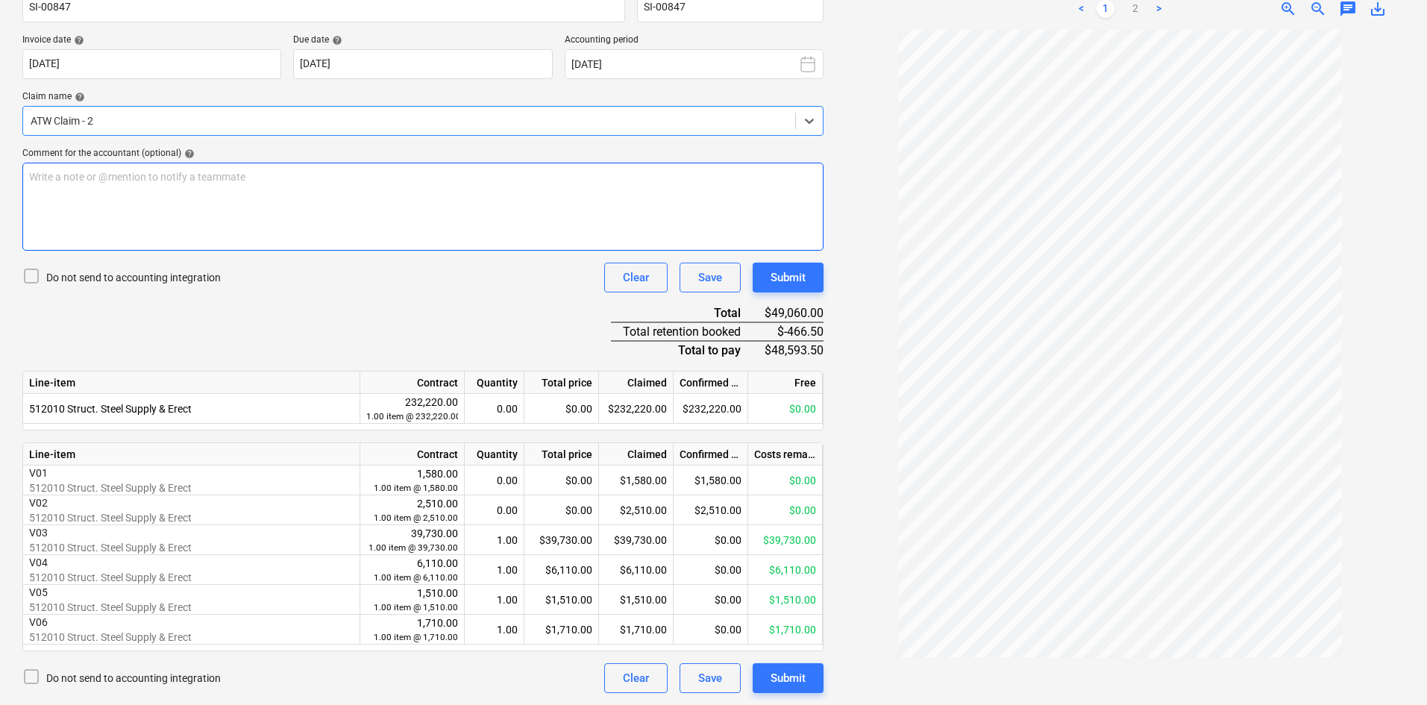
click at [106, 172] on p "Write a note or @mention to notify a teammate [PERSON_NAME]" at bounding box center [423, 176] width 788 height 15
click at [94, 217] on span "After GST - $ 53452.85" at bounding box center [81, 222] width 105 height 12
click at [101, 220] on span "After GST - $ 53452.85" at bounding box center [81, 222] width 105 height 12
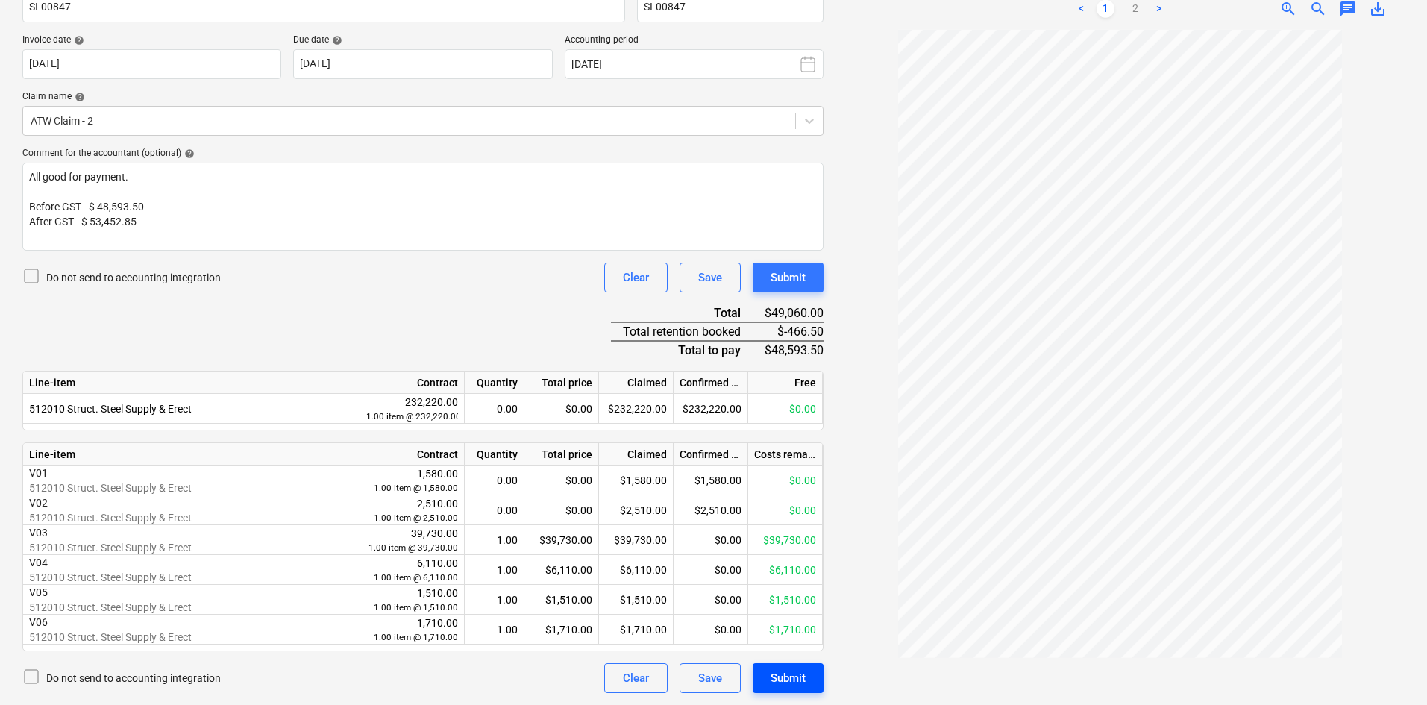
click at [787, 680] on div "Submit" at bounding box center [788, 677] width 35 height 19
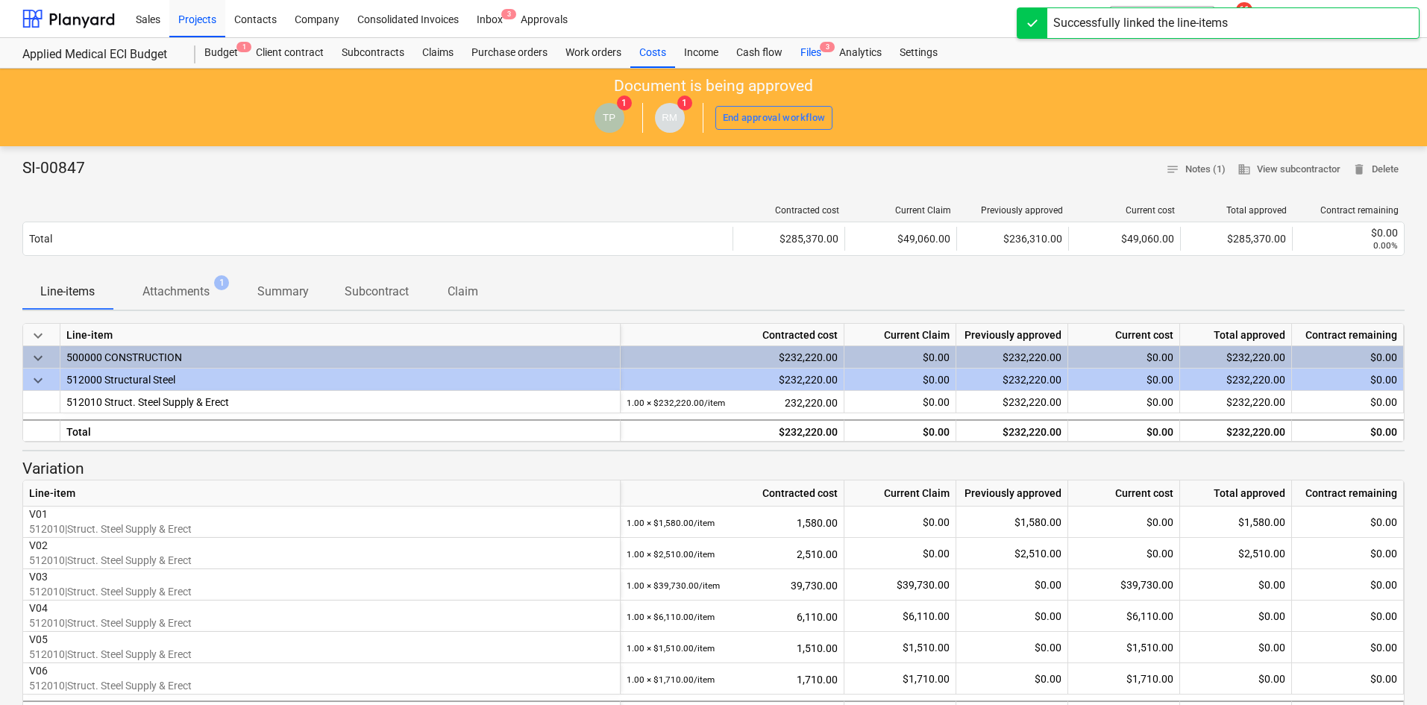
click at [811, 51] on div "Files 3" at bounding box center [810, 53] width 39 height 30
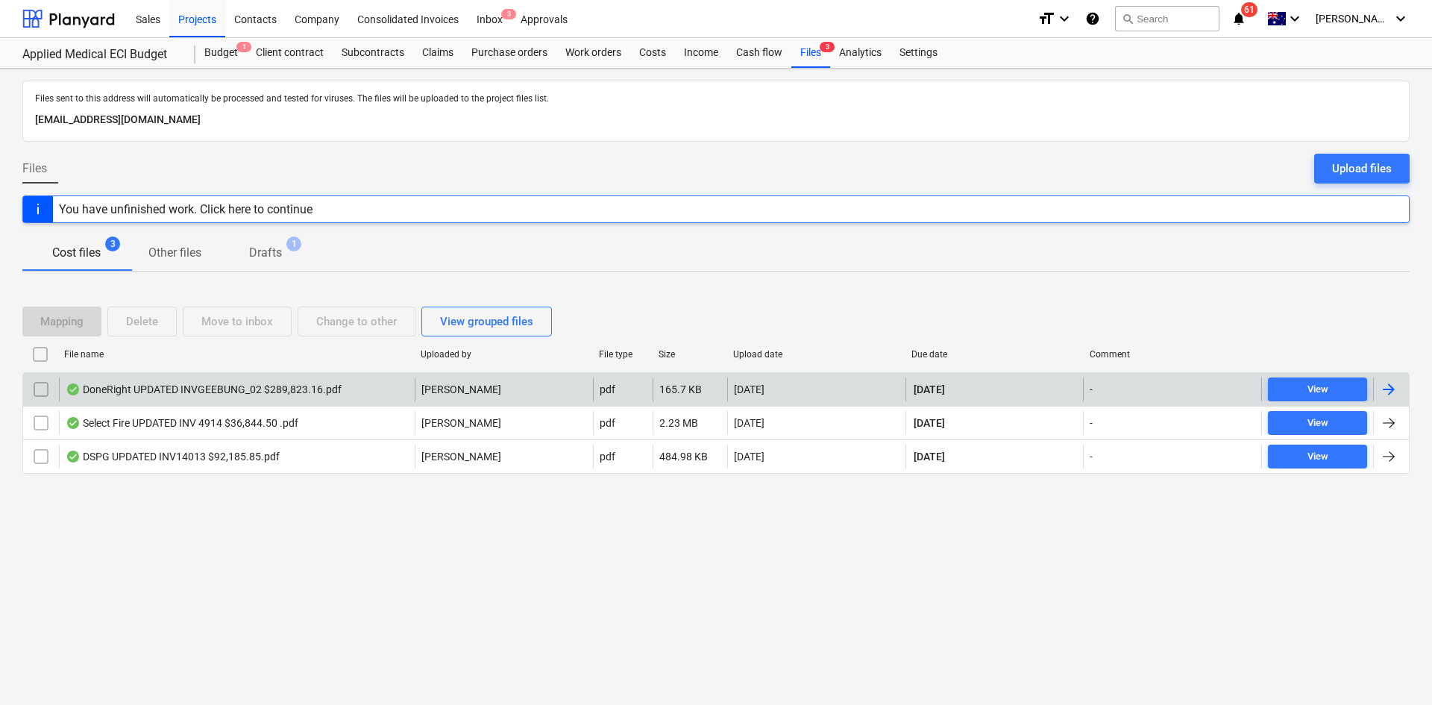
click at [164, 389] on div "DoneRight UPDATED INVGEEBUNG_02 $289,823.16.pdf" at bounding box center [204, 389] width 276 height 12
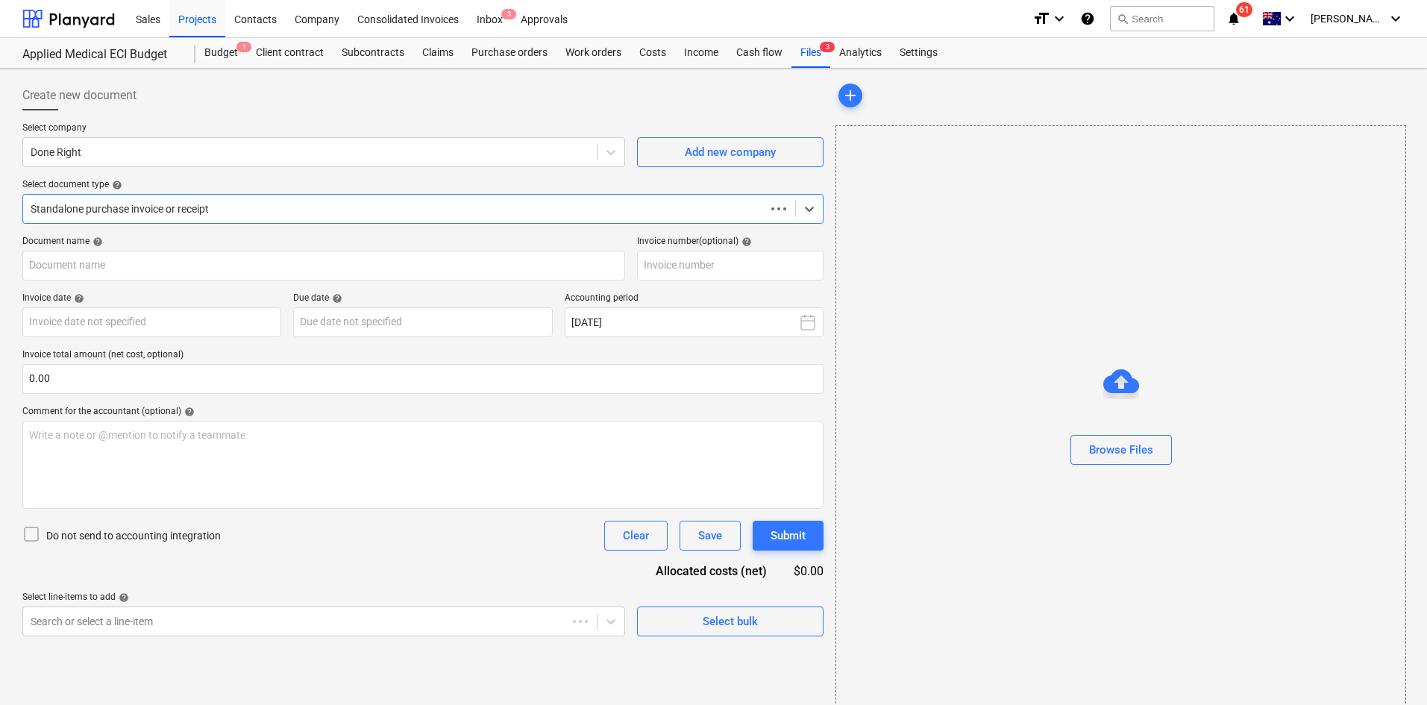
type input "GEEBUNG-02"
type input "25 Aug 2025"
type input "30 Sep 2025"
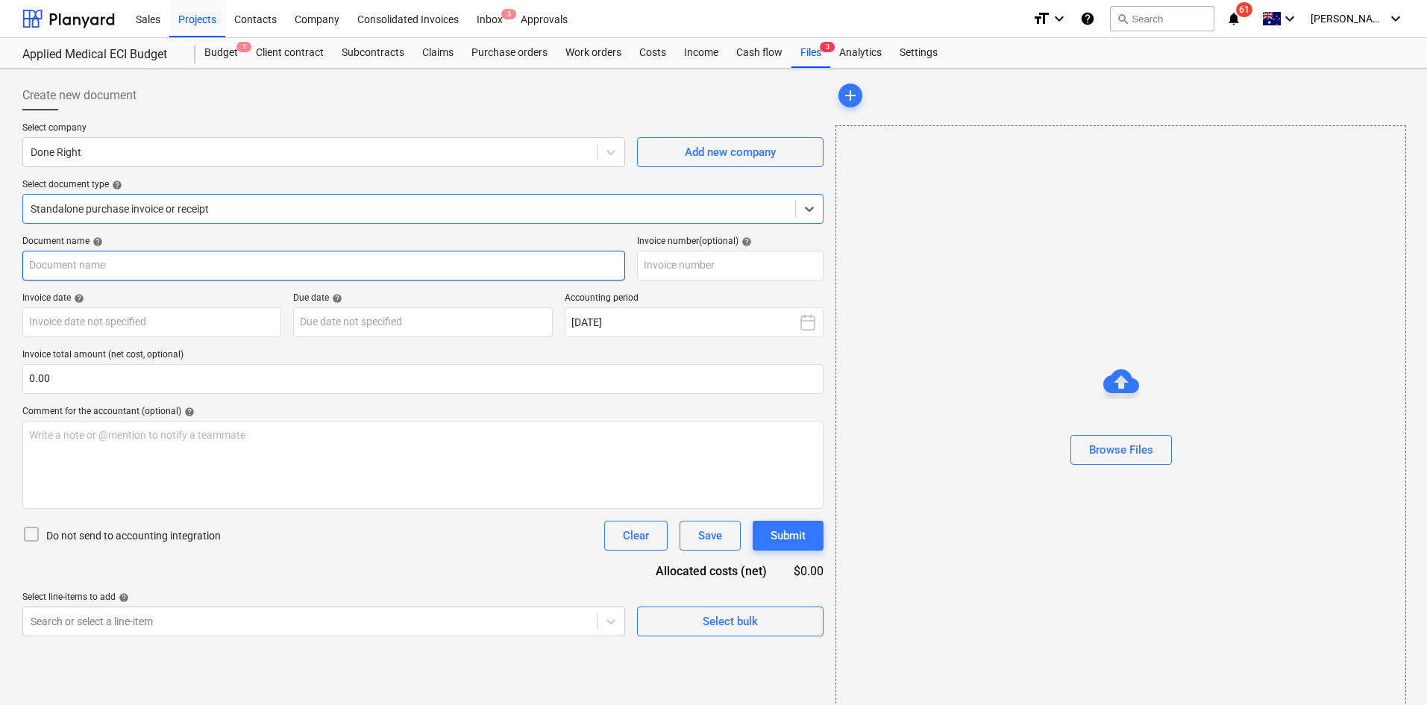
type input "GEEBUNG-02"
type input "[DATE]"
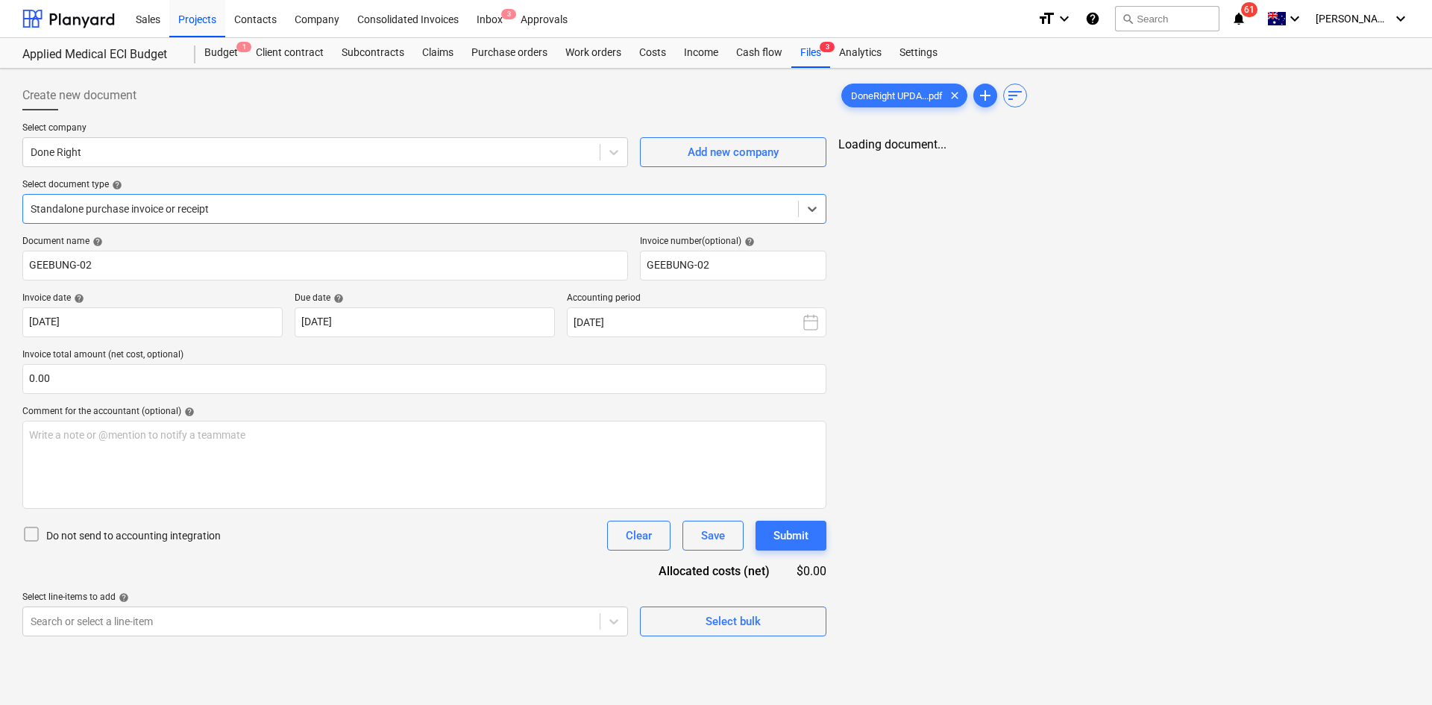
click at [188, 208] on div at bounding box center [411, 208] width 760 height 15
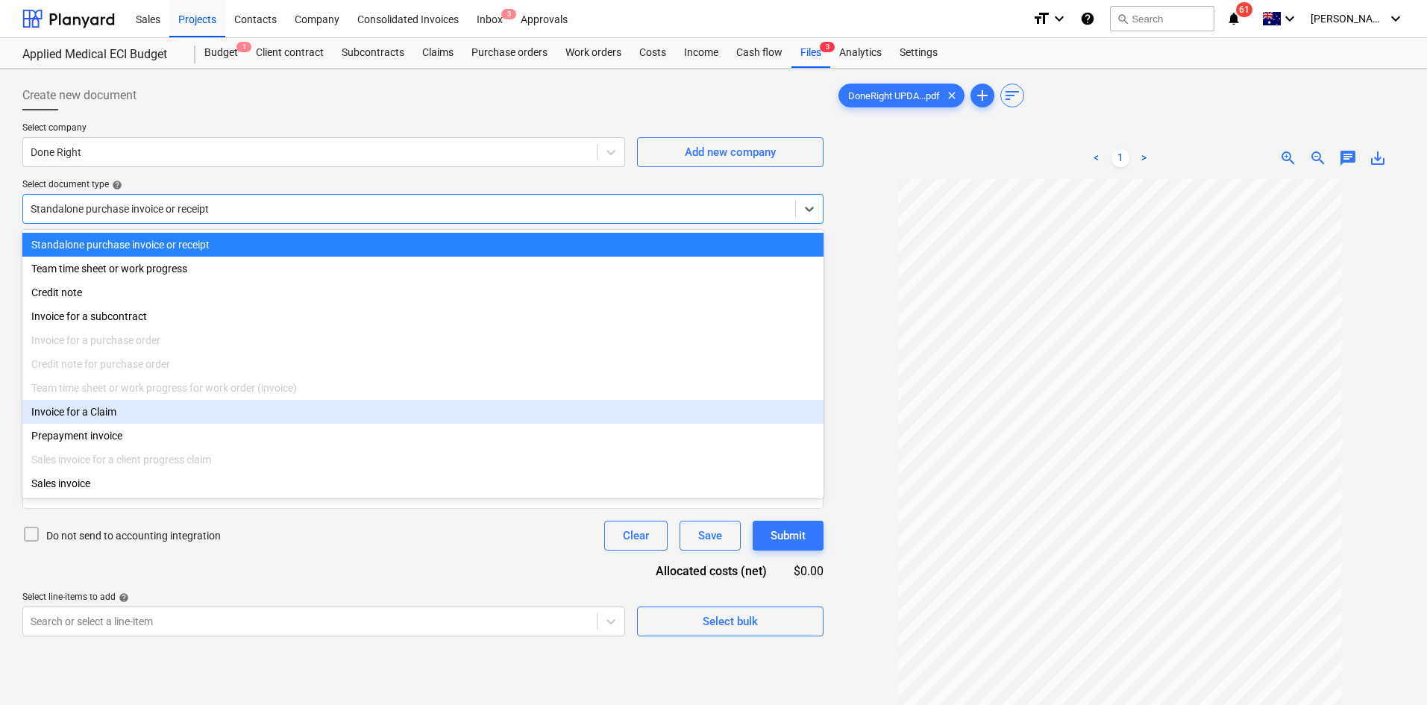
click at [122, 413] on div "Invoice for a Claim" at bounding box center [422, 412] width 801 height 24
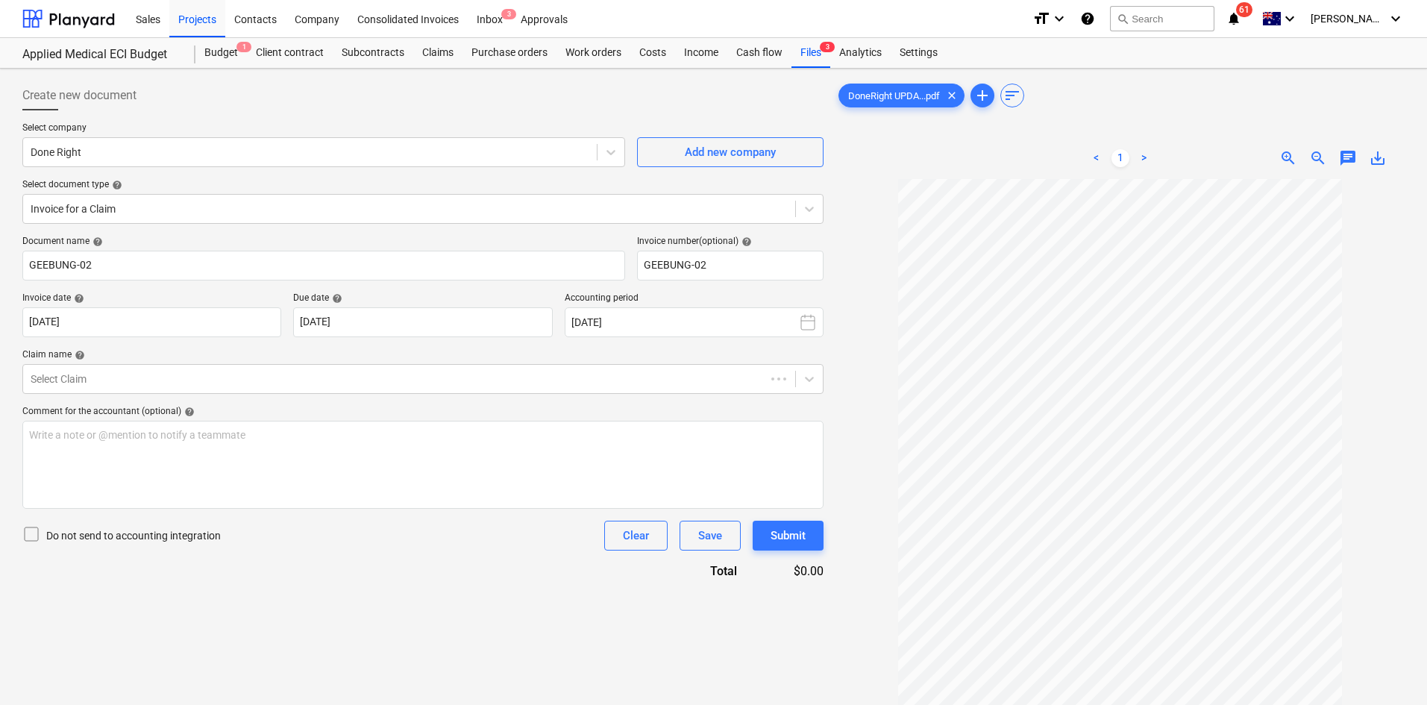
click at [139, 358] on div "Claim name help" at bounding box center [422, 355] width 801 height 12
click at [134, 376] on div at bounding box center [409, 379] width 757 height 15
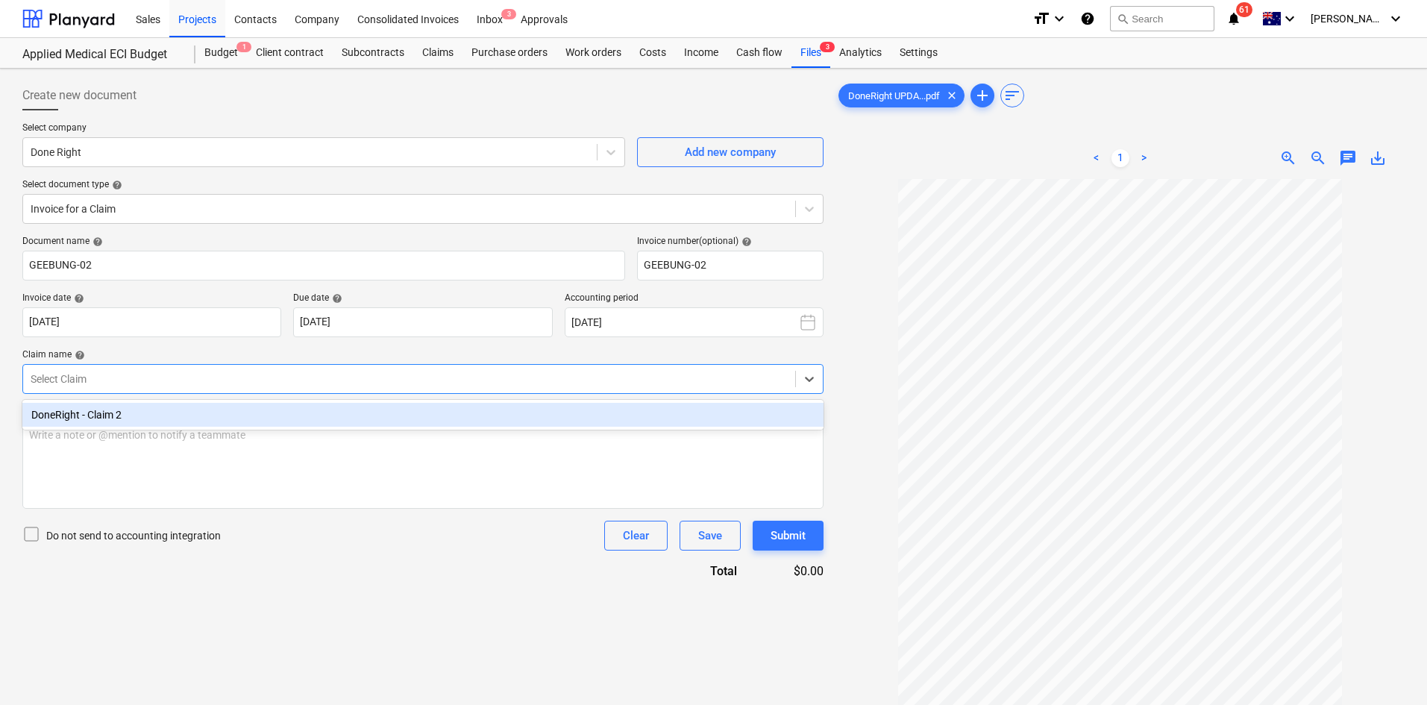
click at [116, 419] on div "DoneRight - Claim 2" at bounding box center [422, 415] width 801 height 24
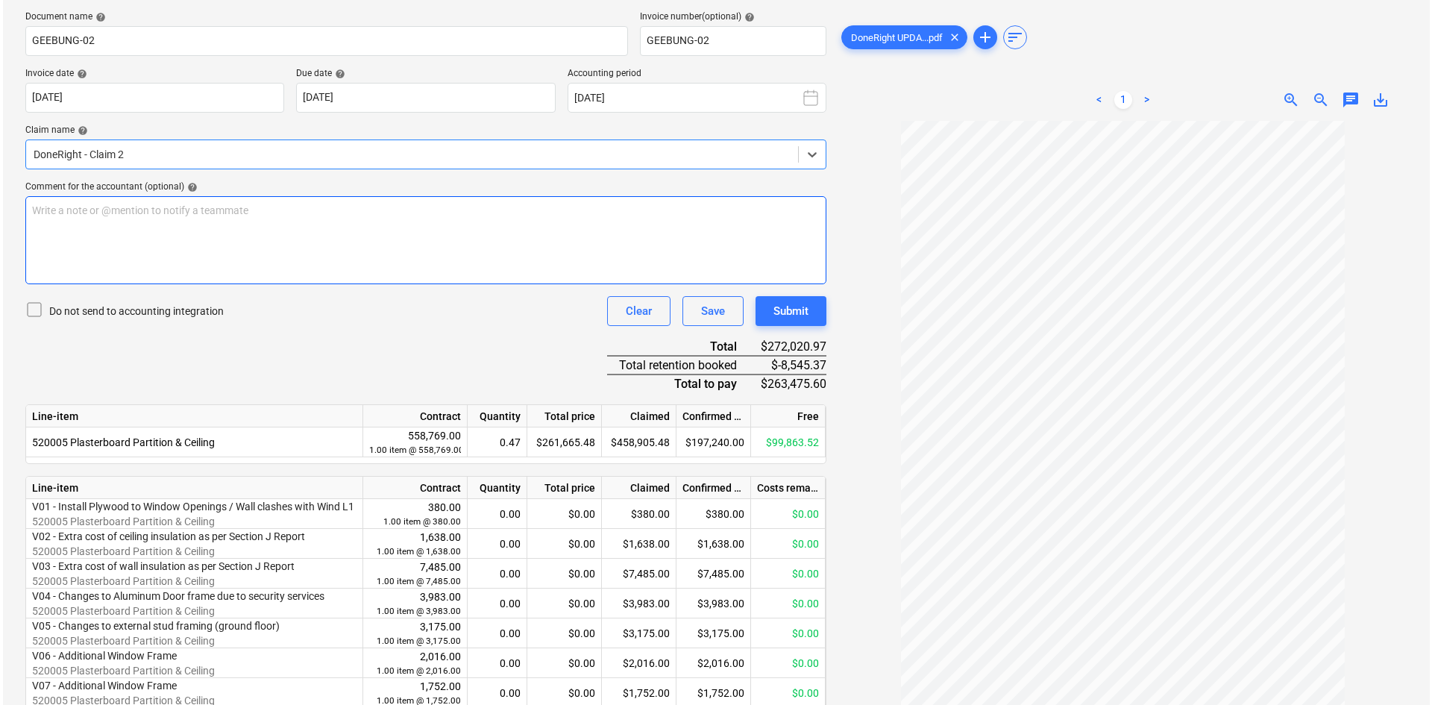
scroll to position [198, 0]
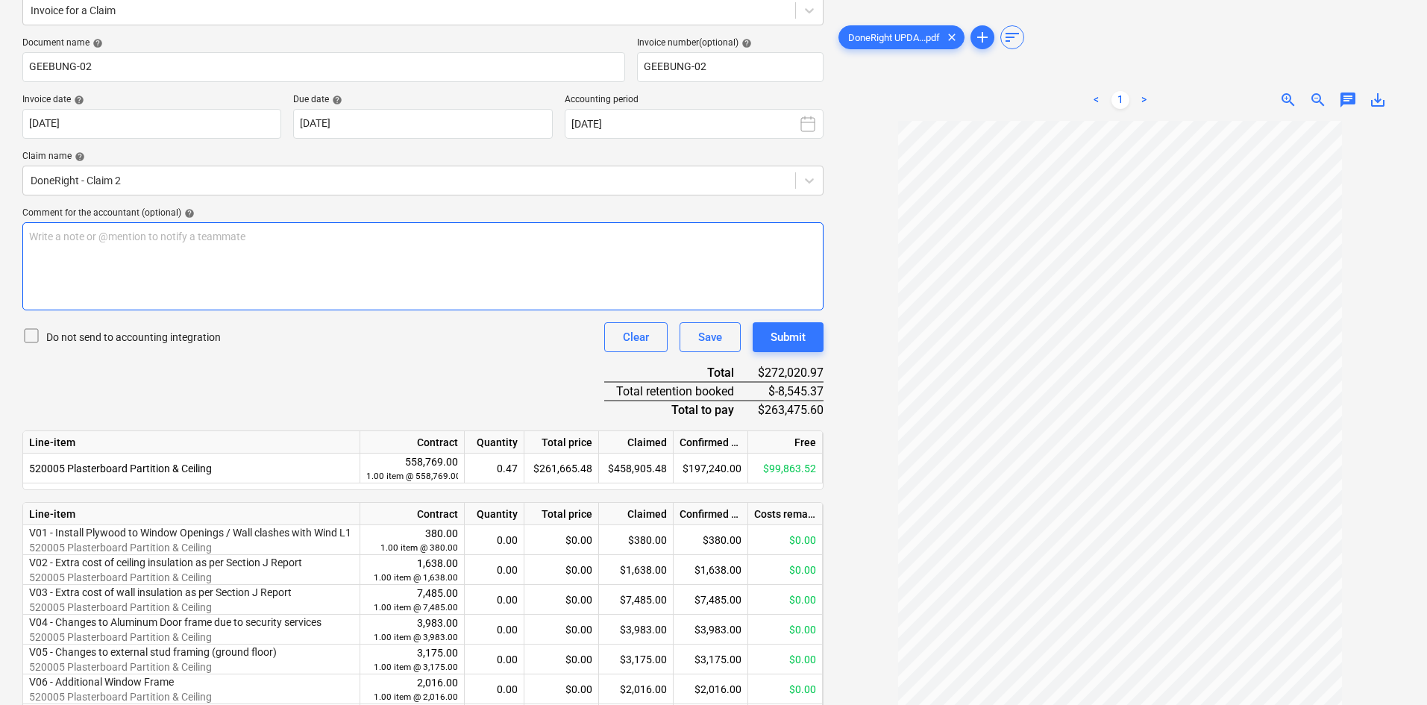
click at [283, 266] on div "Write a note or @mention to notify a teammate [PERSON_NAME]" at bounding box center [422, 266] width 801 height 88
drag, startPoint x: 275, startPoint y: 272, endPoint x: -101, endPoint y: 197, distance: 383.5
click at [0, 197] on html "Sales Projects Contacts Company Consolidated Invoices Inbox 3 Approvals format_…" at bounding box center [713, 154] width 1427 height 705
drag, startPoint x: 154, startPoint y: 279, endPoint x: 165, endPoint y: 280, distance: 10.5
click at [155, 279] on p "After GST - $ 289,823.16" at bounding box center [423, 281] width 788 height 15
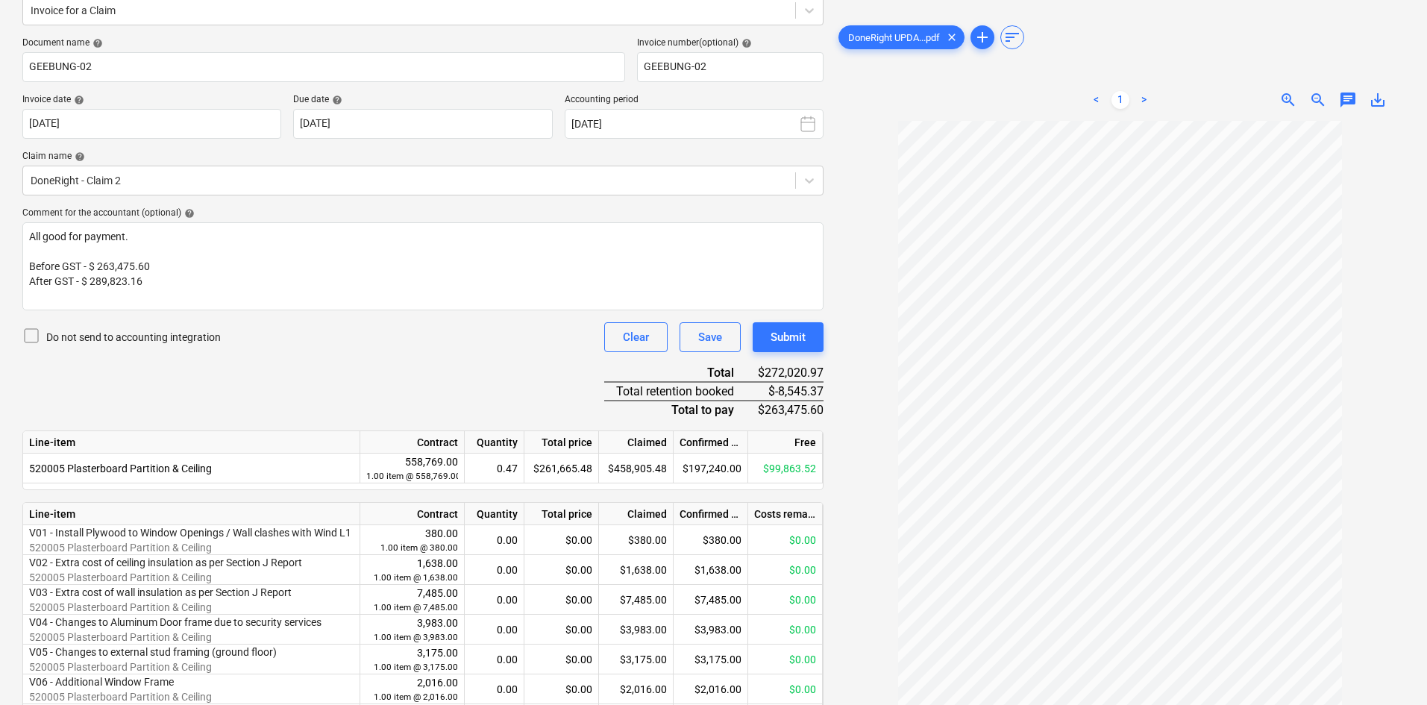
click at [500, 384] on div "Document name help GEEBUNG-02 Invoice number (optional) help GEEBUNG-02 Invoice…" at bounding box center [422, 514] width 801 height 954
click at [798, 339] on div "Submit" at bounding box center [788, 336] width 35 height 19
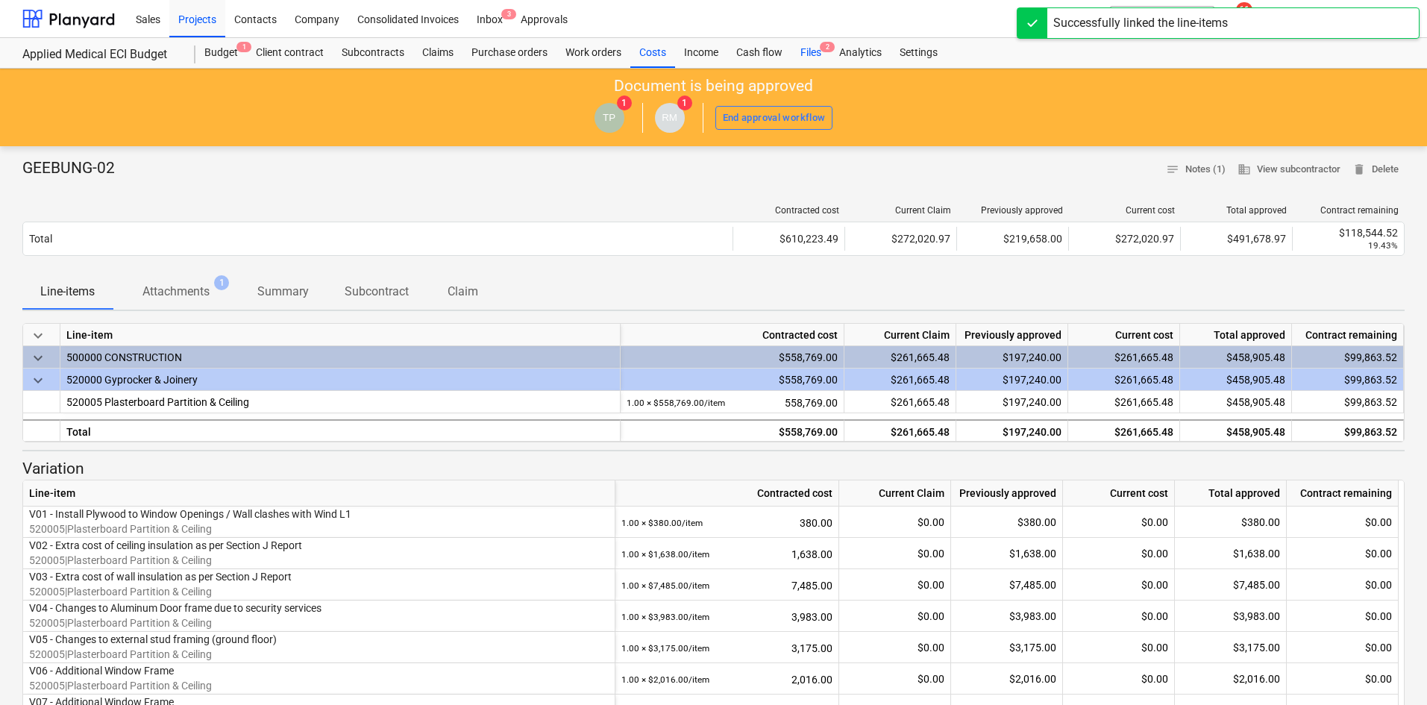
click at [811, 53] on div "Files 2" at bounding box center [810, 53] width 39 height 30
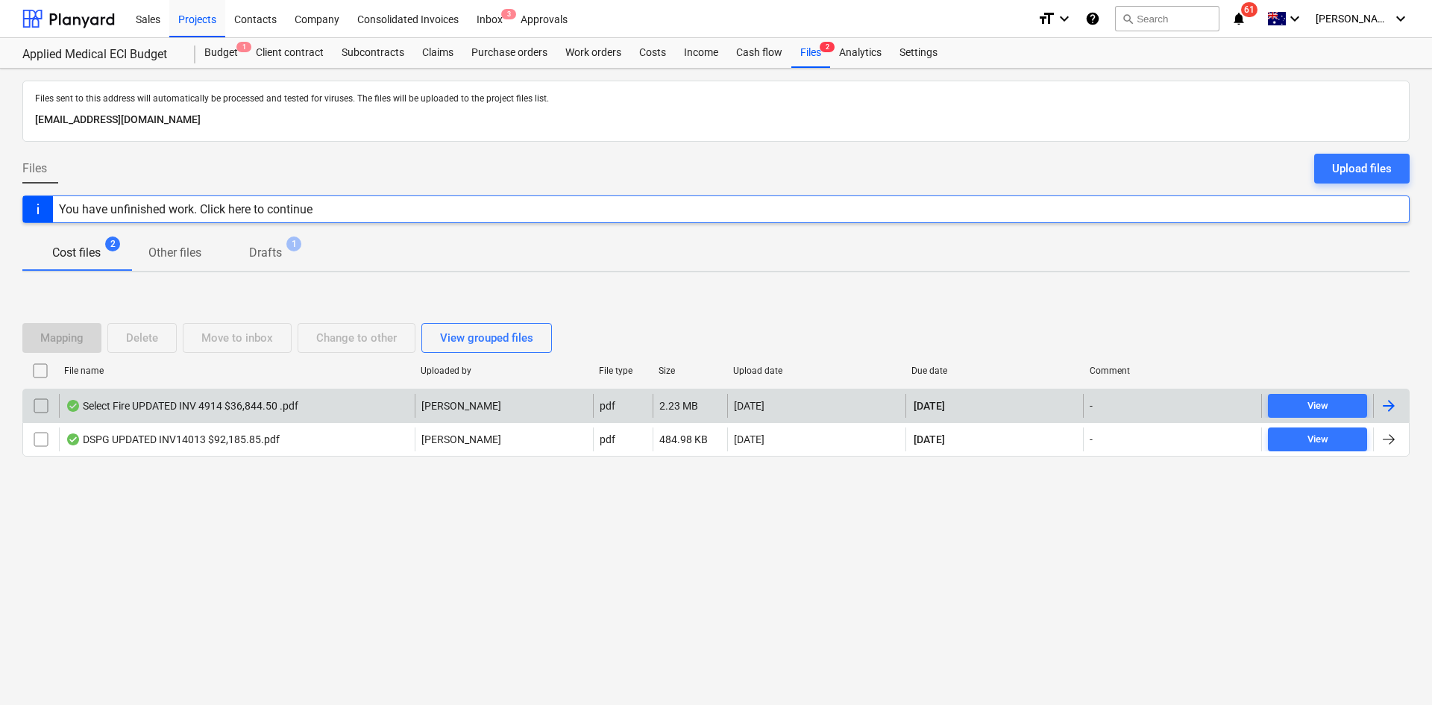
click at [204, 414] on div "Select Fire UPDATED INV 4914 $36,844.50 .pdf" at bounding box center [237, 406] width 356 height 24
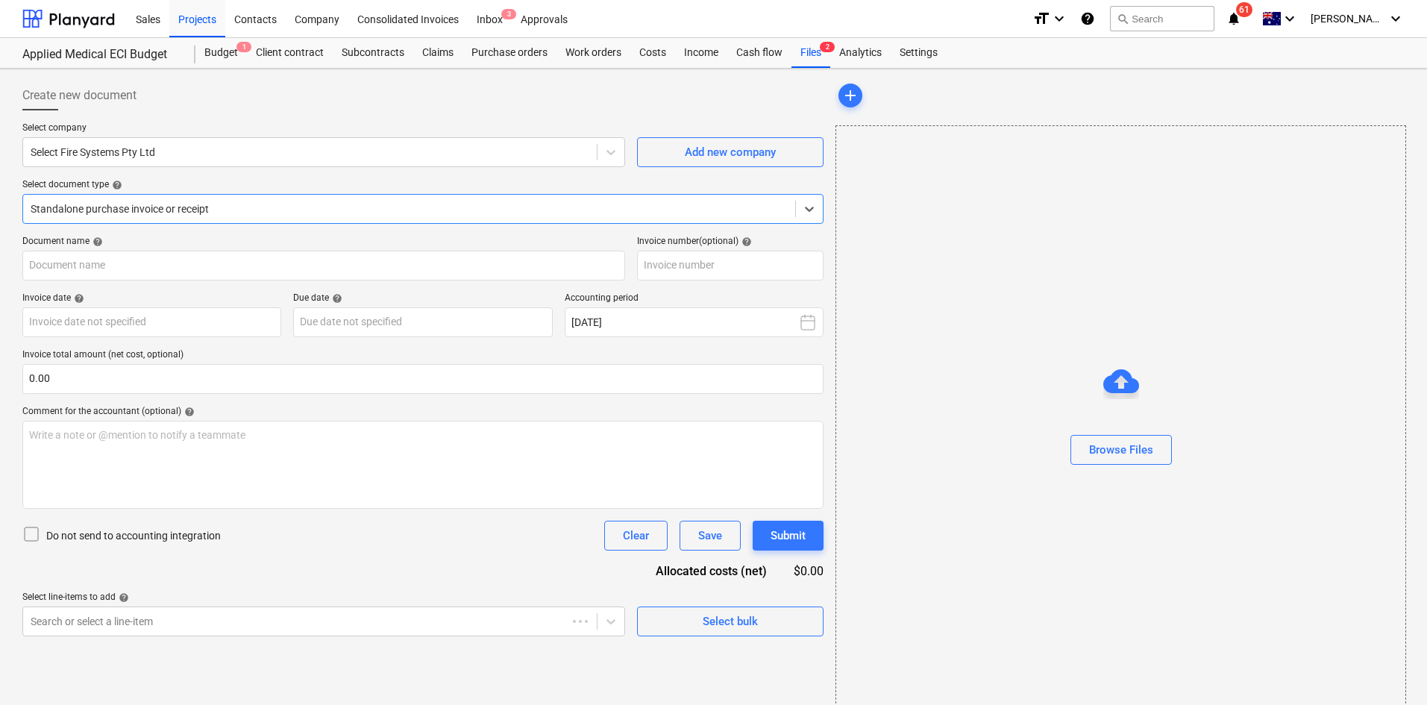
type input "202979"
type input "[DATE]"
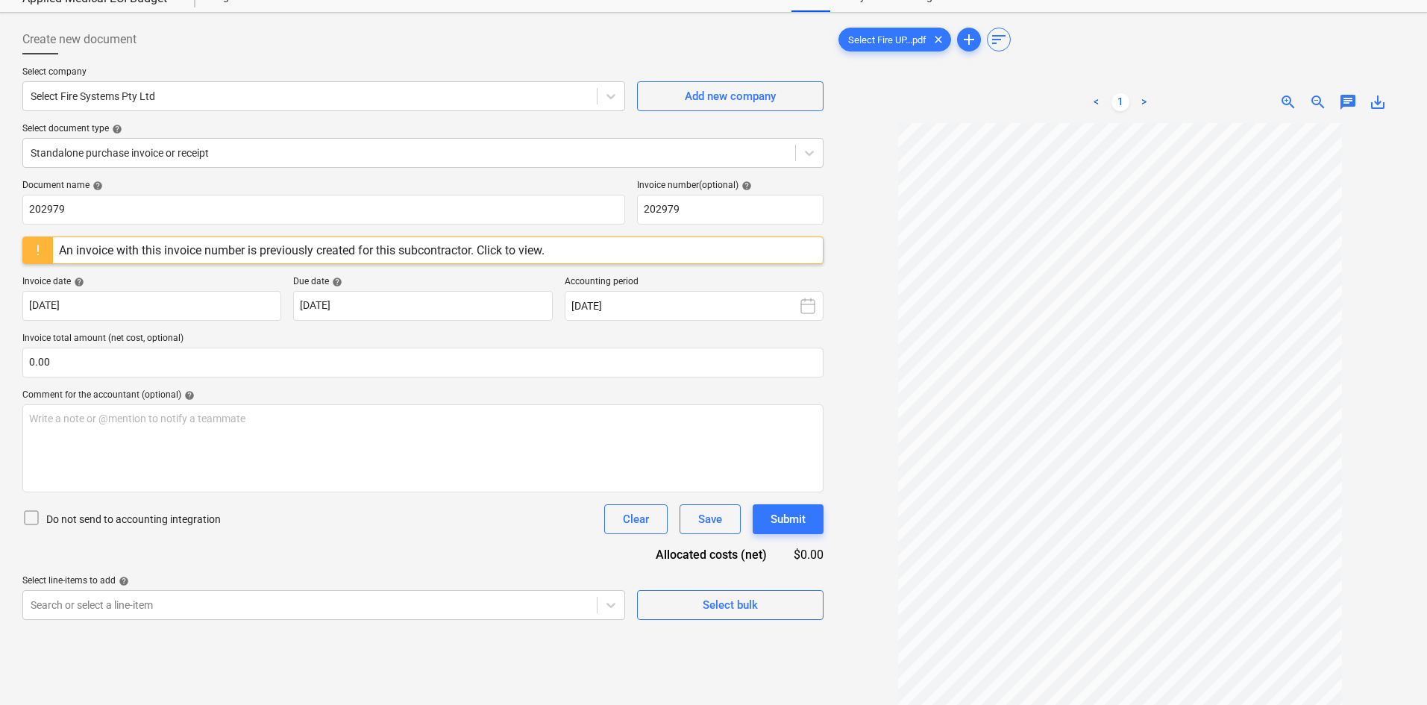
scroll to position [149, 0]
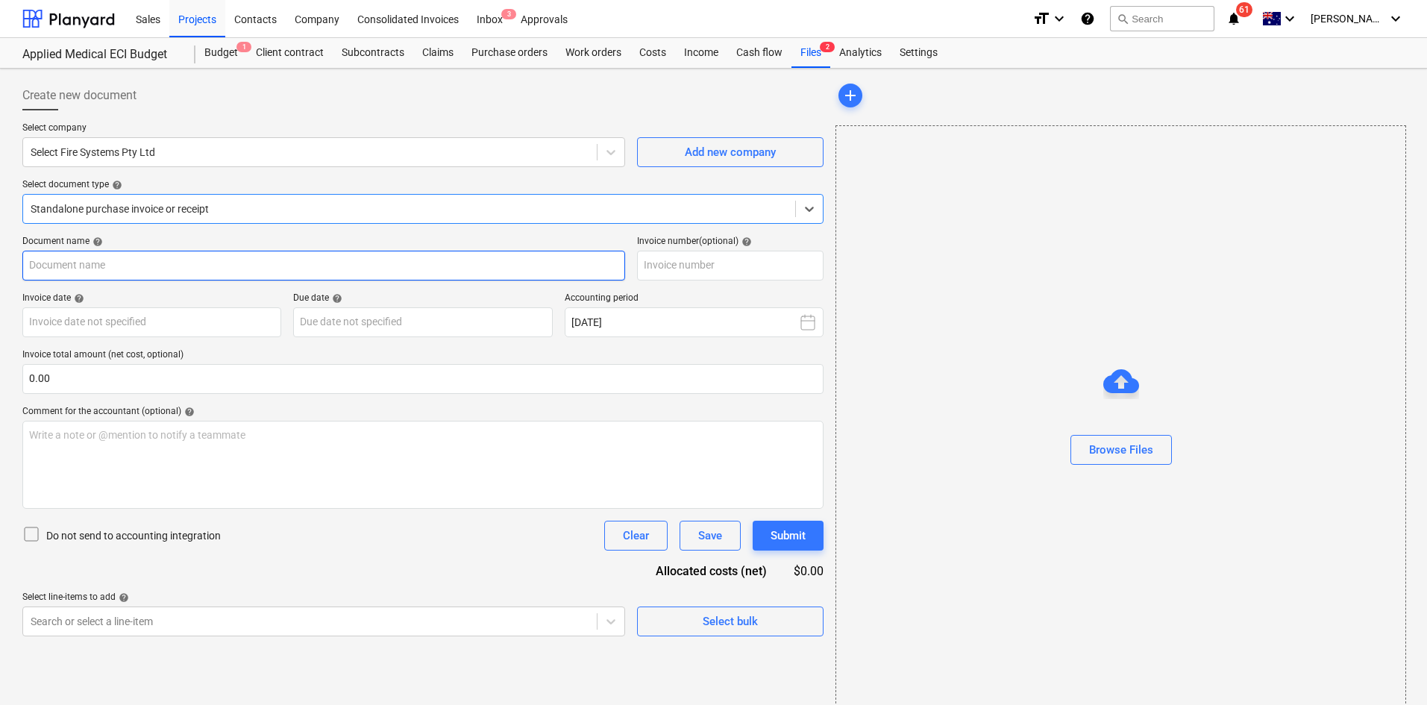
type input "202979"
type input "[DATE]"
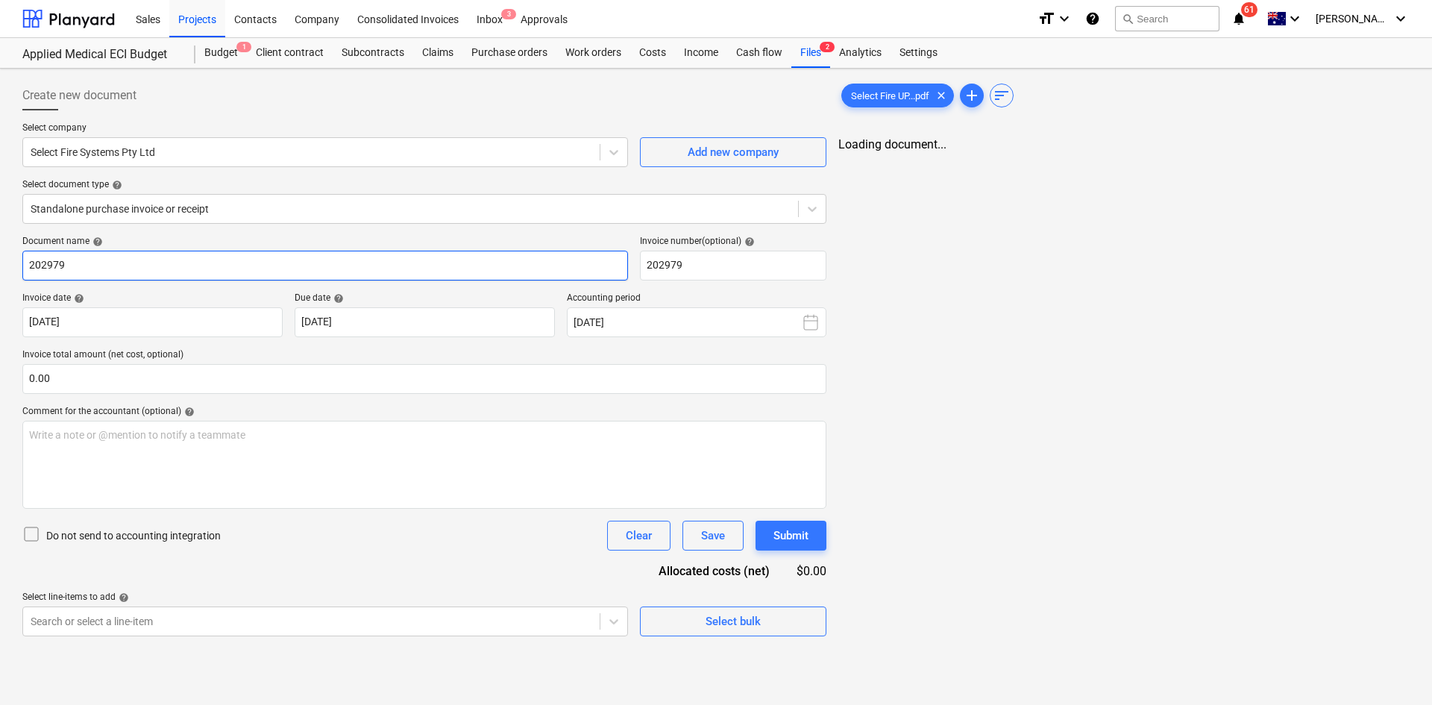
click at [231, 260] on input "202979" at bounding box center [325, 266] width 606 height 30
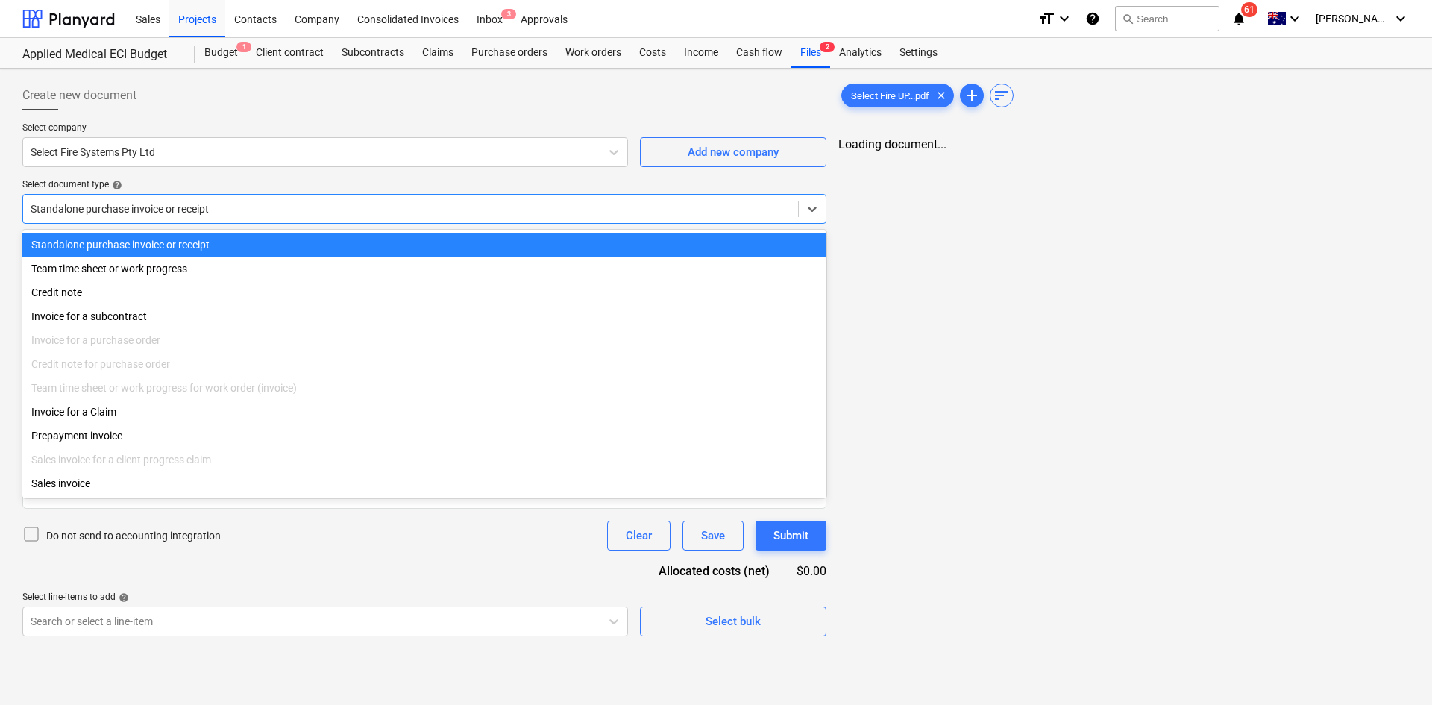
click at [193, 195] on div "Standalone purchase invoice or receipt" at bounding box center [424, 209] width 804 height 30
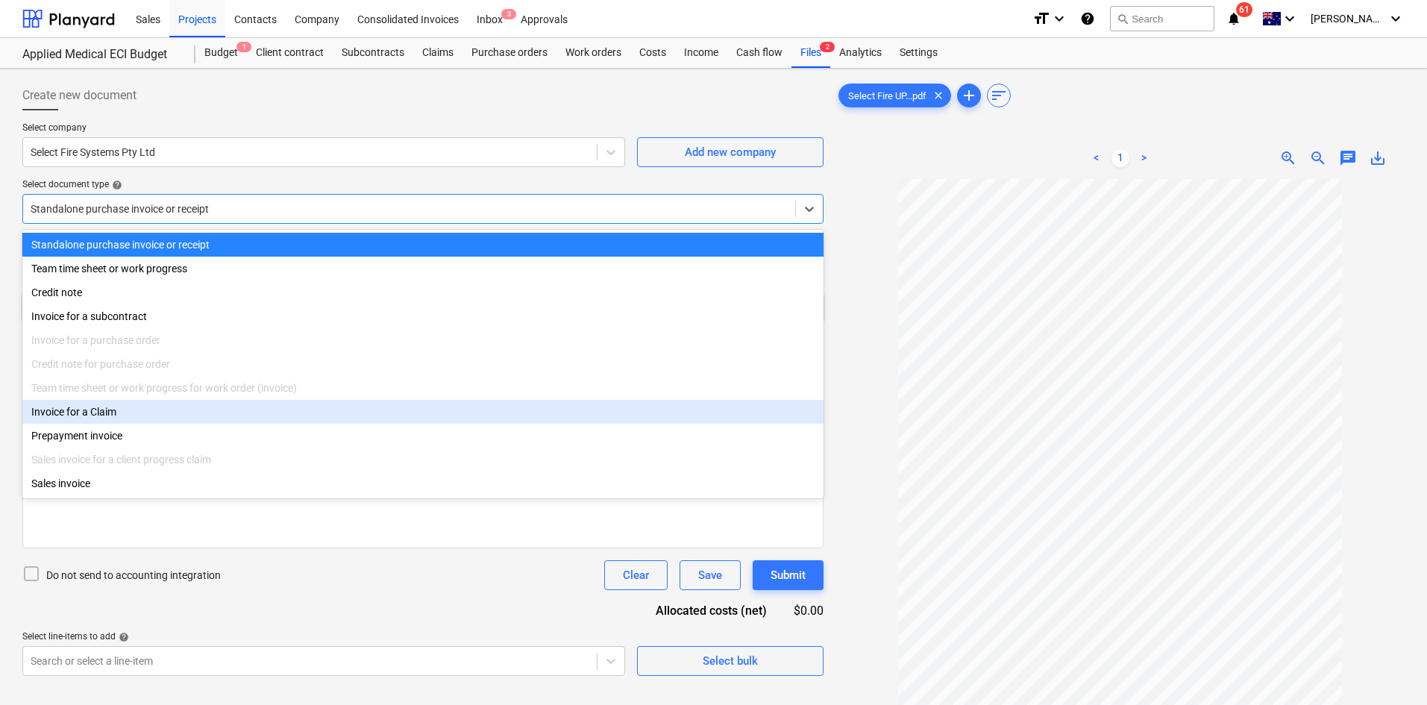
click at [96, 412] on div "Invoice for a Claim" at bounding box center [422, 412] width 801 height 24
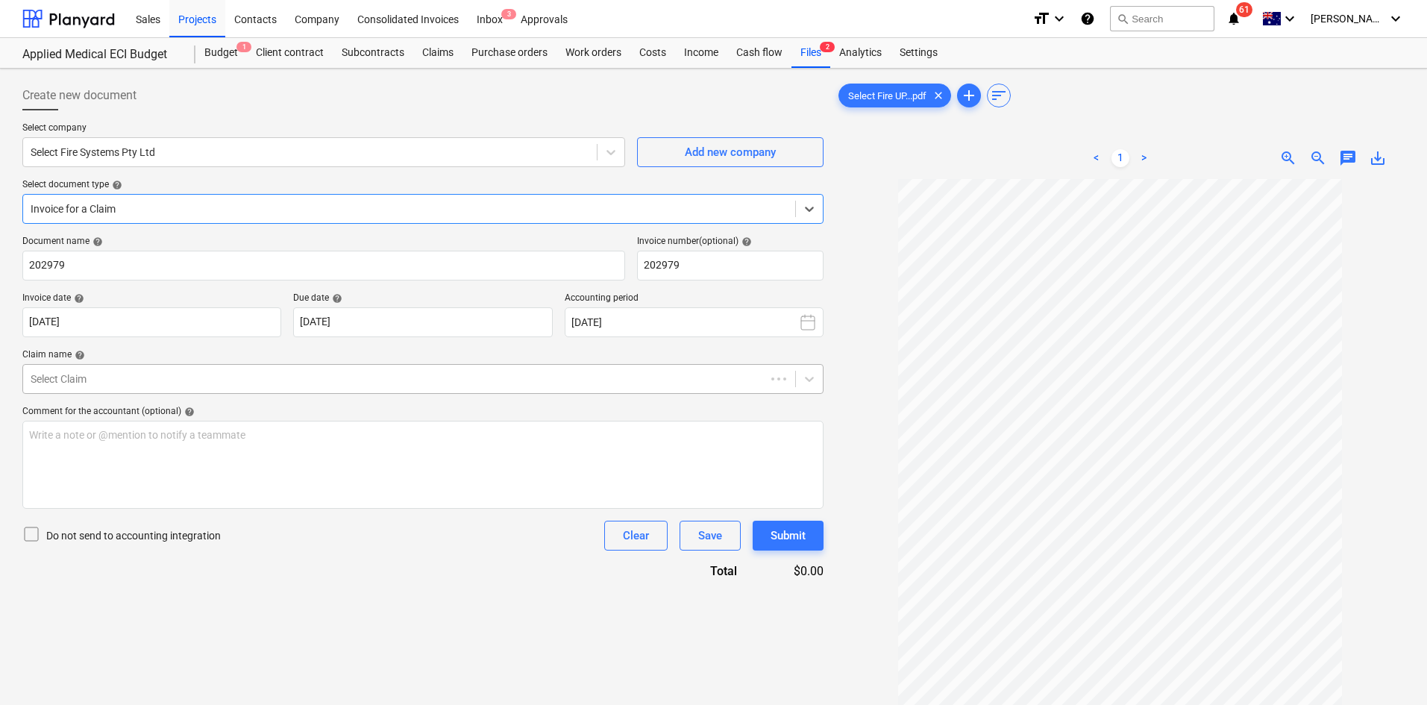
click at [150, 374] on div at bounding box center [394, 379] width 727 height 15
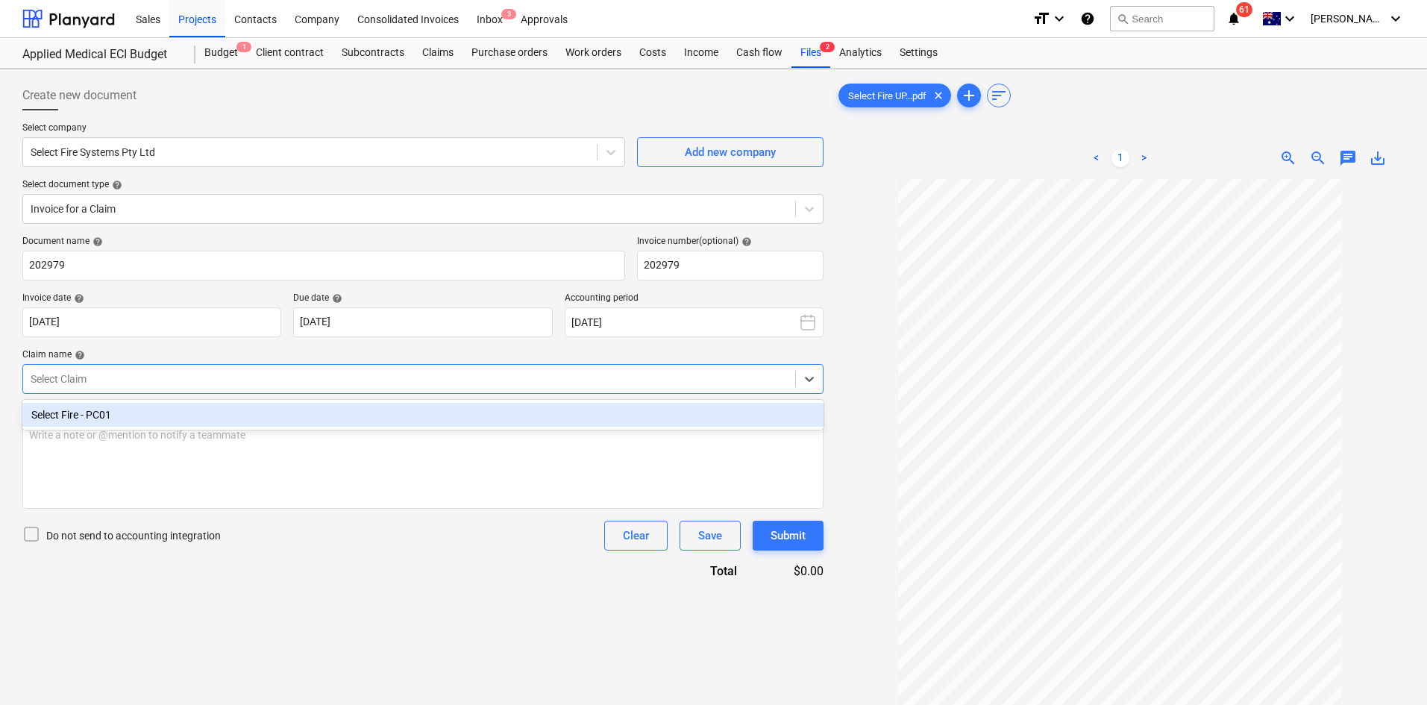
click at [129, 386] on div at bounding box center [409, 379] width 757 height 15
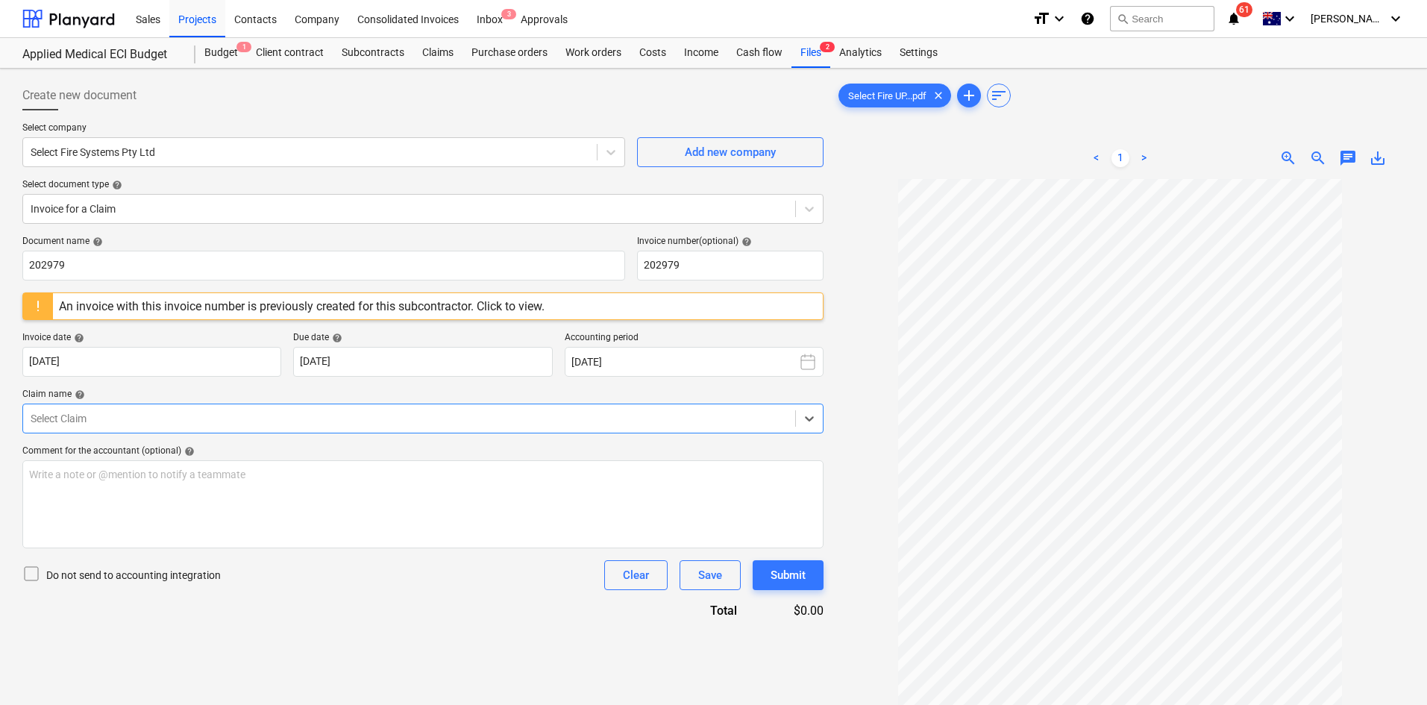
click at [137, 418] on div at bounding box center [409, 418] width 757 height 15
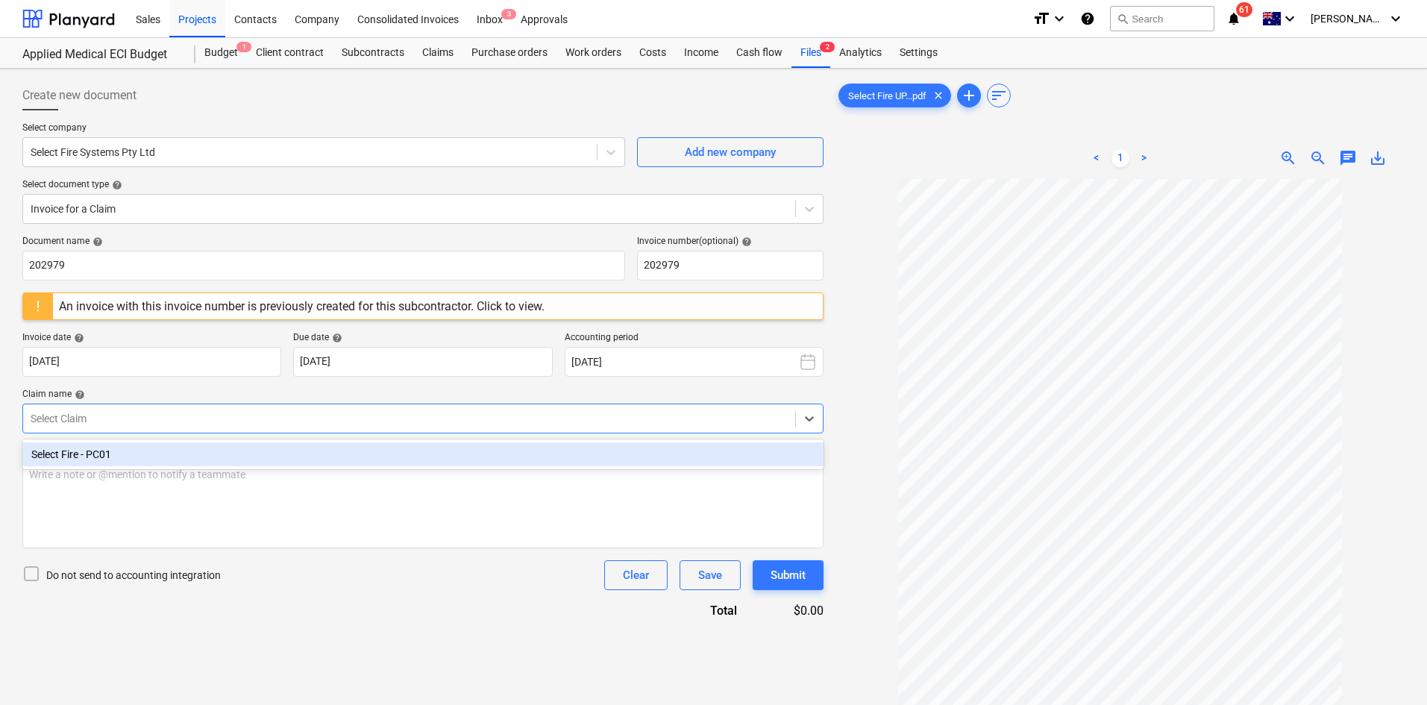
click at [116, 448] on div "Select Fire - PC01" at bounding box center [422, 454] width 801 height 24
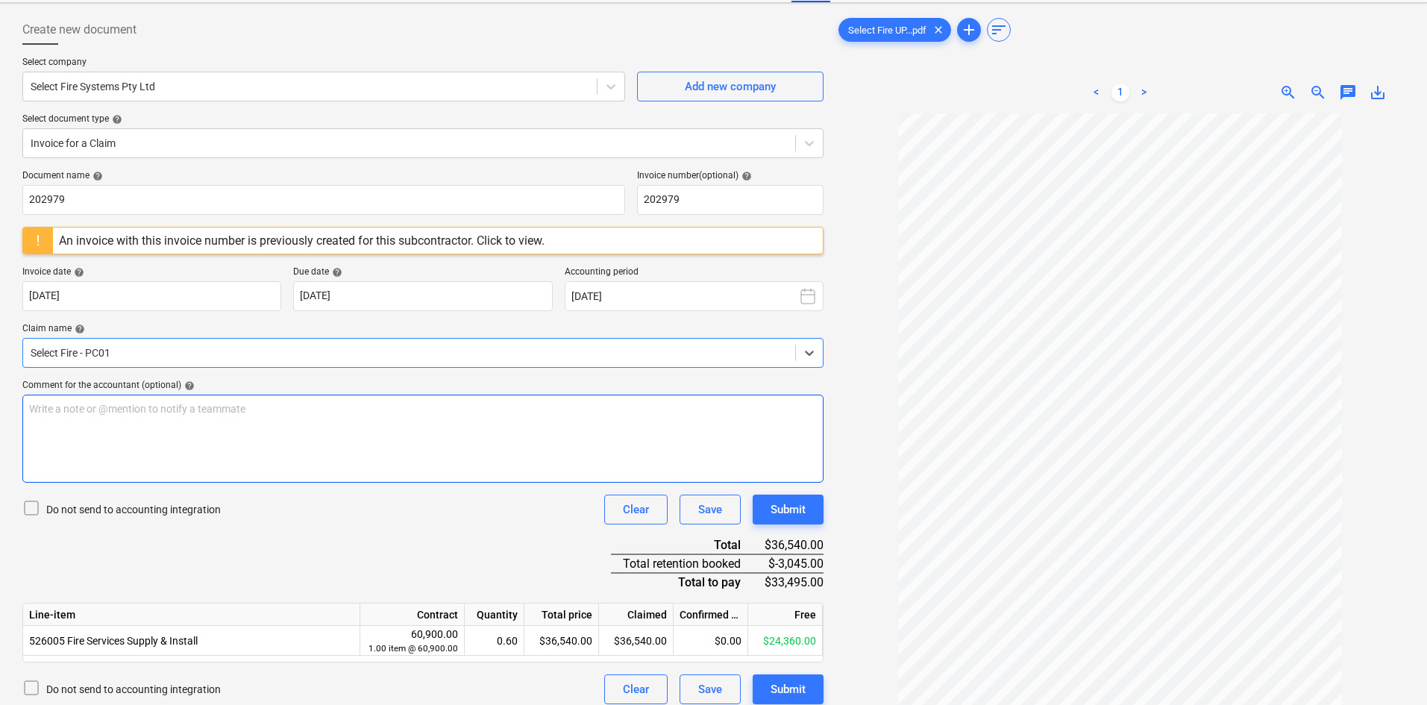
scroll to position [149, 0]
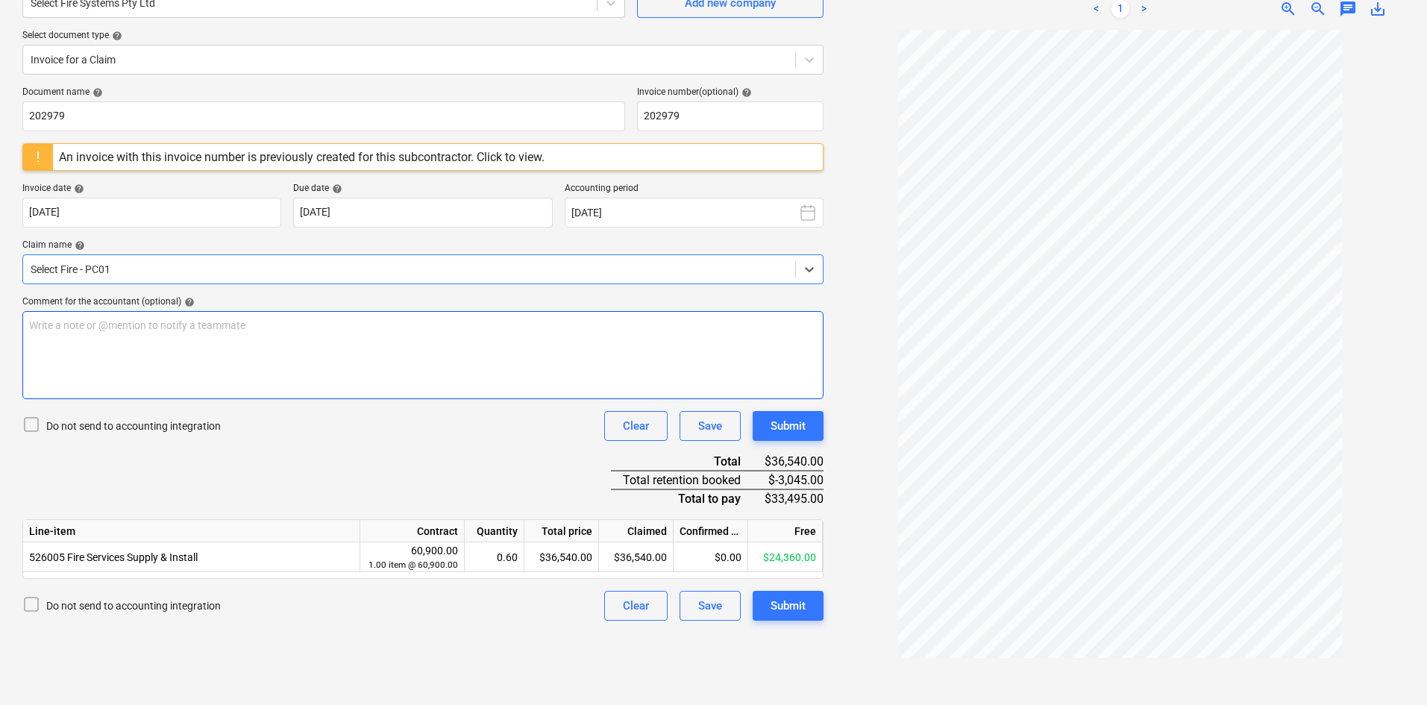
click at [97, 336] on div "Write a note or @mention to notify a teammate [PERSON_NAME]" at bounding box center [422, 355] width 801 height 88
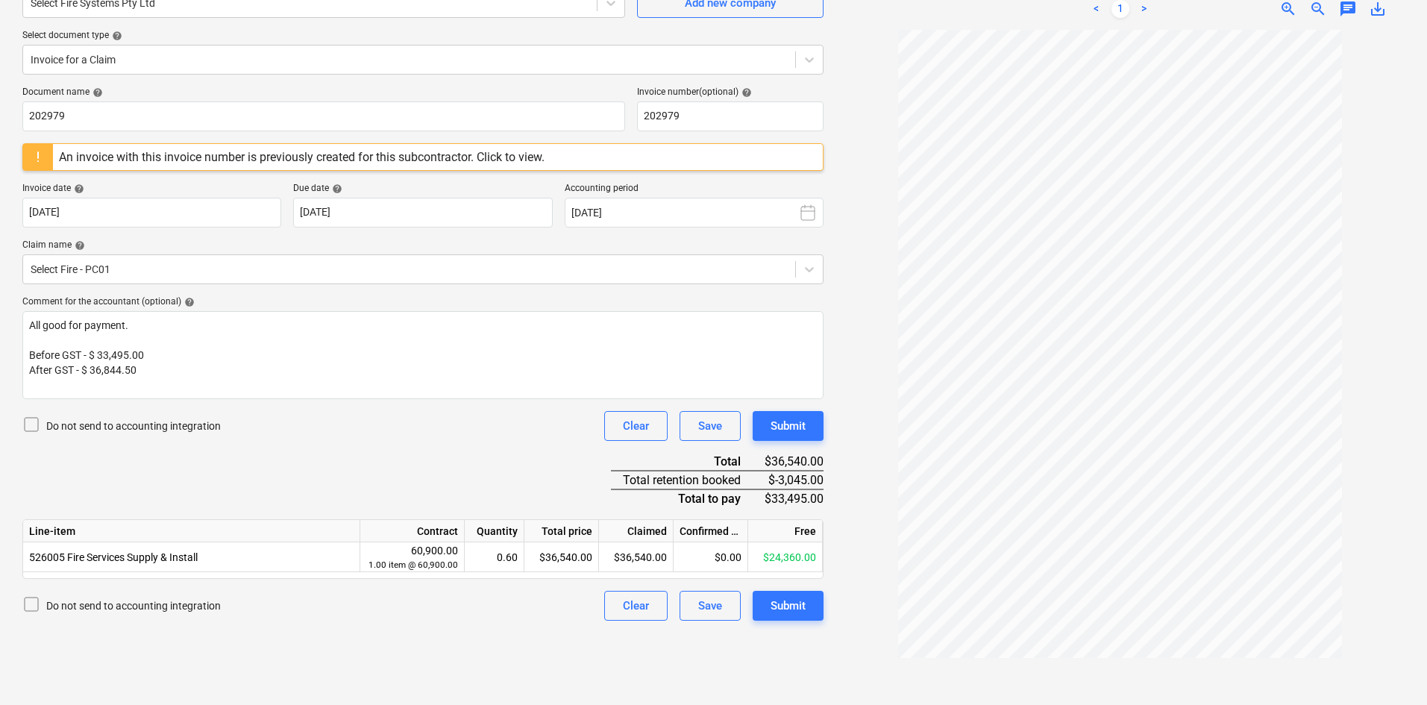
click at [359, 465] on div "Document name help 202979 Invoice number (optional) help 202979 An invoice with…" at bounding box center [422, 354] width 801 height 534
drag, startPoint x: 331, startPoint y: 440, endPoint x: 351, endPoint y: 440, distance: 20.1
click at [331, 440] on div "Do not send to accounting integration Clear Save Submit" at bounding box center [422, 426] width 801 height 30
click at [786, 606] on div "Submit" at bounding box center [788, 605] width 35 height 19
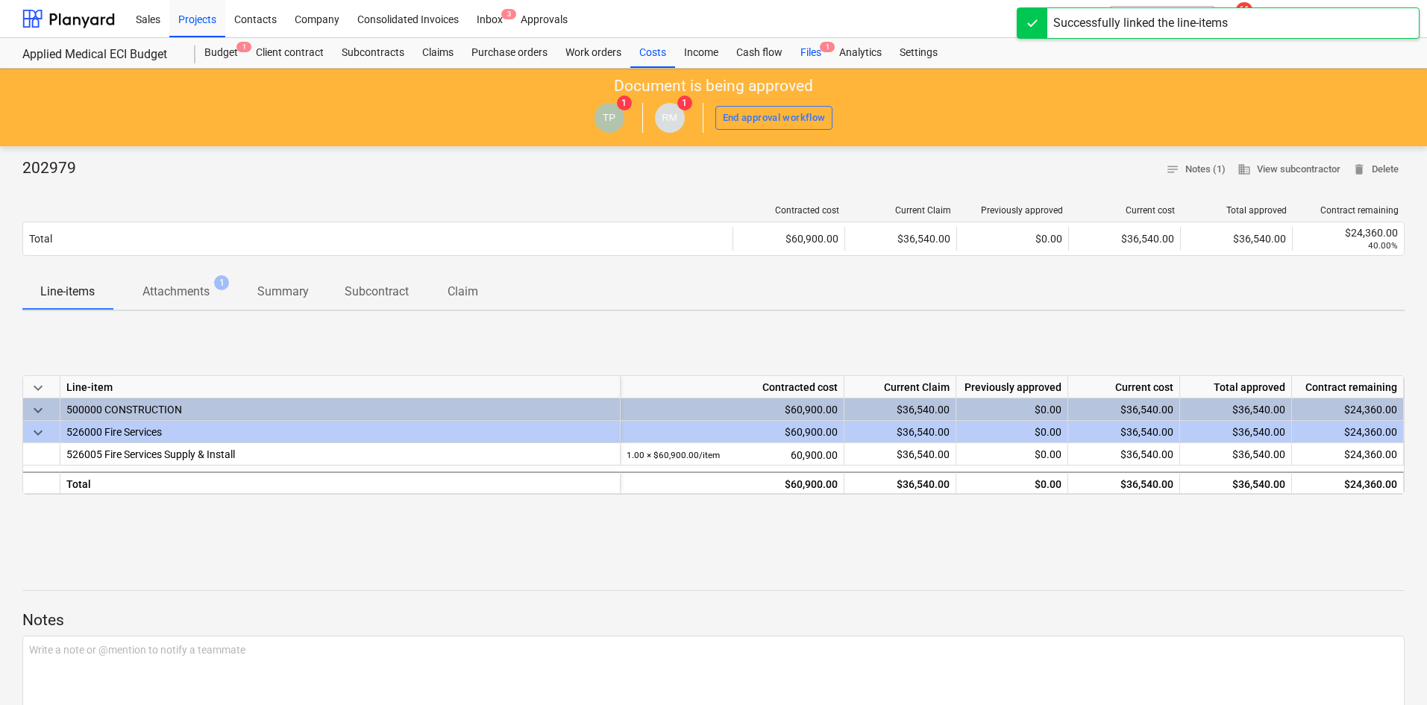
click at [812, 51] on div "Files 1" at bounding box center [810, 53] width 39 height 30
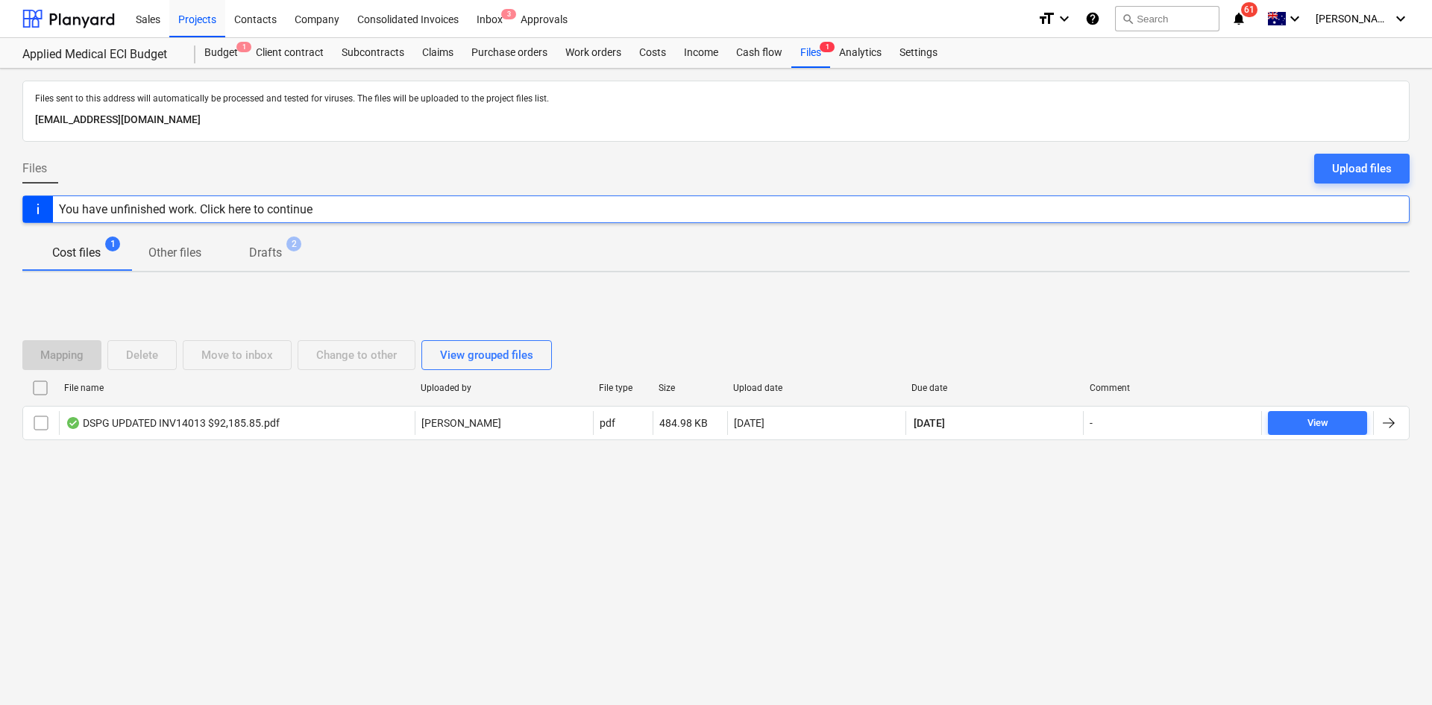
click at [241, 562] on div "Files sent to this address will automatically be processed and tested for virus…" at bounding box center [716, 387] width 1432 height 636
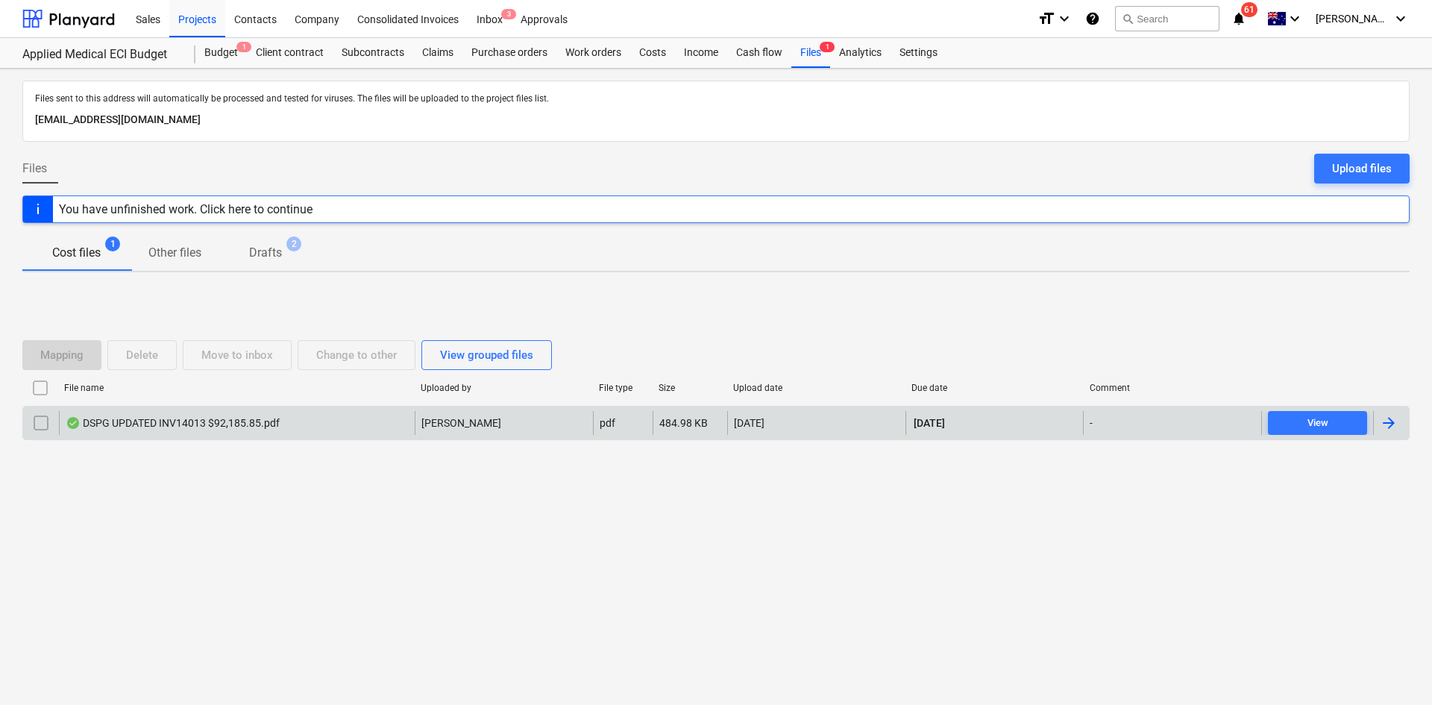
click at [273, 413] on div "DSPG UPDATED INV14013 $92,185.85.pdf" at bounding box center [237, 423] width 356 height 24
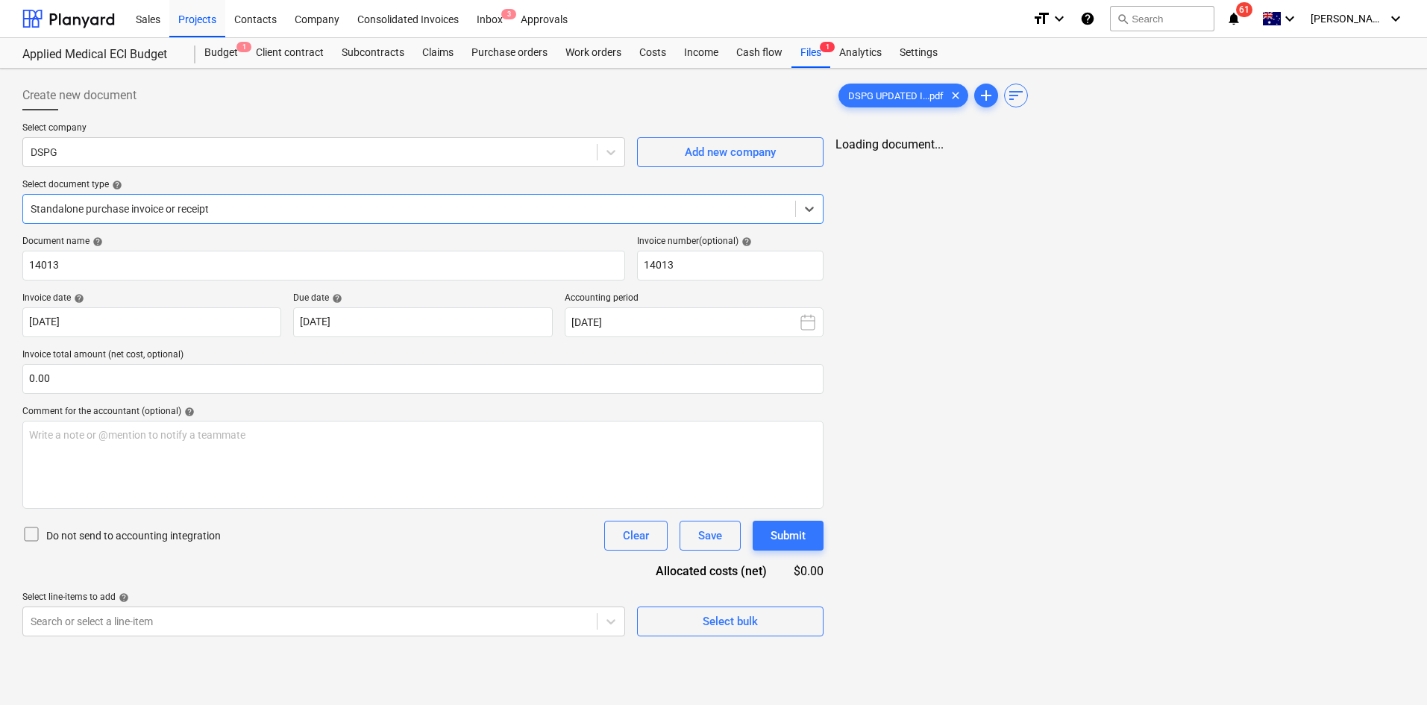
type input "14013"
type input "[DATE]"
click at [1077, 160] on ul "< 1 2 3 4 5 >" at bounding box center [1120, 158] width 185 height 18
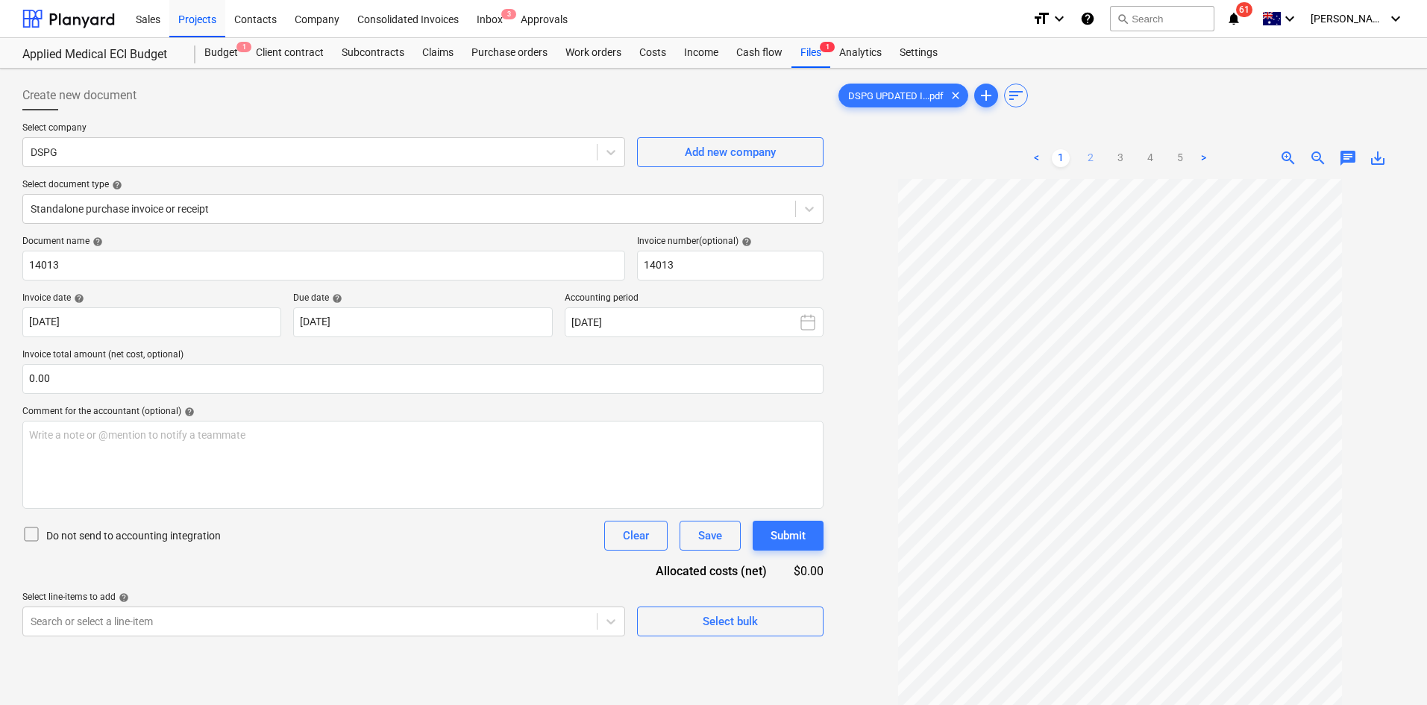
click at [1091, 157] on link "2" at bounding box center [1091, 158] width 18 height 18
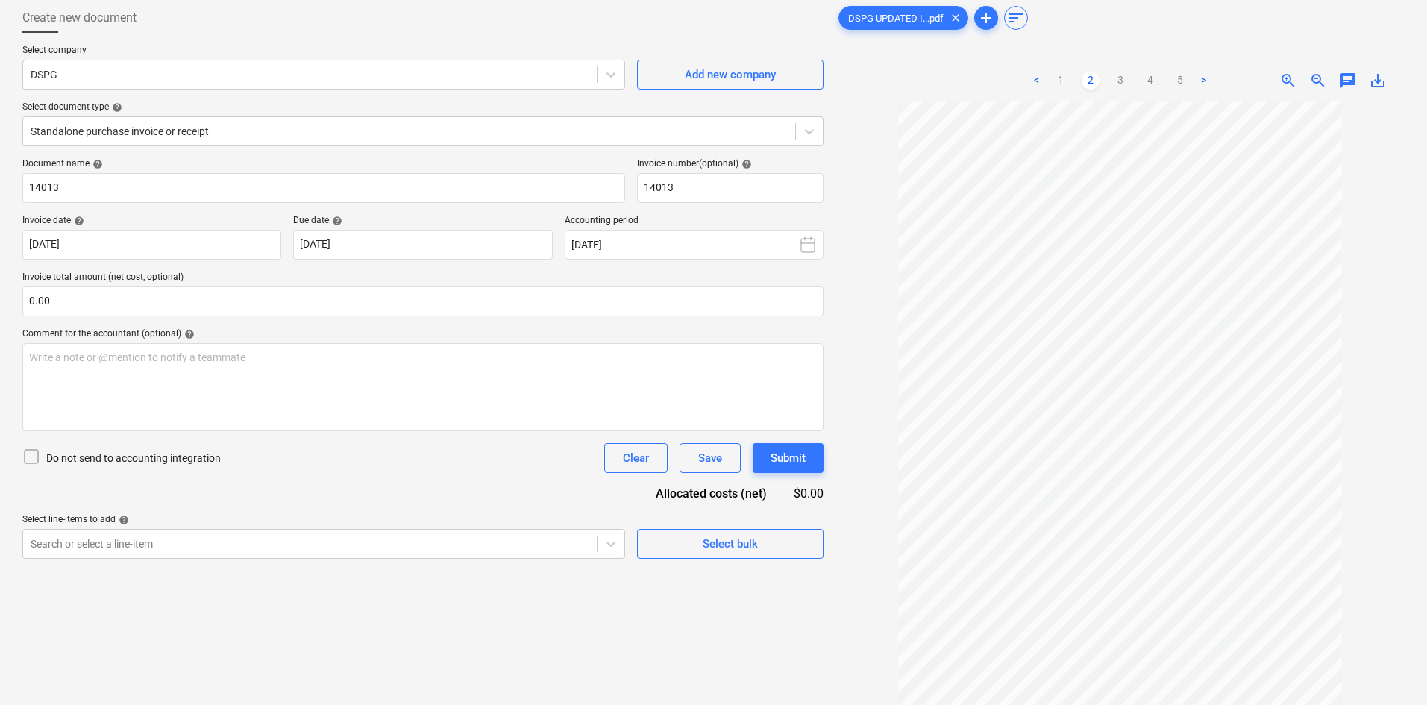
scroll to position [149, 0]
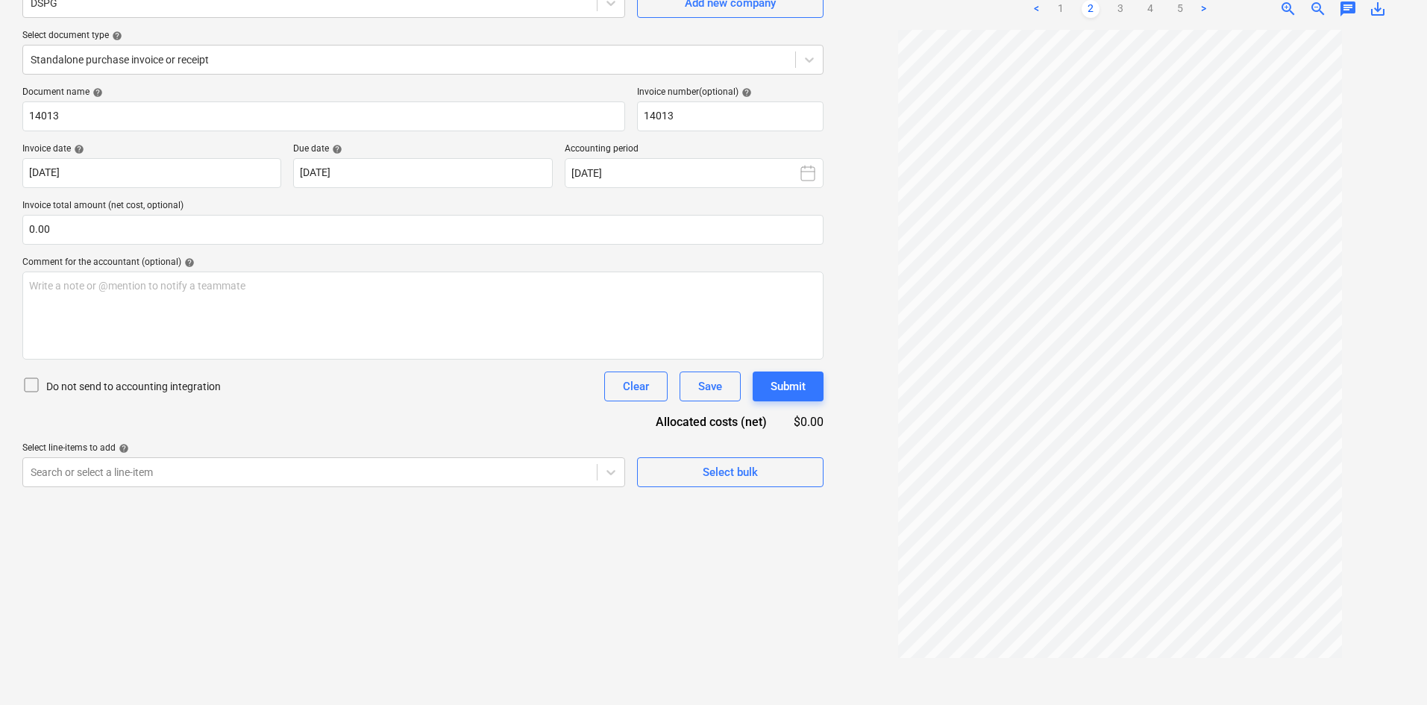
click at [330, 42] on p "Select document type help" at bounding box center [422, 37] width 801 height 15
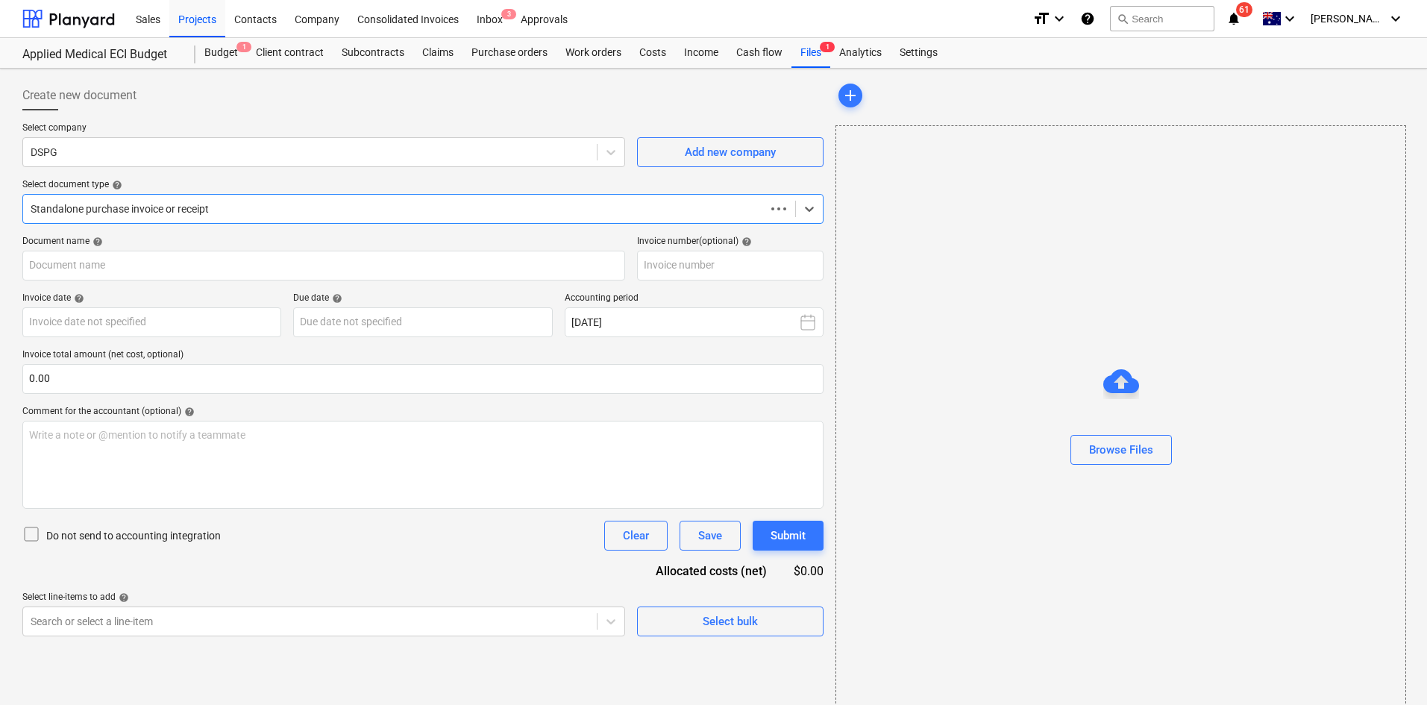
type input "14013"
type input "[DATE]"
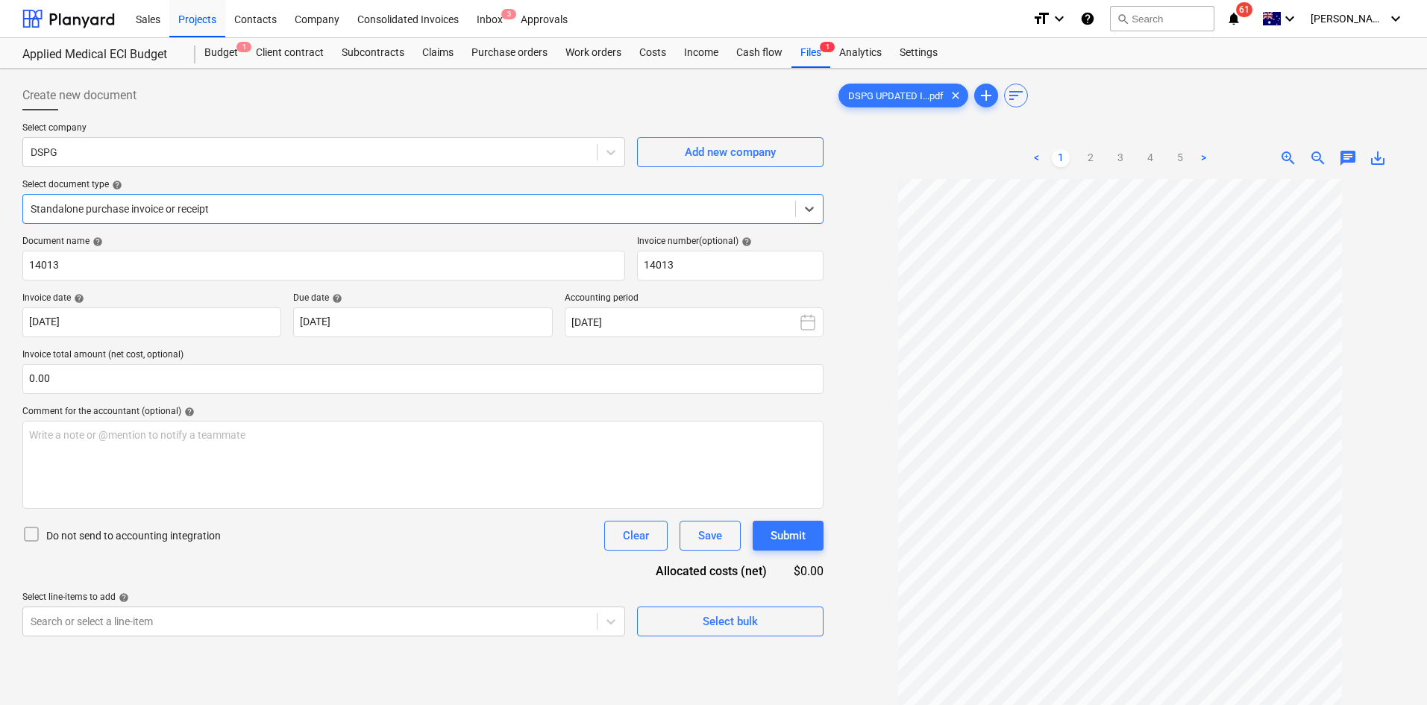
click at [361, 215] on div at bounding box center [409, 208] width 757 height 15
click at [360, 208] on div at bounding box center [409, 208] width 757 height 15
click at [357, 209] on div at bounding box center [409, 208] width 757 height 15
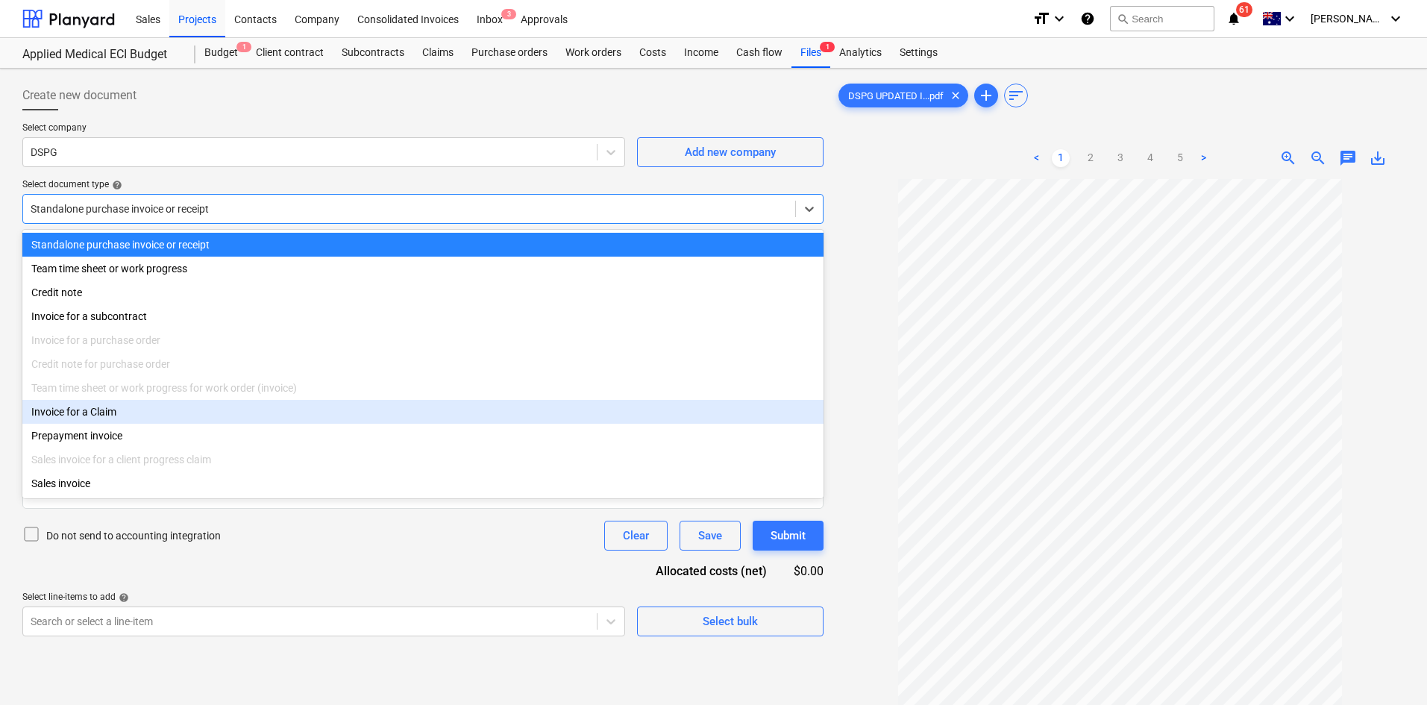
click at [112, 415] on div "Invoice for a Claim" at bounding box center [422, 412] width 801 height 24
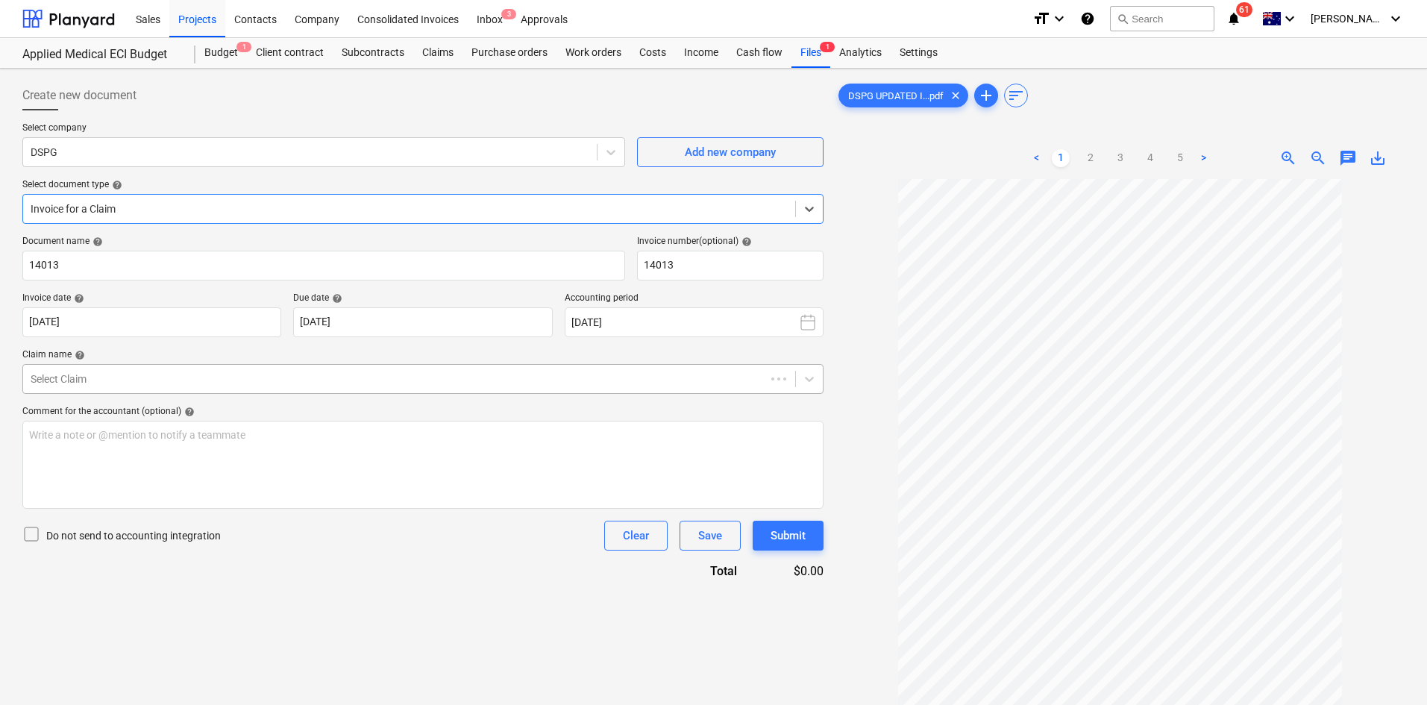
click at [142, 380] on div at bounding box center [394, 379] width 727 height 15
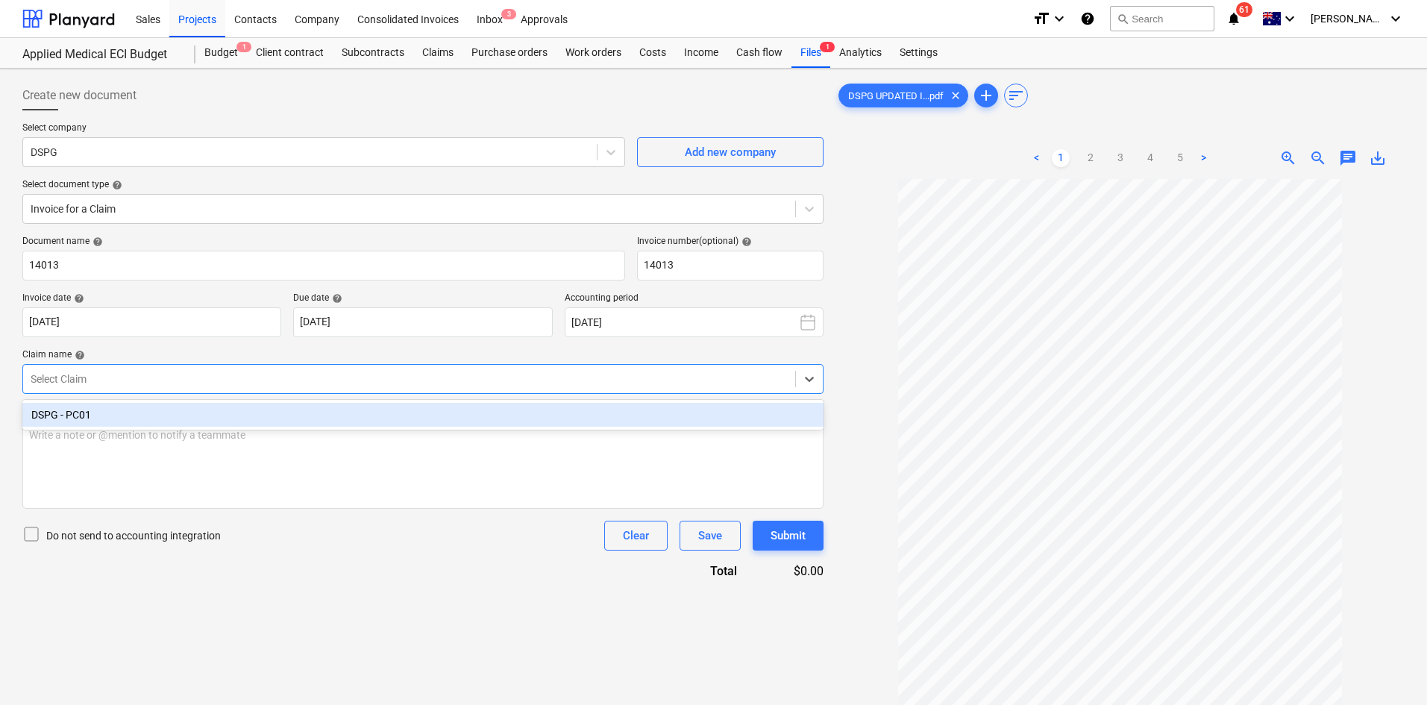
click at [130, 416] on div "DSPG - PC01" at bounding box center [422, 415] width 801 height 24
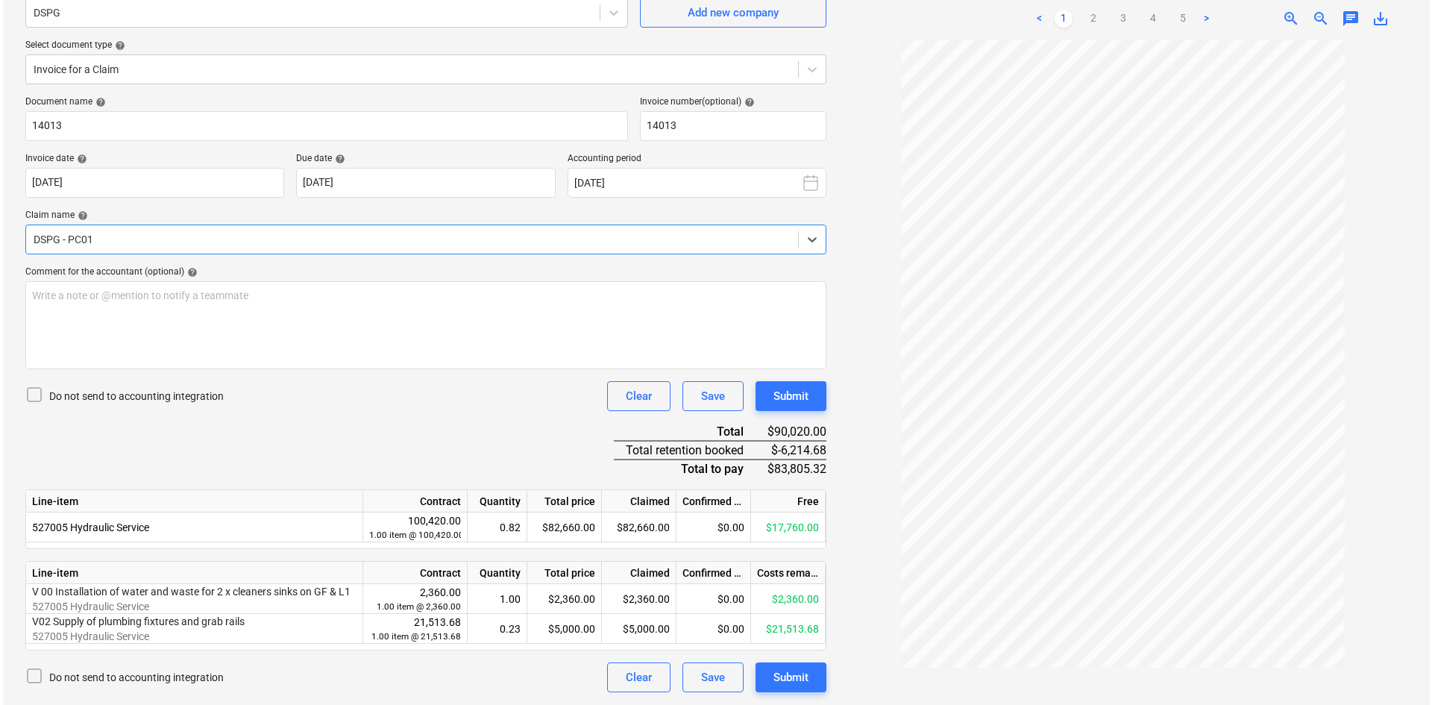
scroll to position [149, 0]
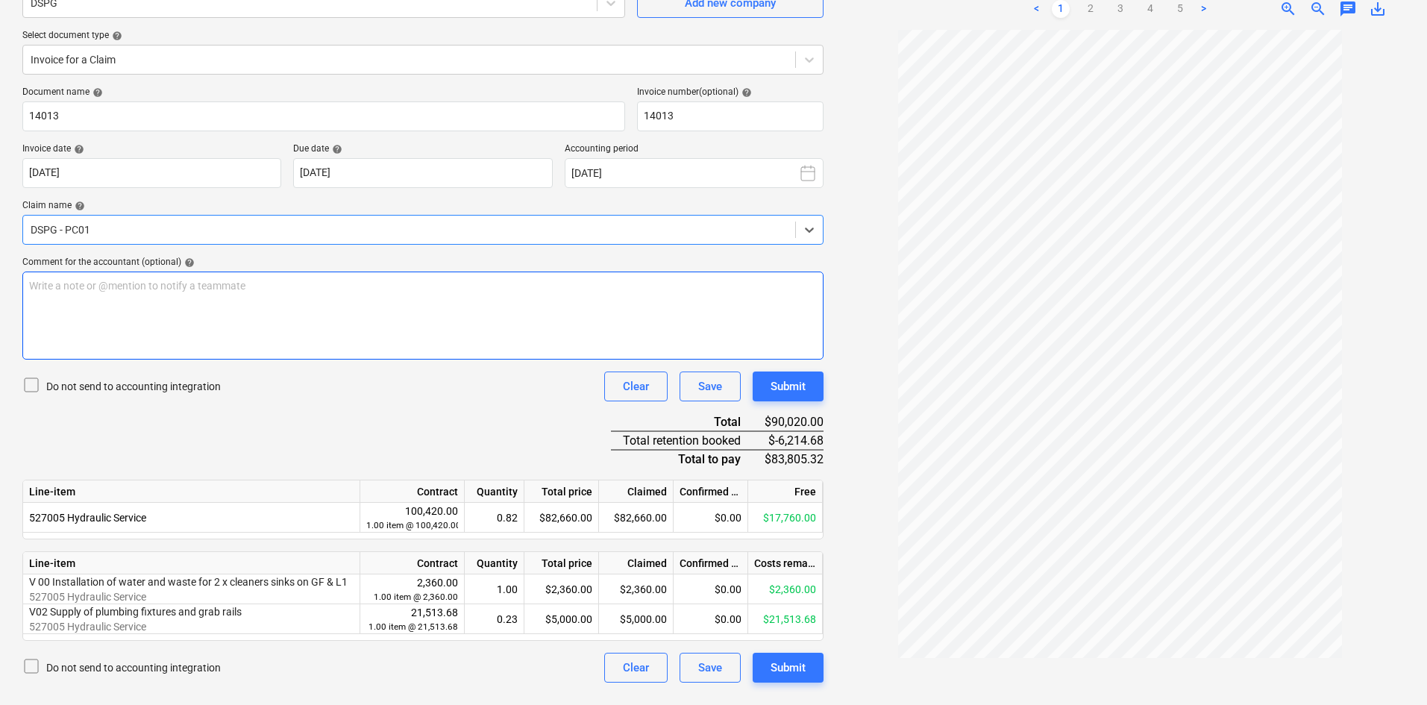
click at [292, 273] on div "Write a note or @mention to notify a teammate [PERSON_NAME]" at bounding box center [422, 316] width 801 height 88
click at [120, 299] on p "﻿" at bounding box center [423, 300] width 788 height 15
click at [128, 319] on p "Before GST - $" at bounding box center [423, 315] width 788 height 15
click at [1089, 7] on link "2" at bounding box center [1091, 9] width 18 height 18
drag, startPoint x: 243, startPoint y: 298, endPoint x: 228, endPoint y: 299, distance: 14.9
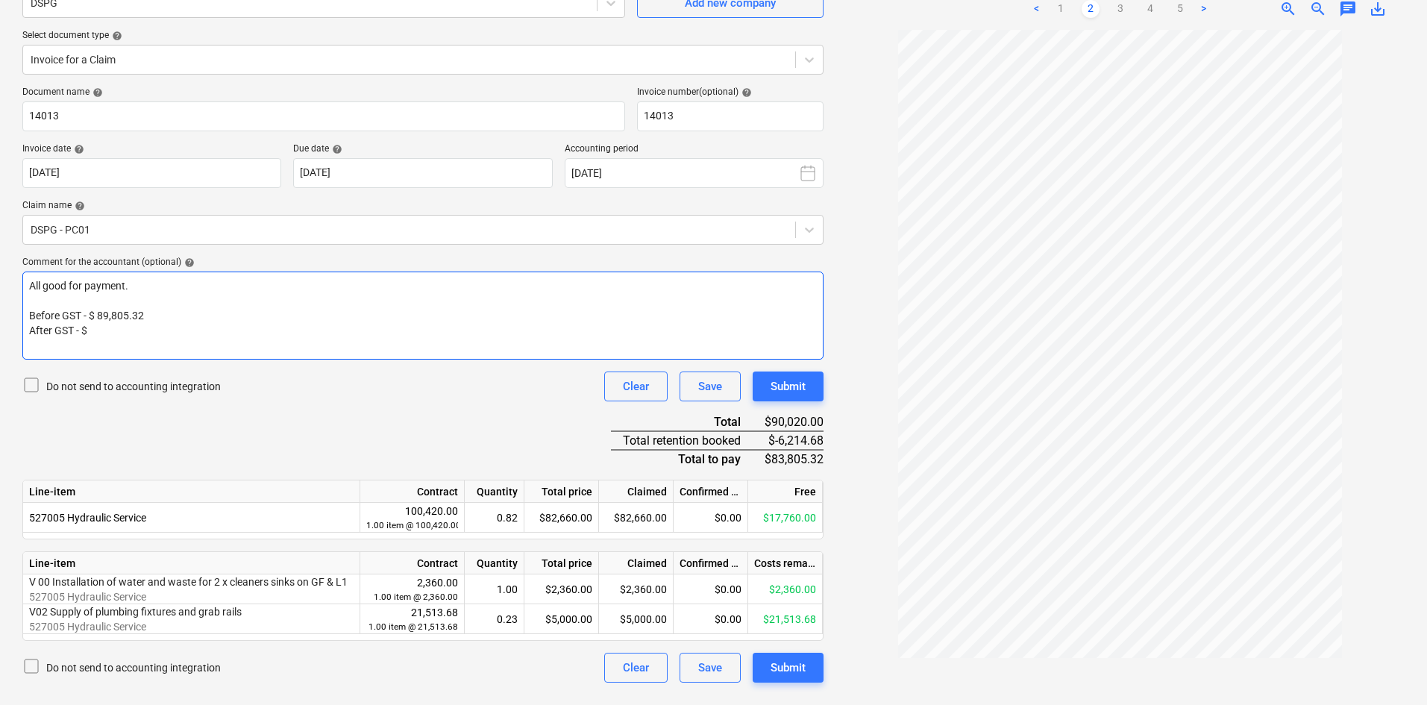
click at [243, 298] on p "﻿" at bounding box center [423, 300] width 788 height 15
drag, startPoint x: 149, startPoint y: 314, endPoint x: 98, endPoint y: 310, distance: 50.9
click at [98, 310] on p "Before GST - $ 89,805.32" at bounding box center [423, 315] width 788 height 15
drag, startPoint x: 105, startPoint y: 333, endPoint x: 113, endPoint y: 330, distance: 8.3
click at [105, 333] on p "After GST - $" at bounding box center [423, 330] width 788 height 15
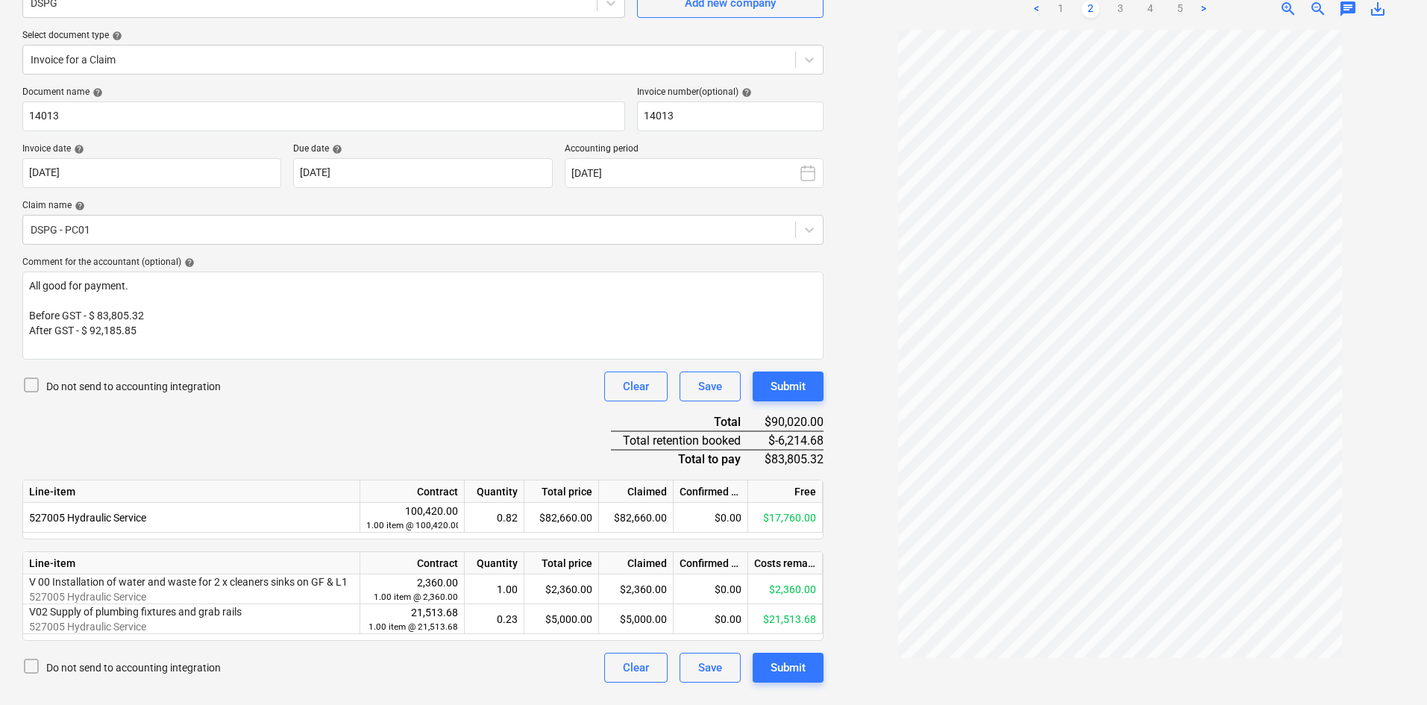
click at [407, 394] on div "Do not send to accounting integration Clear Save Submit" at bounding box center [422, 387] width 801 height 30
click at [784, 386] on div "Submit" at bounding box center [788, 386] width 35 height 19
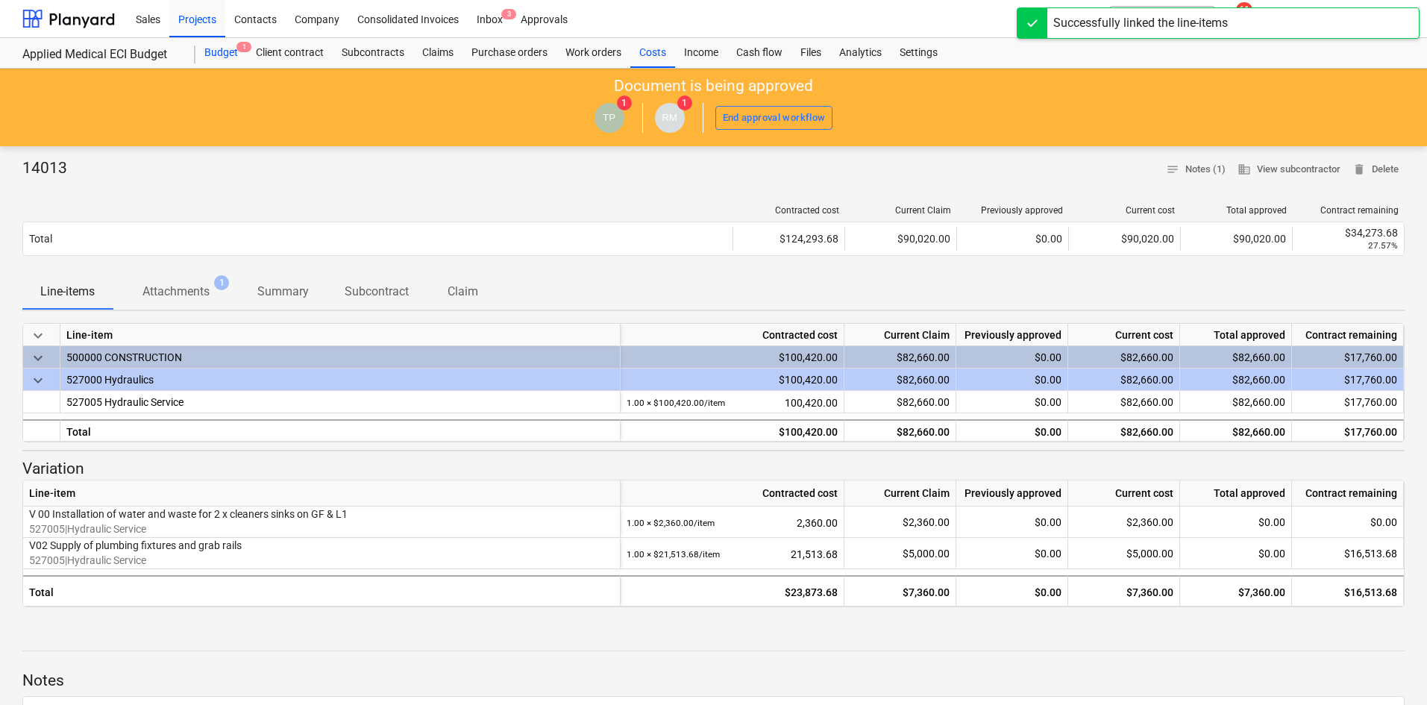
click at [213, 57] on div "Budget 1" at bounding box center [220, 53] width 51 height 30
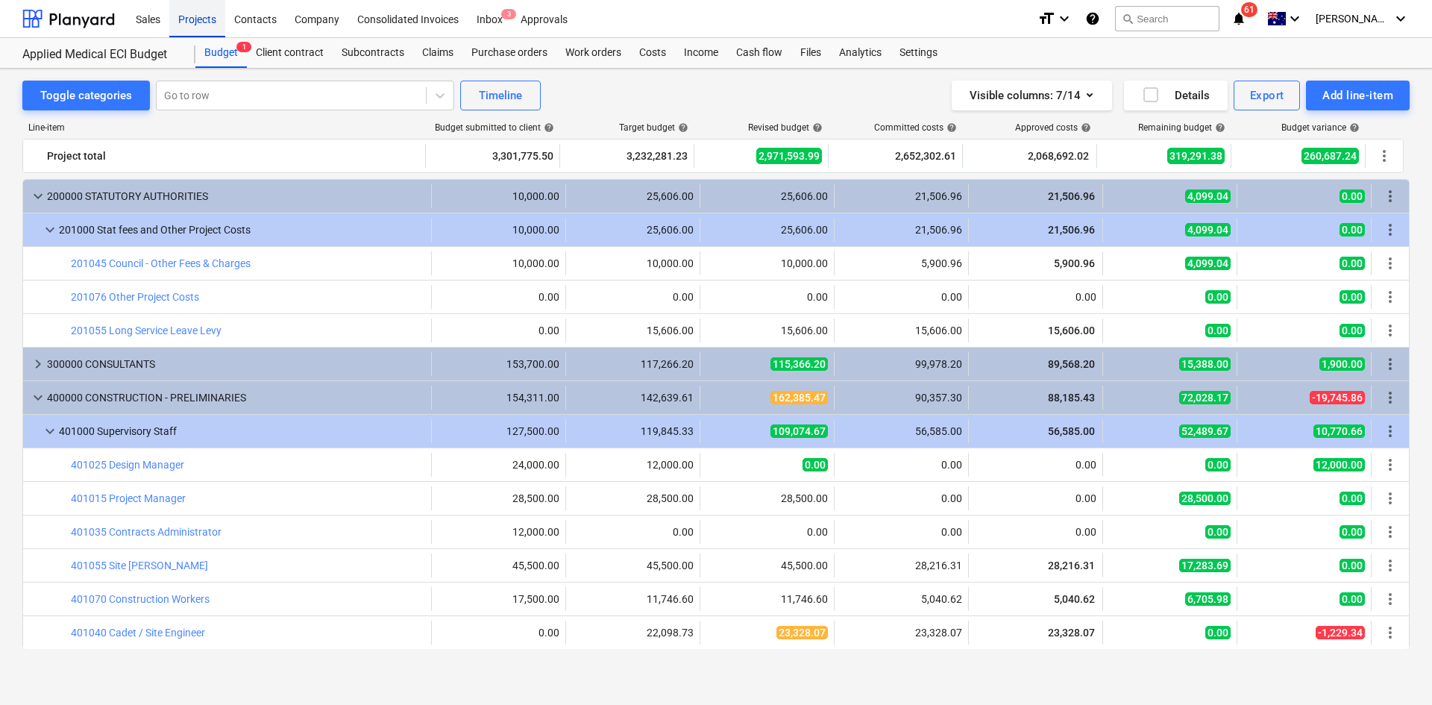
click at [201, 13] on div "Projects" at bounding box center [197, 18] width 56 height 38
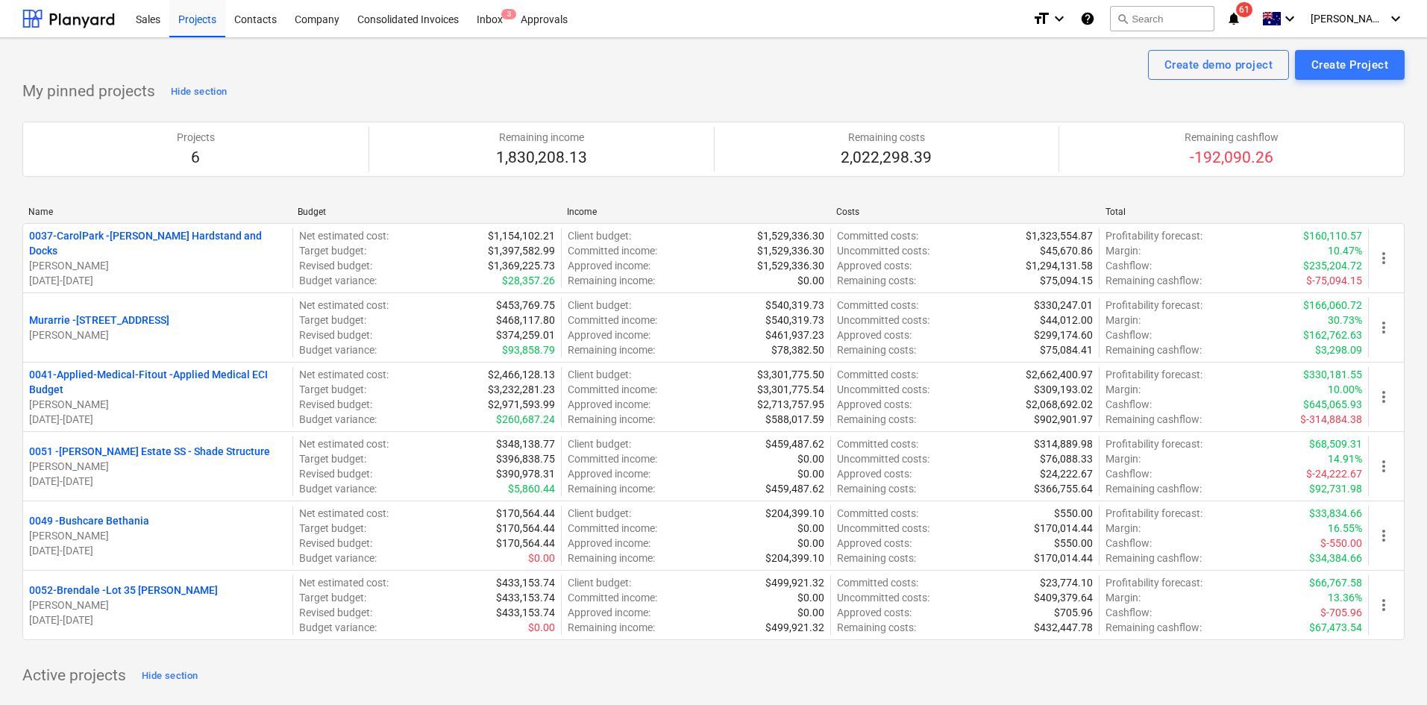
click at [815, 63] on div "Create demo project Create Project" at bounding box center [713, 65] width 1382 height 30
